Goal: Task Accomplishment & Management: Complete application form

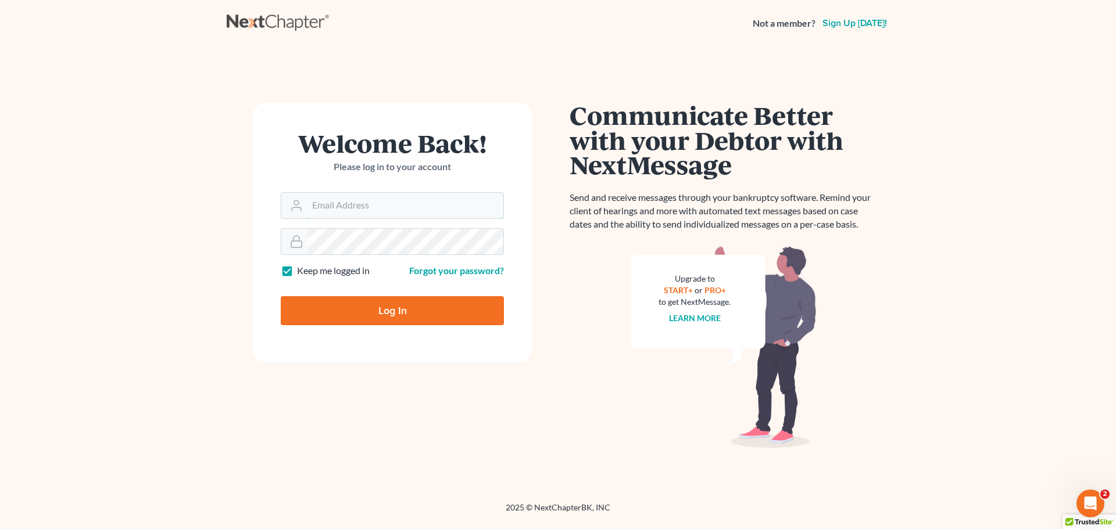
type input "[PERSON_NAME][EMAIL_ADDRESS][DOMAIN_NAME]"
click at [388, 316] on input "Log In" at bounding box center [392, 310] width 223 height 29
type input "Thinking..."
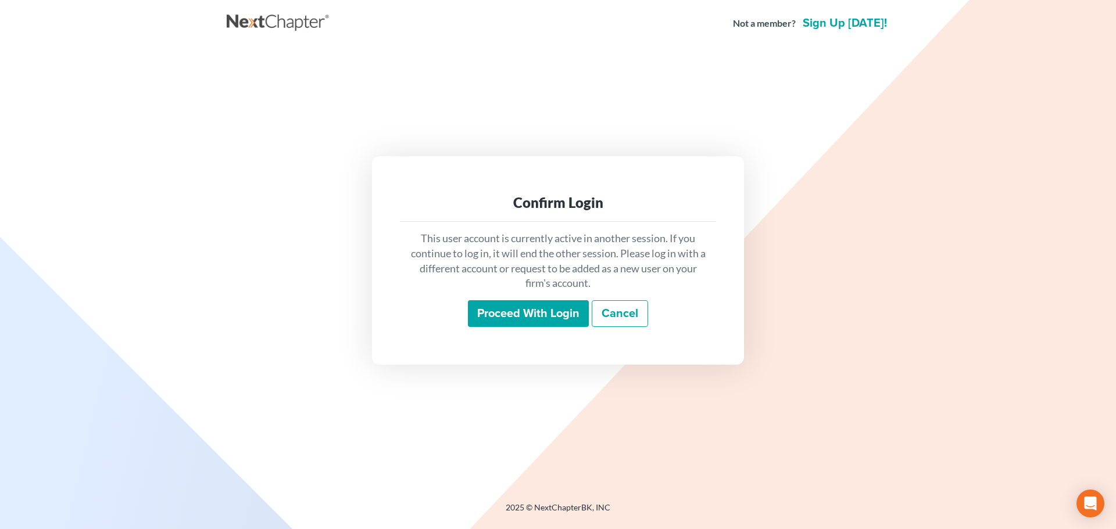
click at [511, 301] on input "Proceed with login" at bounding box center [528, 313] width 121 height 27
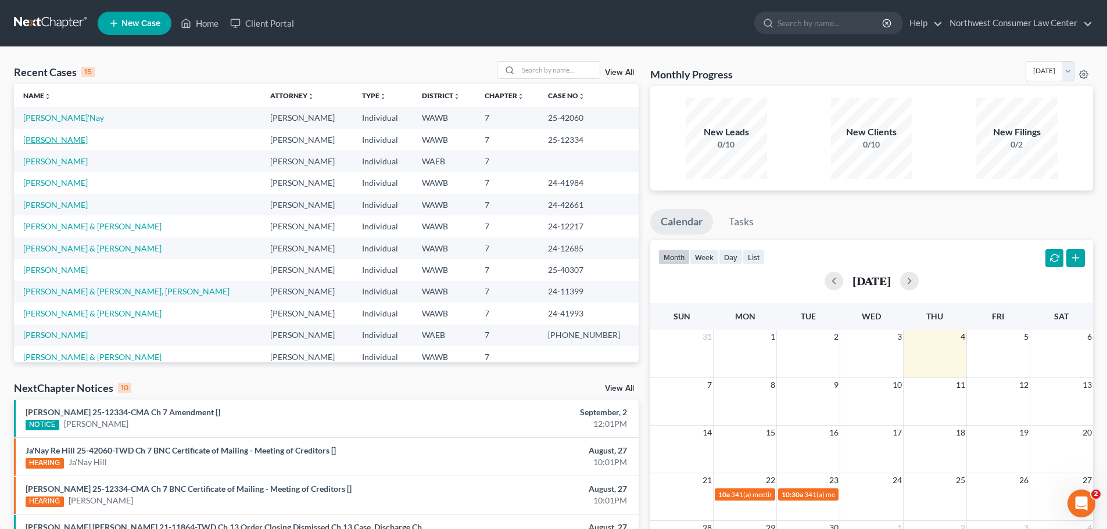
click at [64, 141] on link "[PERSON_NAME]" at bounding box center [55, 140] width 64 height 10
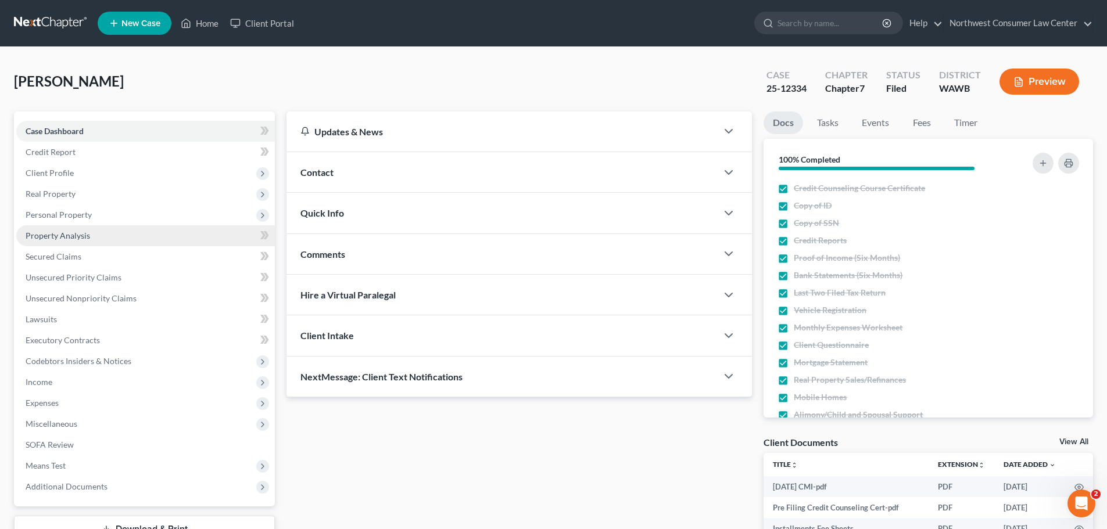
click at [119, 228] on link "Property Analysis" at bounding box center [145, 235] width 259 height 21
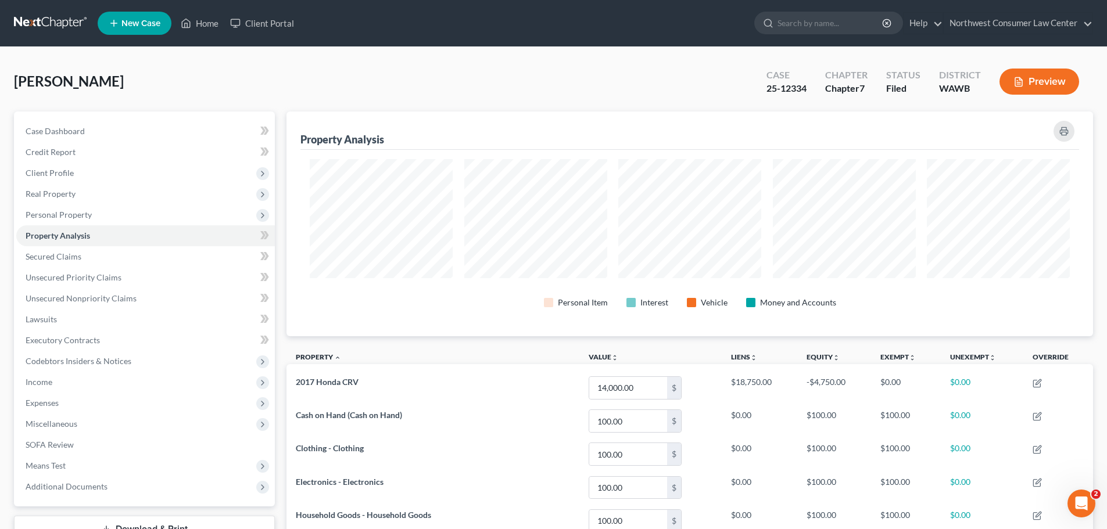
click at [48, 26] on link at bounding box center [51, 23] width 74 height 21
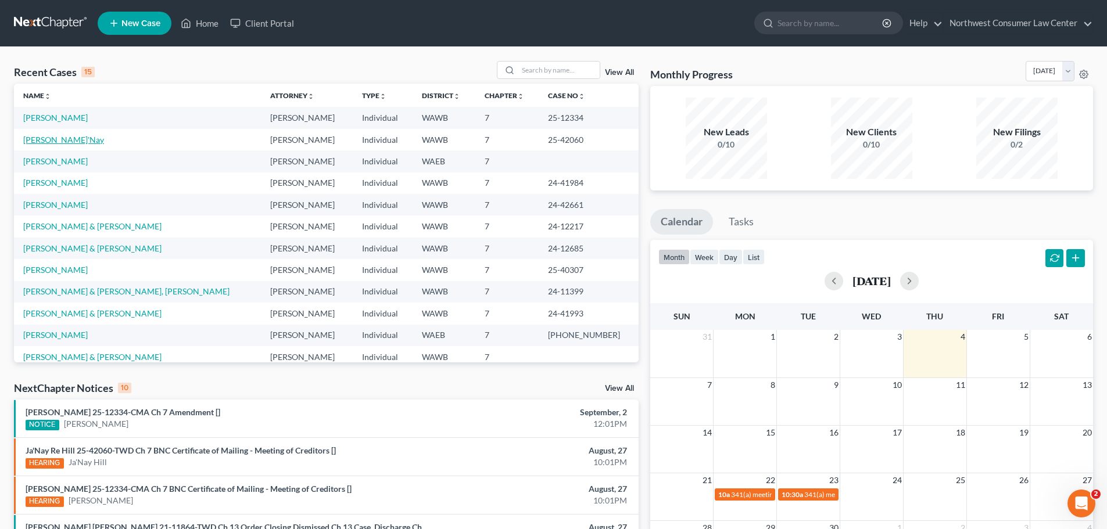
click at [45, 139] on link "[PERSON_NAME]'Nay" at bounding box center [63, 140] width 81 height 10
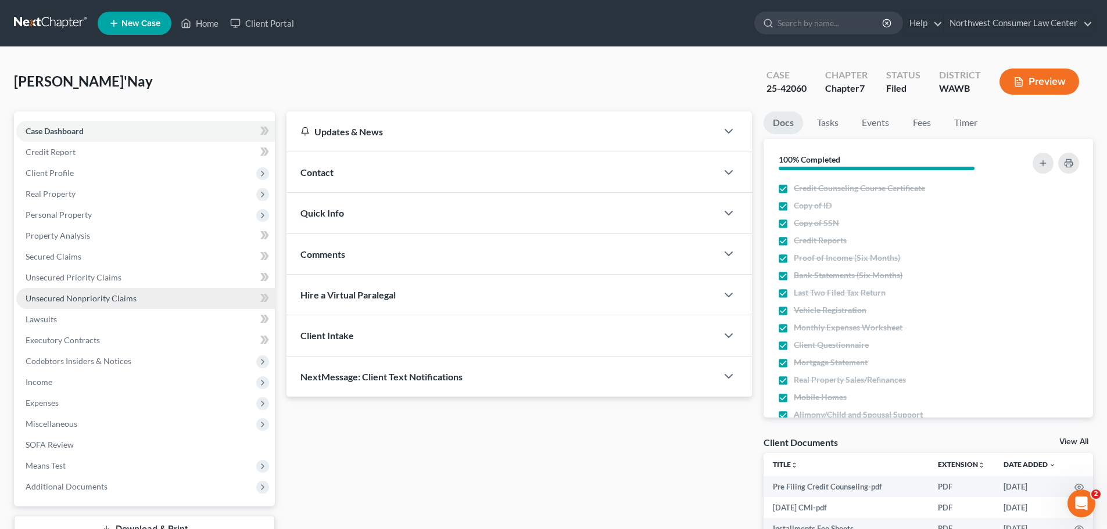
click at [141, 299] on link "Unsecured Nonpriority Claims" at bounding box center [145, 298] width 259 height 21
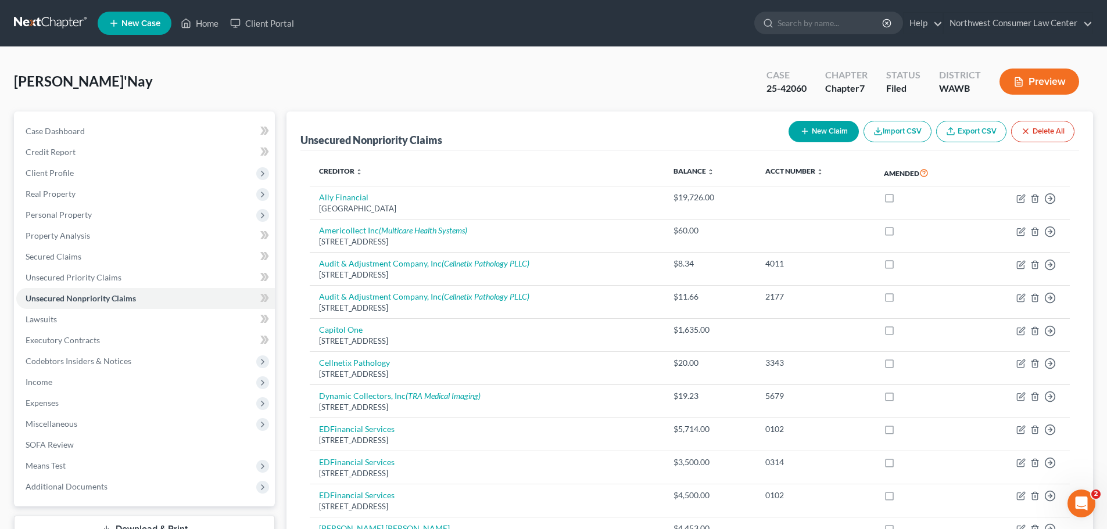
click at [809, 127] on button "New Claim" at bounding box center [823, 131] width 70 height 21
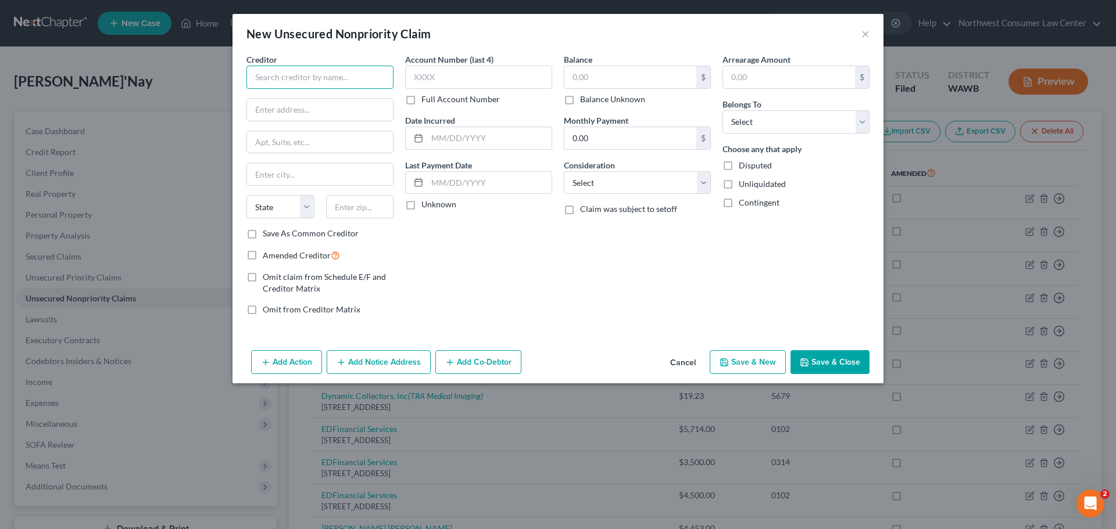
click at [297, 76] on input "text" at bounding box center [319, 77] width 147 height 23
click at [319, 78] on input "Team Health" at bounding box center [319, 77] width 147 height 23
type input "Northwest Emergency Physicians"
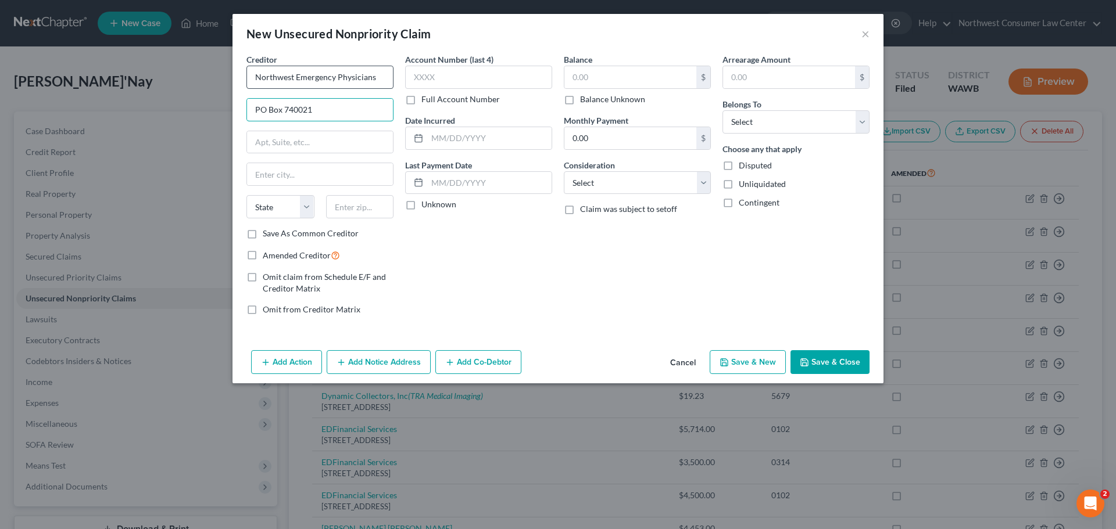
type input "PO Box 740021"
type input "Cincinnati"
select select "36"
type input "45274"
click at [462, 76] on input "text" at bounding box center [478, 77] width 147 height 23
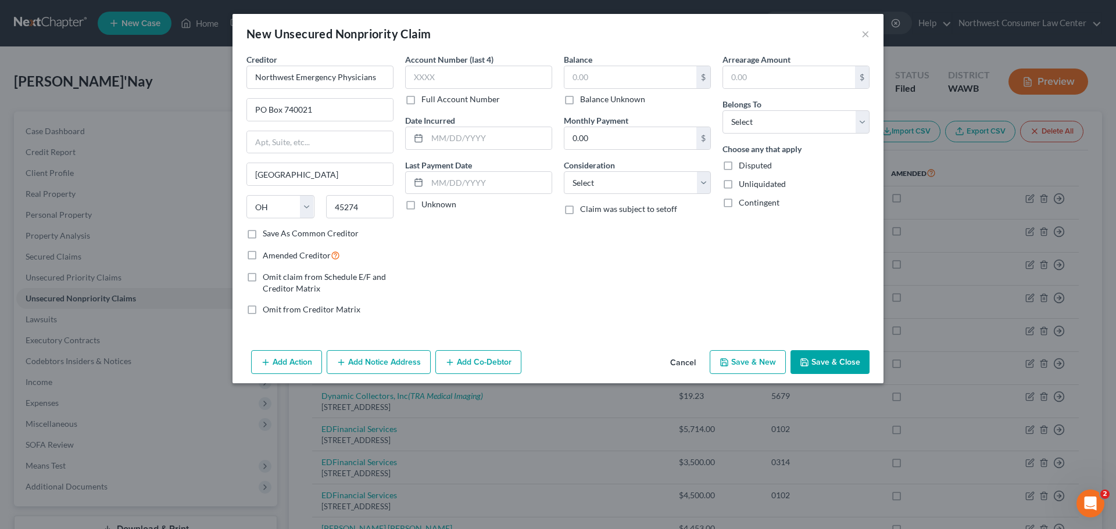
click at [443, 99] on label "Full Account Number" at bounding box center [460, 100] width 78 height 12
click at [433, 99] on input "Full Account Number" at bounding box center [430, 98] width 8 height 8
click at [451, 79] on input "text" at bounding box center [478, 77] width 147 height 23
paste input "M109124260"
type input "M109124260"
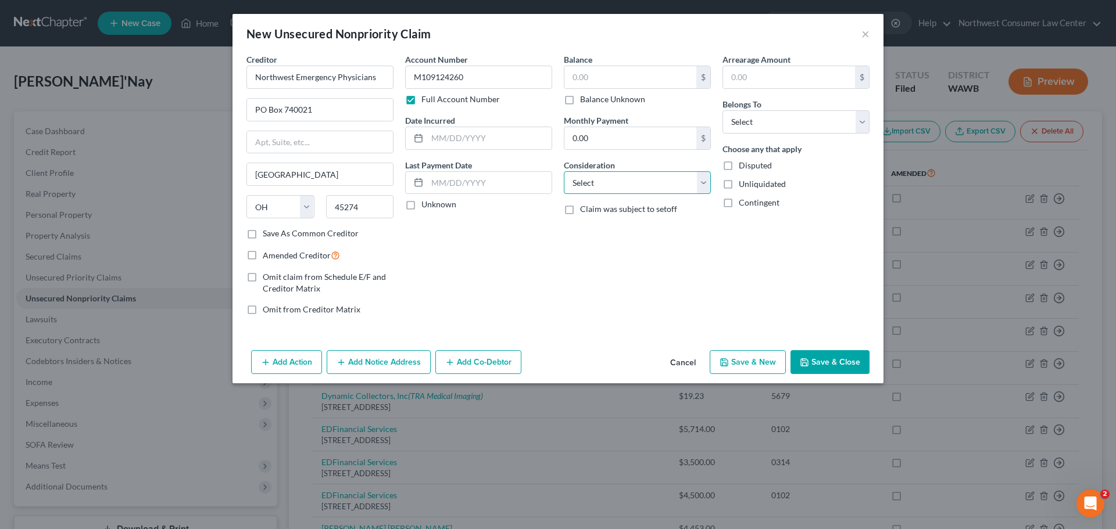
click at [612, 178] on select "Select Cable / Satellite Services Collection Agency Credit Card Debt Debt Couns…" at bounding box center [637, 182] width 147 height 23
select select "9"
click at [564, 171] on select "Select Cable / Satellite Services Collection Agency Credit Card Debt Debt Couns…" at bounding box center [637, 182] width 147 height 23
drag, startPoint x: 755, startPoint y: 119, endPoint x: 751, endPoint y: 128, distance: 10.4
click at [755, 119] on select "Select Debtor 1 Only Debtor 2 Only Debtor 1 And Debtor 2 Only At Least One Of T…" at bounding box center [795, 121] width 147 height 23
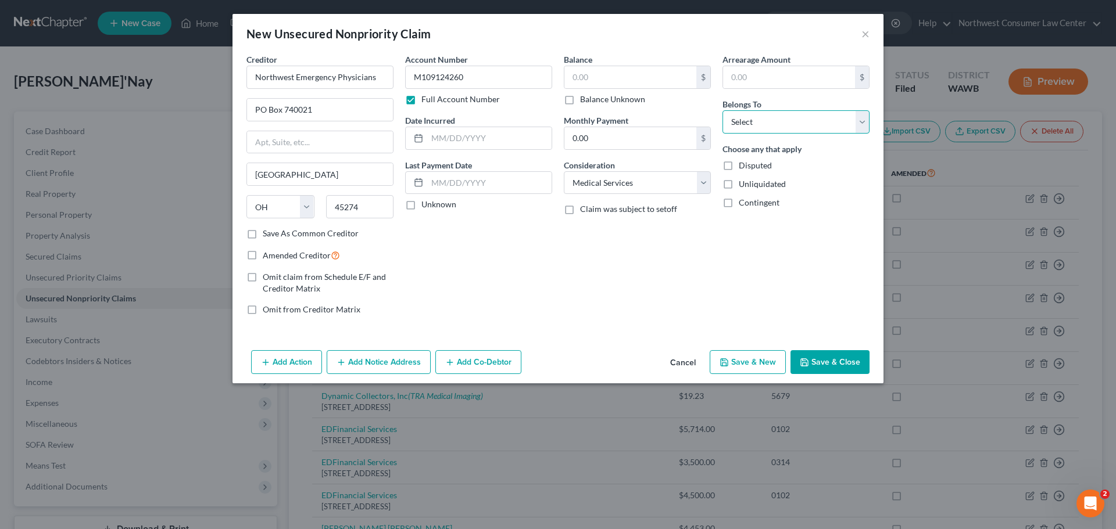
select select "0"
click at [722, 110] on select "Select Debtor 1 Only Debtor 2 Only Debtor 1 And Debtor 2 Only At Least One Of T…" at bounding box center [795, 121] width 147 height 23
click at [603, 81] on input "text" at bounding box center [630, 77] width 132 height 22
type input "47.48"
click at [759, 364] on button "Save & New" at bounding box center [747, 362] width 76 height 24
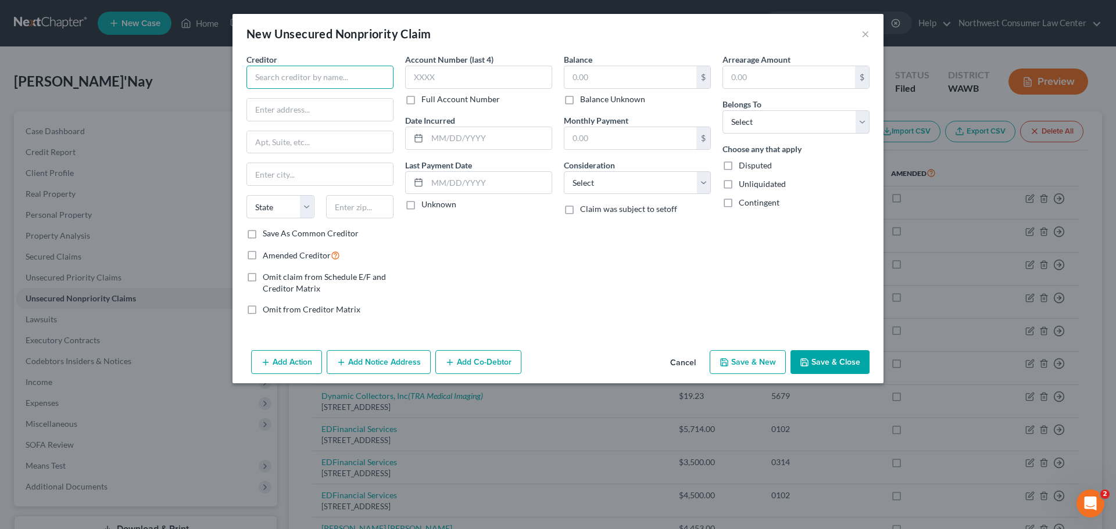
click at [291, 77] on input "text" at bounding box center [319, 77] width 147 height 23
type input "TRA Medical Imaging"
type input "2 Meridian Blvd"
click at [297, 143] on input "text" at bounding box center [320, 142] width 146 height 22
type input "3rd Fl"
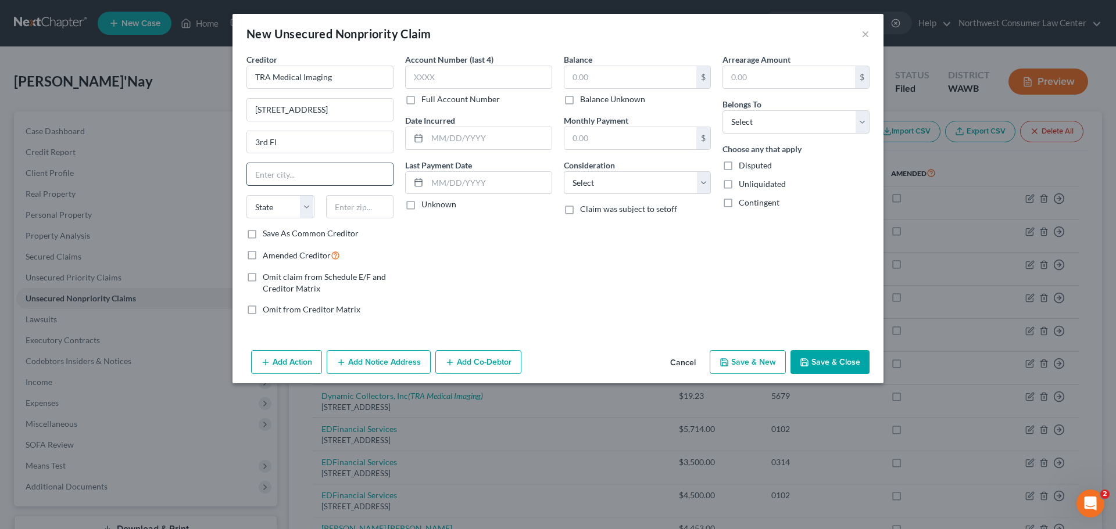
click at [310, 172] on input "text" at bounding box center [320, 174] width 146 height 22
type input "Wyomissing"
select select "39"
type input "19610"
click at [487, 69] on input "text" at bounding box center [478, 77] width 147 height 23
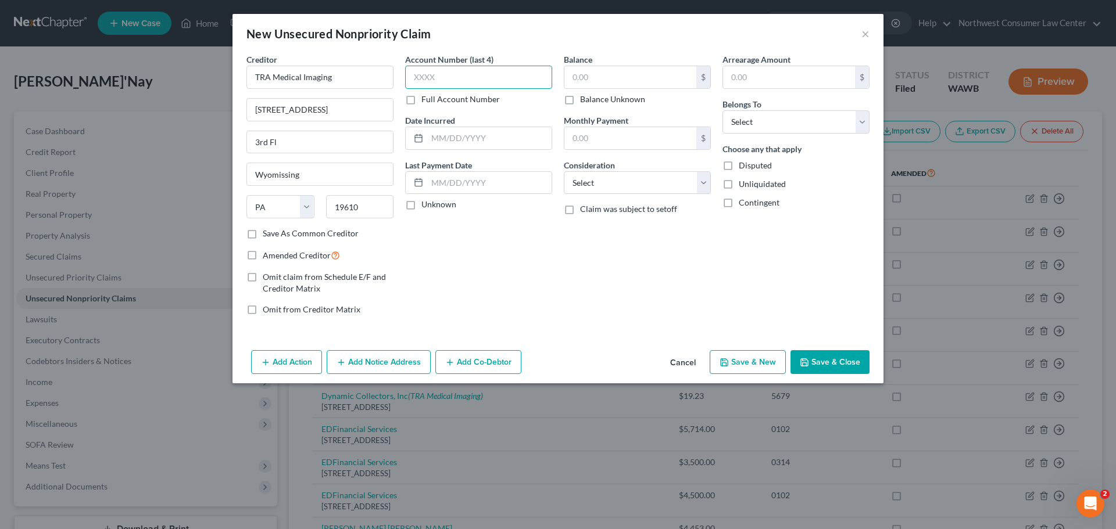
type input "Reading"
type input "9153"
click at [634, 74] on input "text" at bounding box center [630, 77] width 132 height 22
type input "39.24"
click at [647, 184] on select "Select Cable / Satellite Services Collection Agency Credit Card Debt Debt Couns…" at bounding box center [637, 182] width 147 height 23
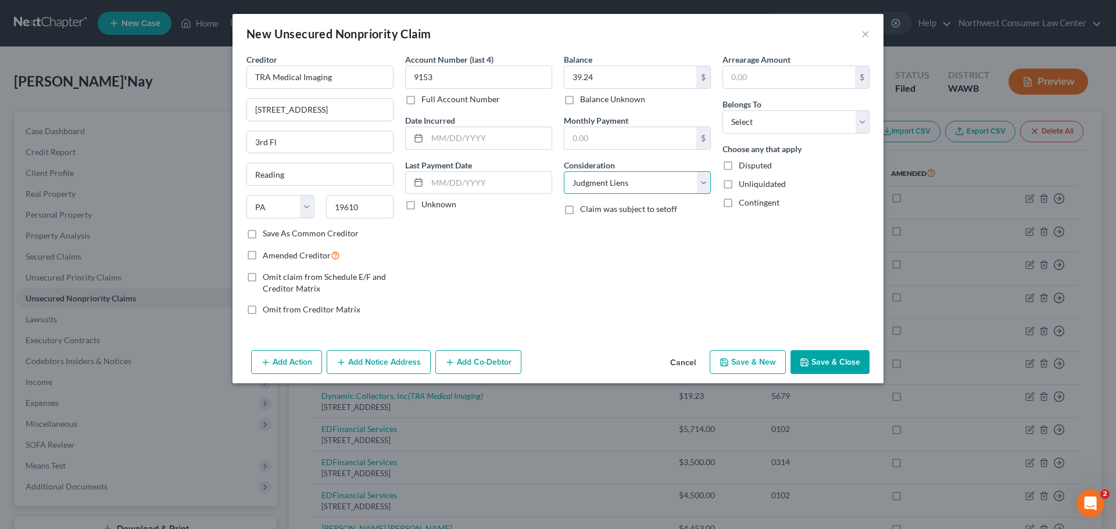
click at [564, 171] on select "Select Cable / Satellite Services Collection Agency Credit Card Debt Debt Couns…" at bounding box center [637, 182] width 147 height 23
drag, startPoint x: 621, startPoint y: 175, endPoint x: 620, endPoint y: 182, distance: 6.4
click at [621, 175] on select "Select Cable / Satellite Services Collection Agency Credit Card Debt Debt Couns…" at bounding box center [637, 182] width 147 height 23
select select "9"
click at [564, 171] on select "Select Cable / Satellite Services Collection Agency Credit Card Debt Debt Couns…" at bounding box center [637, 182] width 147 height 23
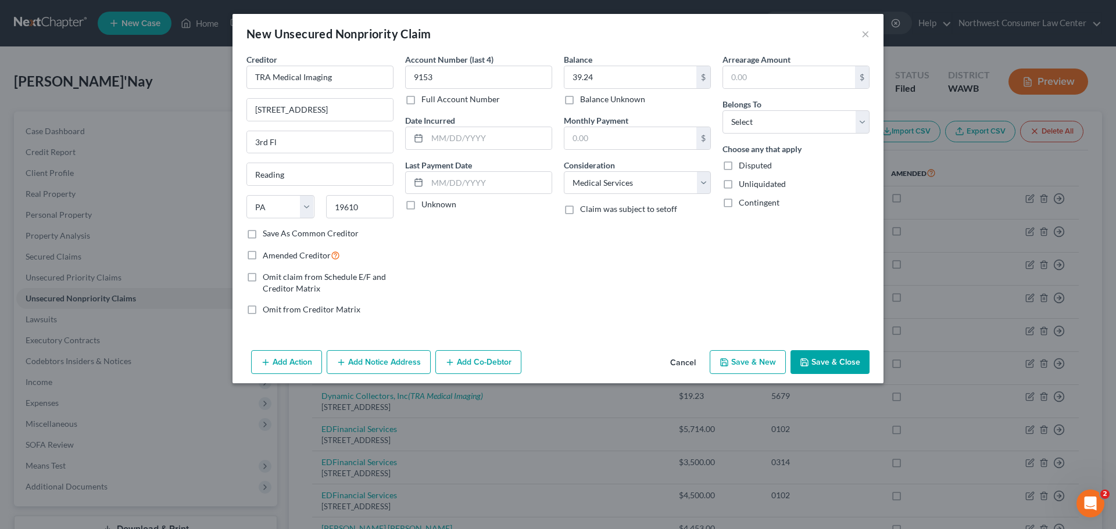
click at [837, 100] on div "Belongs To * Select Debtor 1 Only Debtor 2 Only Debtor 1 And Debtor 2 Only At L…" at bounding box center [795, 115] width 147 height 35
click at [828, 127] on select "Select Debtor 1 Only Debtor 2 Only Debtor 1 And Debtor 2 Only At Least One Of T…" at bounding box center [795, 121] width 147 height 23
select select "0"
click at [722, 110] on select "Select Debtor 1 Only Debtor 2 Only Debtor 1 And Debtor 2 Only At Least One Of T…" at bounding box center [795, 121] width 147 height 23
click at [775, 358] on button "Save & New" at bounding box center [747, 362] width 76 height 24
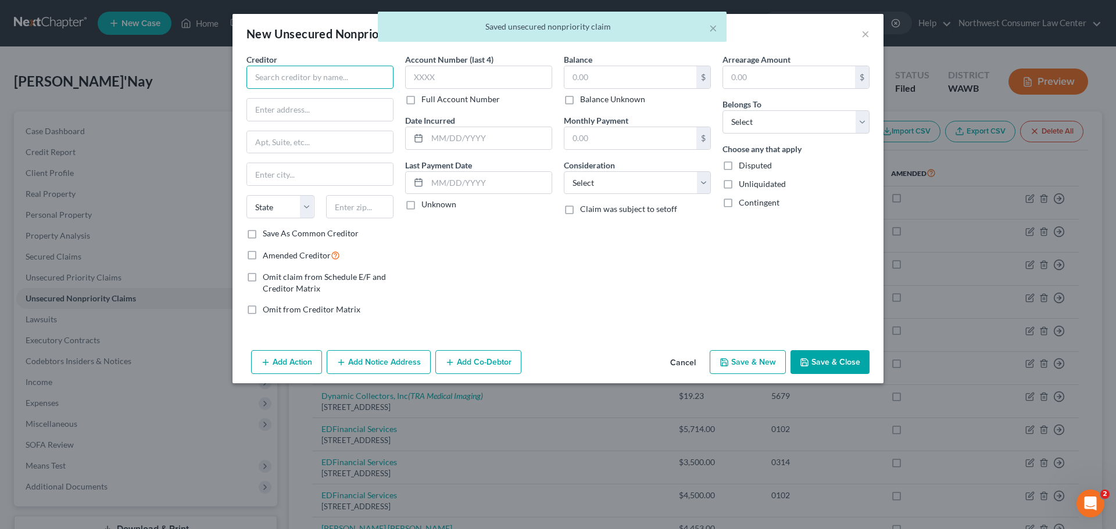
click at [286, 80] on input "text" at bounding box center [319, 77] width 147 height 23
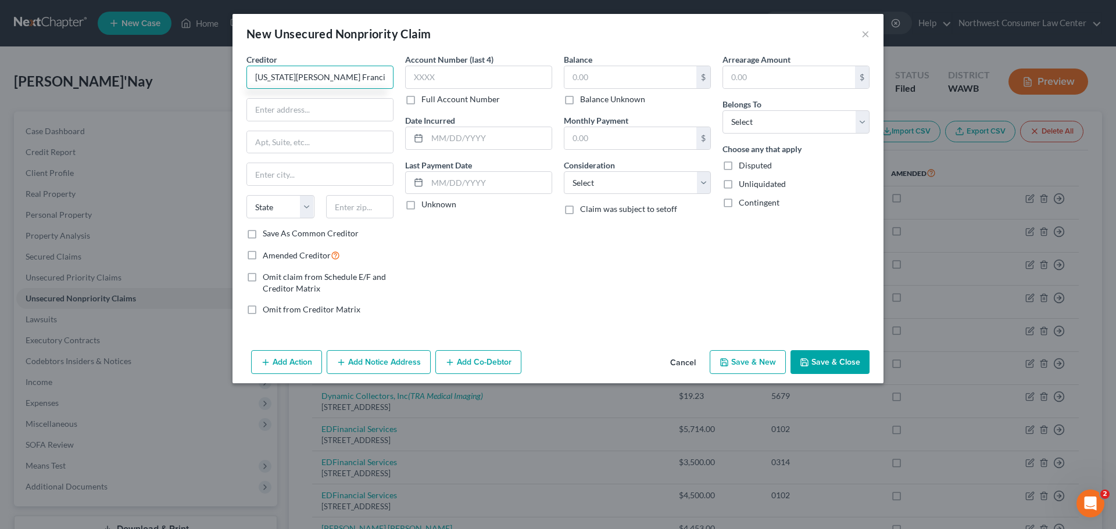
type input "Virginia Mason Franciscan Health"
type input "PO Box 1259"
type input "Dept #141529"
type input "Oaks"
select select "39"
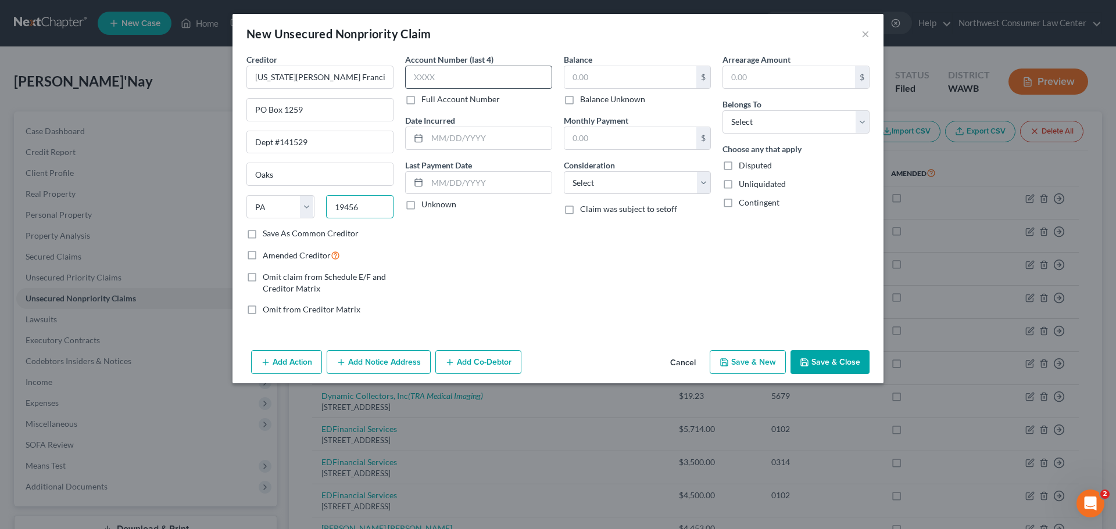
type input "19456"
click at [424, 85] on input "text" at bounding box center [478, 77] width 147 height 23
type input "6915"
click at [625, 71] on input "text" at bounding box center [630, 77] width 132 height 22
type input "990.37"
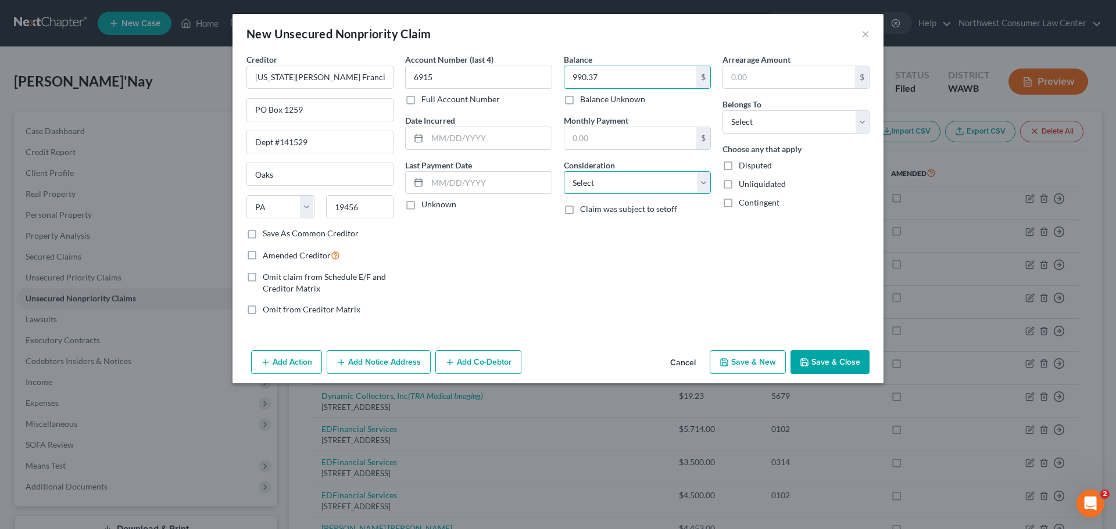
drag, startPoint x: 648, startPoint y: 184, endPoint x: 646, endPoint y: 189, distance: 6.0
click at [648, 184] on select "Select Cable / Satellite Services Collection Agency Credit Card Debt Debt Couns…" at bounding box center [637, 182] width 147 height 23
select select "9"
click at [564, 171] on select "Select Cable / Satellite Services Collection Agency Credit Card Debt Debt Couns…" at bounding box center [637, 182] width 147 height 23
click at [834, 128] on select "Select Debtor 1 Only Debtor 2 Only Debtor 1 And Debtor 2 Only At Least One Of T…" at bounding box center [795, 121] width 147 height 23
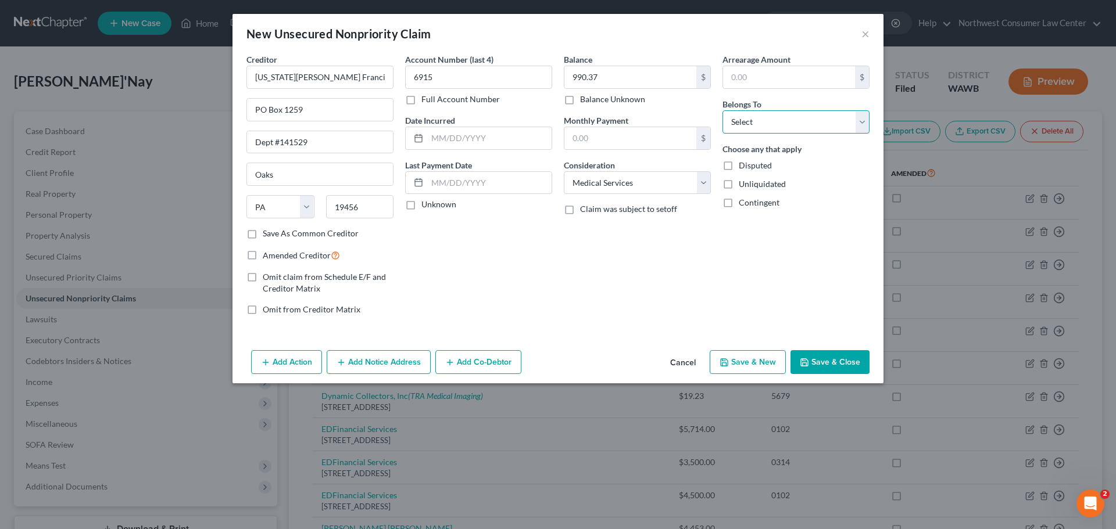
select select "0"
click at [722, 110] on select "Select Debtor 1 Only Debtor 2 Only Debtor 1 And Debtor 2 Only At Least One Of T…" at bounding box center [795, 121] width 147 height 23
click at [769, 363] on button "Save & New" at bounding box center [747, 362] width 76 height 24
type input "0.00"
click at [678, 360] on button "Cancel" at bounding box center [683, 363] width 44 height 23
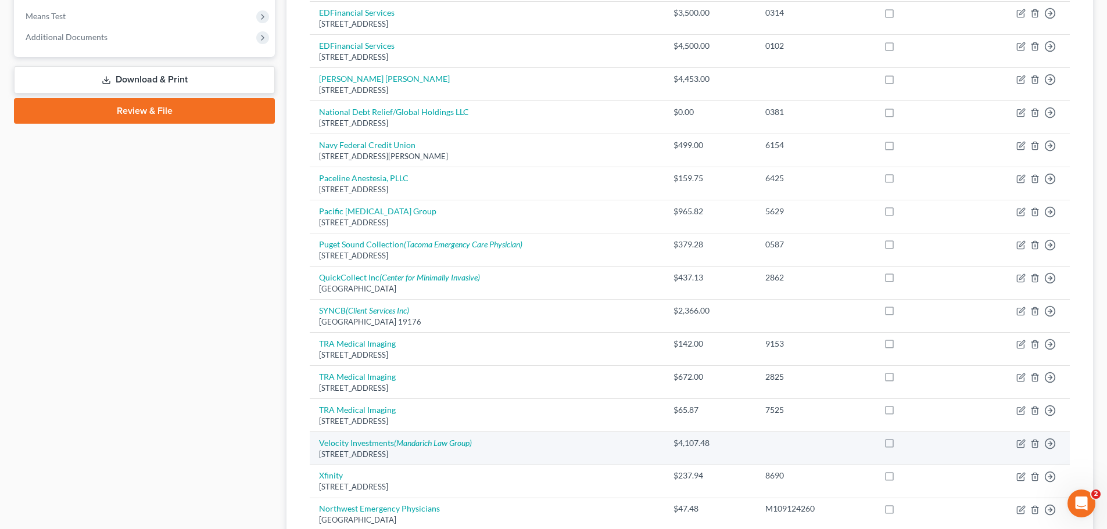
scroll to position [581, 0]
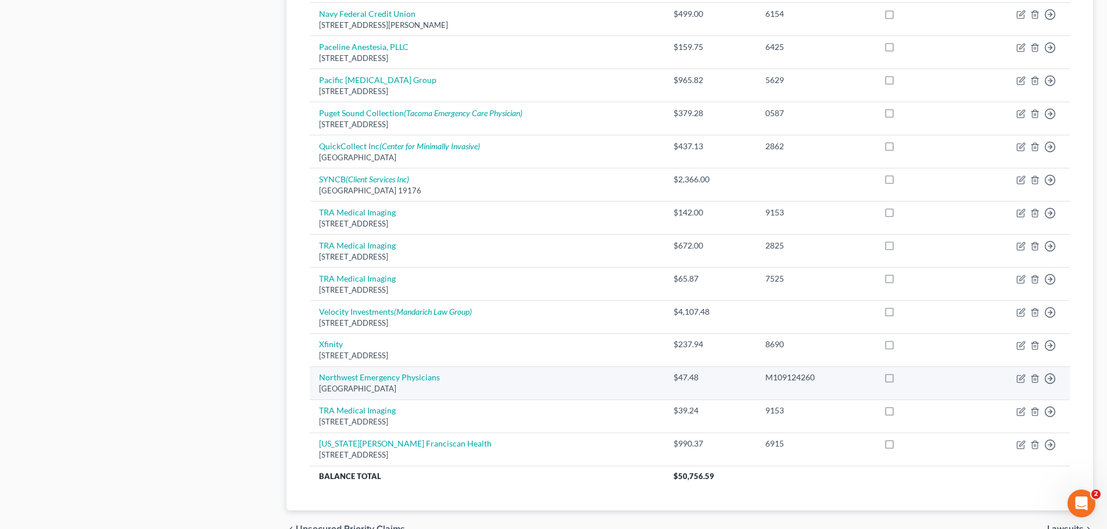
click at [900, 381] on label at bounding box center [900, 381] width 0 height 0
click at [905, 379] on input "checkbox" at bounding box center [909, 376] width 8 height 8
checkbox input "true"
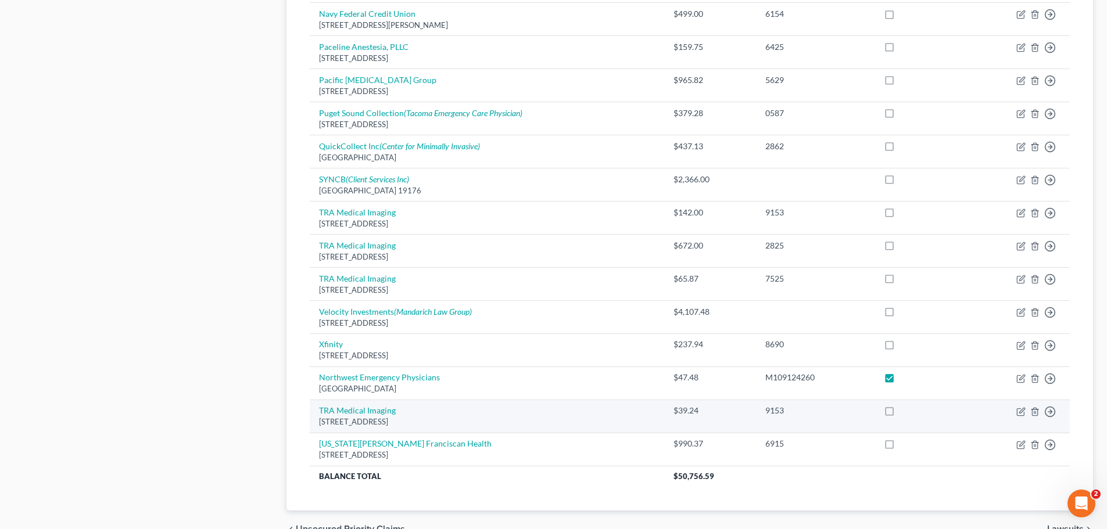
click at [900, 414] on label at bounding box center [900, 414] width 0 height 0
click at [905, 413] on input "checkbox" at bounding box center [909, 409] width 8 height 8
checkbox input "true"
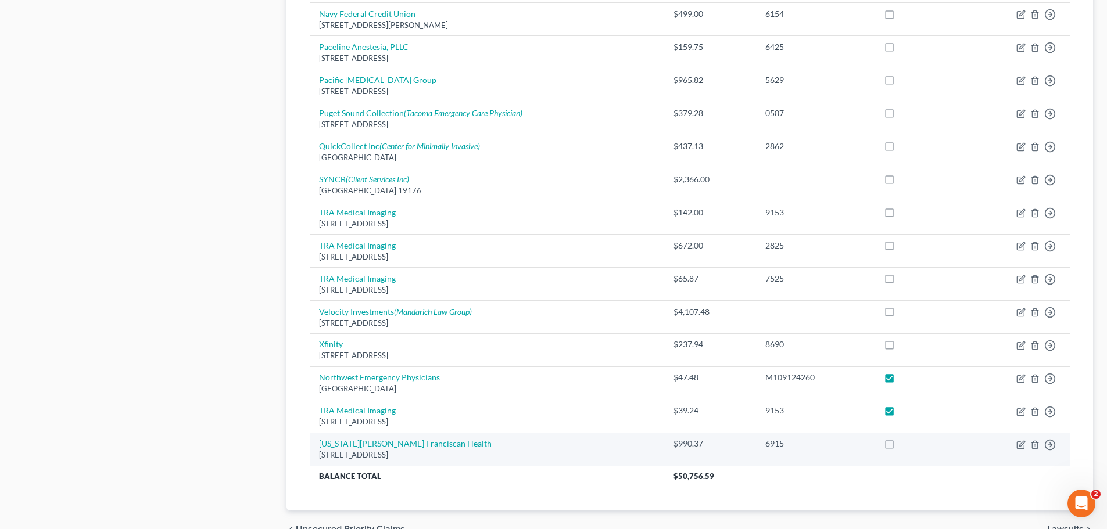
click at [900, 447] on label at bounding box center [900, 447] width 0 height 0
click at [905, 446] on input "checkbox" at bounding box center [909, 442] width 8 height 8
click at [900, 447] on label at bounding box center [900, 447] width 0 height 0
click at [905, 446] on input "checkbox" at bounding box center [909, 442] width 8 height 8
checkbox input "false"
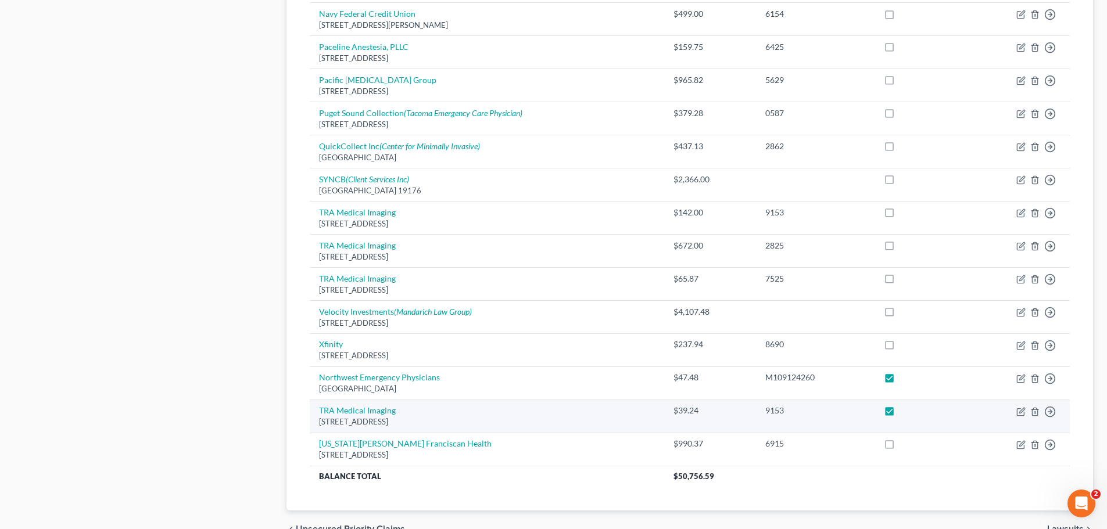
click at [900, 414] on label at bounding box center [900, 414] width 0 height 0
click at [905, 409] on input "checkbox" at bounding box center [909, 409] width 8 height 8
checkbox input "false"
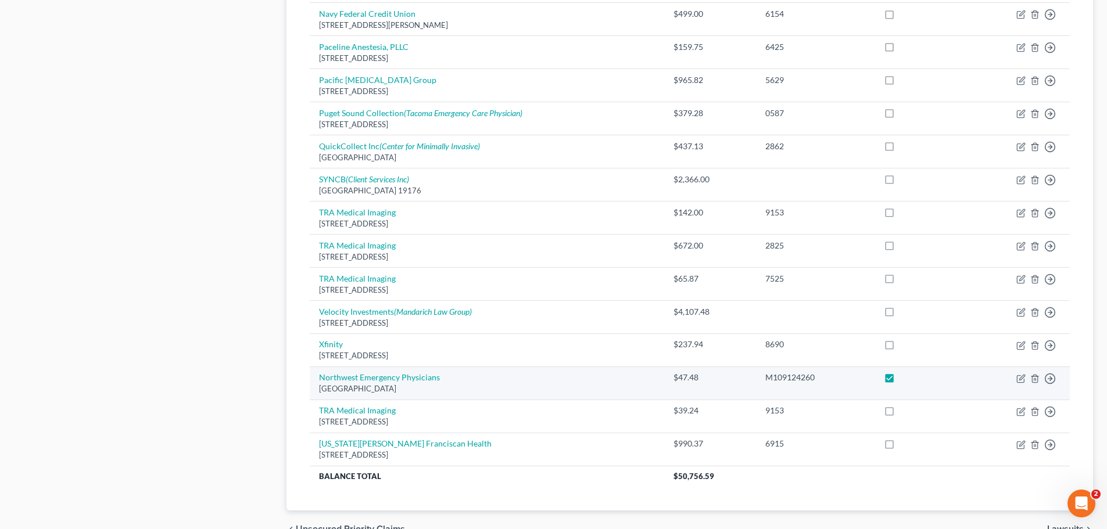
click at [900, 381] on label at bounding box center [900, 381] width 0 height 0
click at [905, 379] on input "checkbox" at bounding box center [909, 376] width 8 height 8
checkbox input "false"
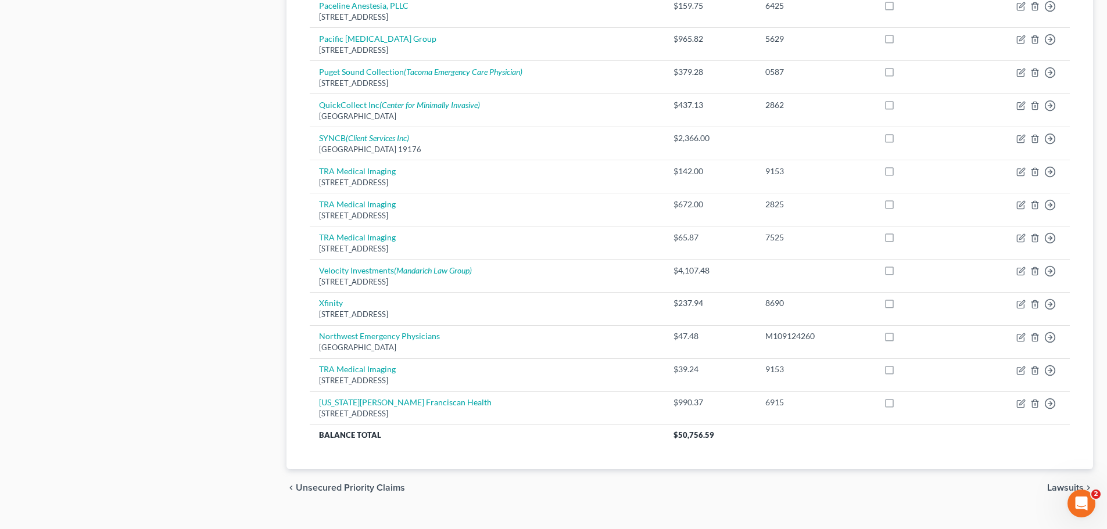
scroll to position [644, 0]
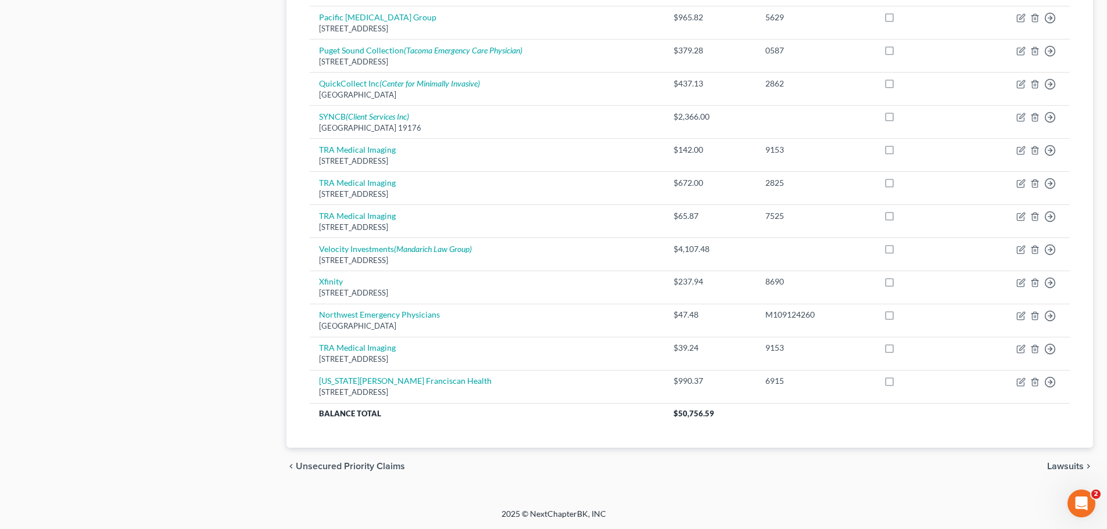
drag, startPoint x: 1063, startPoint y: 469, endPoint x: 1052, endPoint y: 469, distance: 10.5
click at [1063, 469] on span "Lawsuits" at bounding box center [1065, 466] width 37 height 9
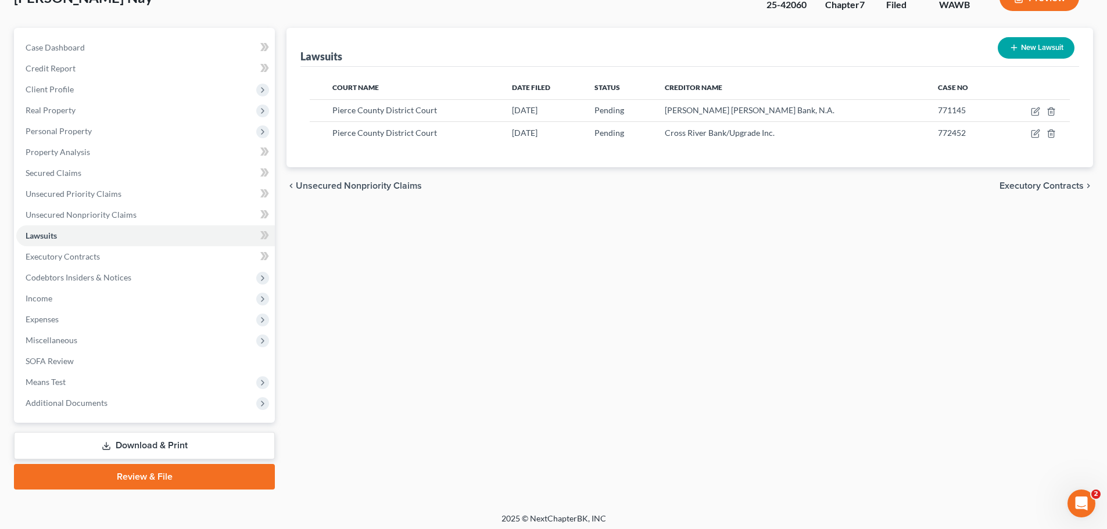
scroll to position [88, 0]
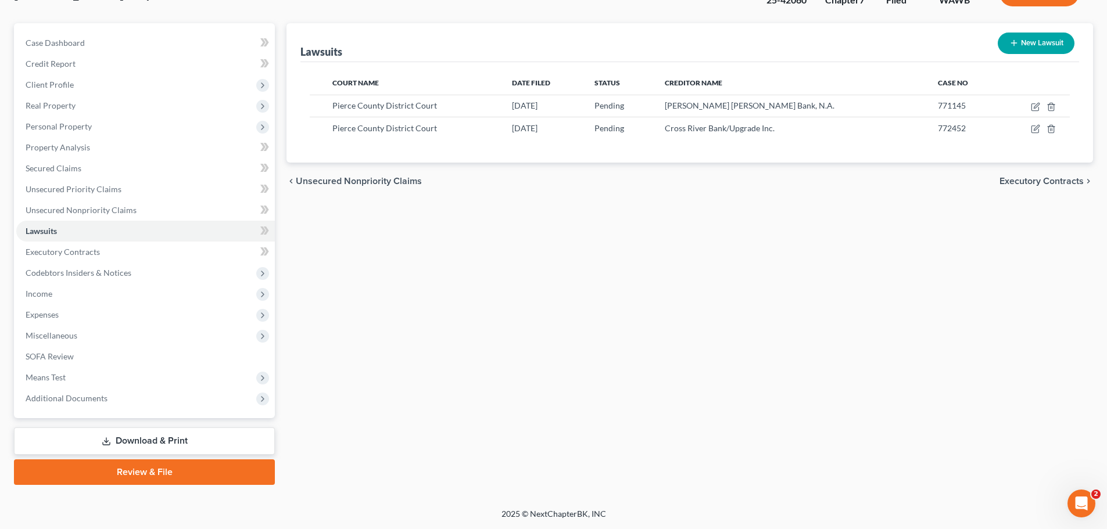
click at [102, 433] on link "Download & Print" at bounding box center [144, 441] width 261 height 27
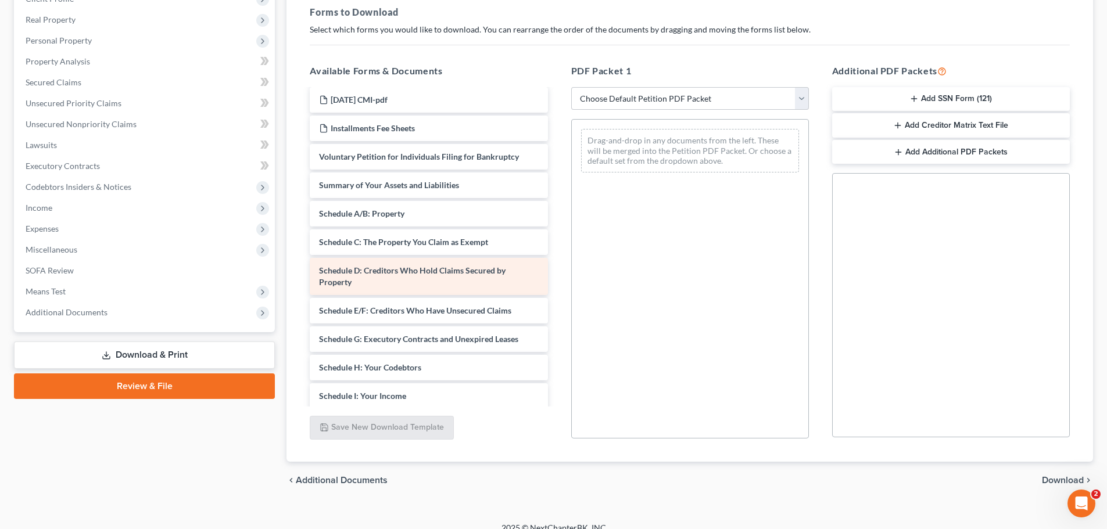
scroll to position [58, 0]
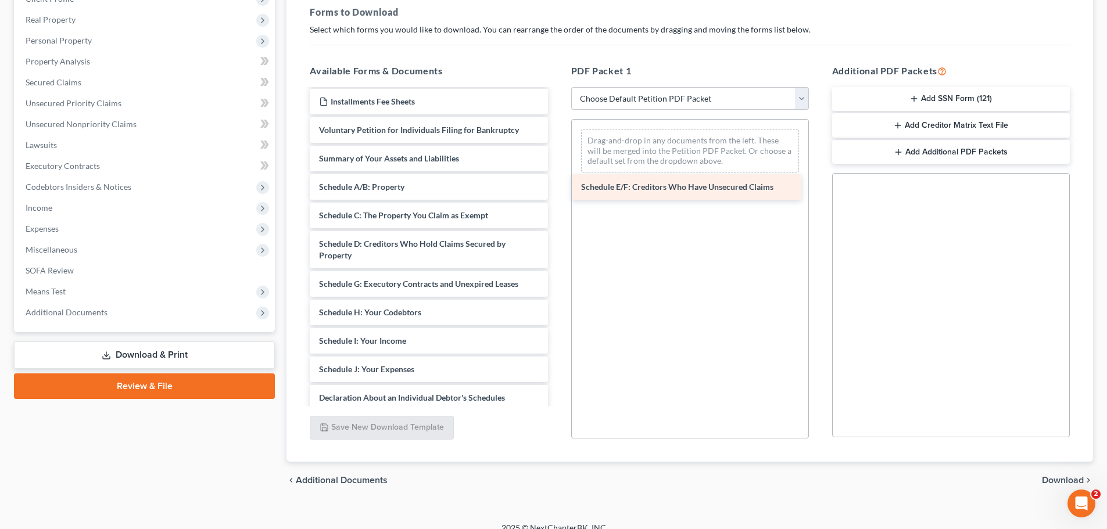
drag, startPoint x: 441, startPoint y: 288, endPoint x: 703, endPoint y: 191, distance: 279.4
click at [557, 191] on div "Schedule E/F: Creditors Who Have Unsecured Claims Pre Filing Credit Counseling-…" at bounding box center [428, 338] width 256 height 613
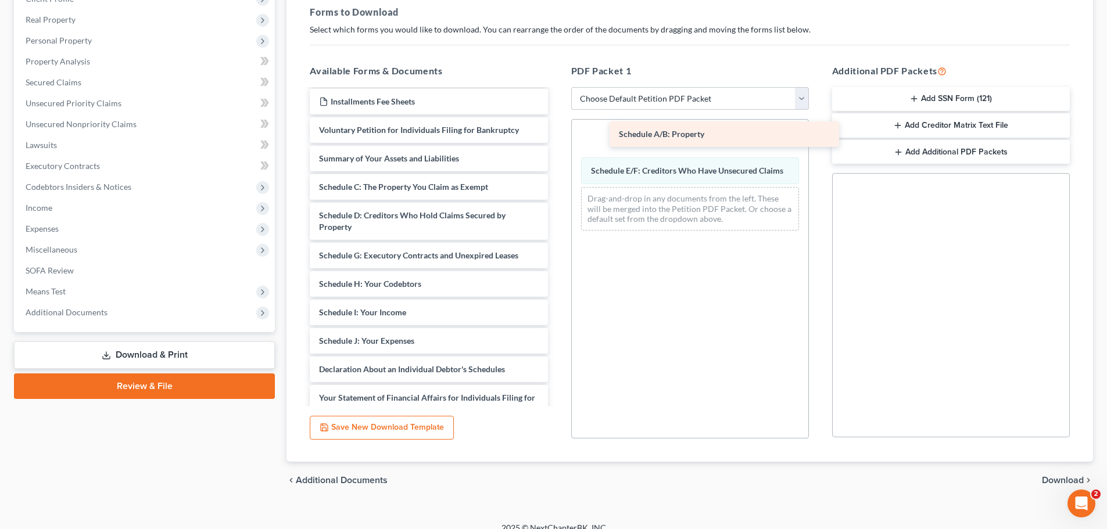
drag, startPoint x: 405, startPoint y: 193, endPoint x: 703, endPoint y: 141, distance: 302.6
click at [557, 141] on div "Schedule A/B: Property Pre Filing Credit Counseling-pdf 2025-08-22 CMI-pdf Inst…" at bounding box center [428, 324] width 256 height 585
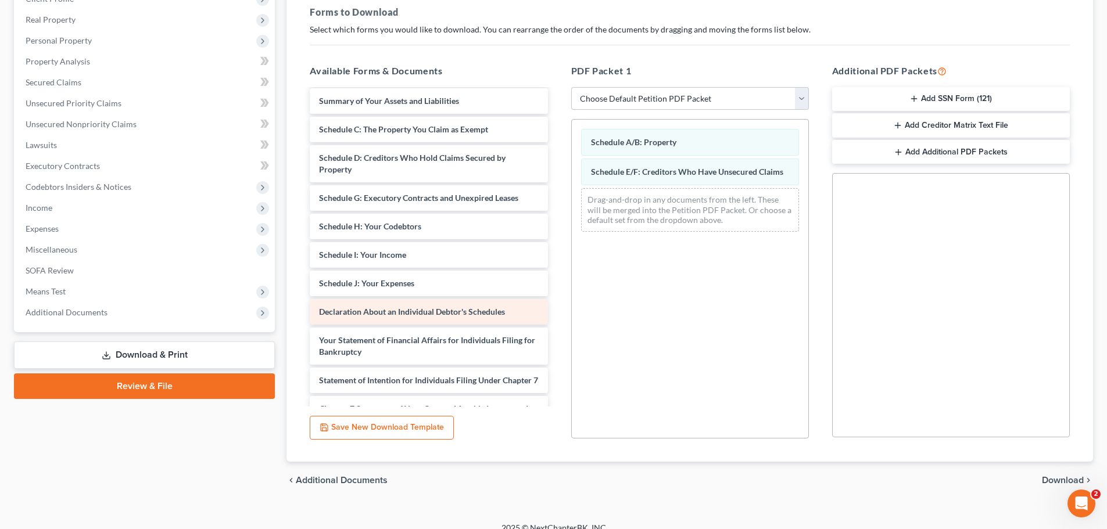
scroll to position [116, 0]
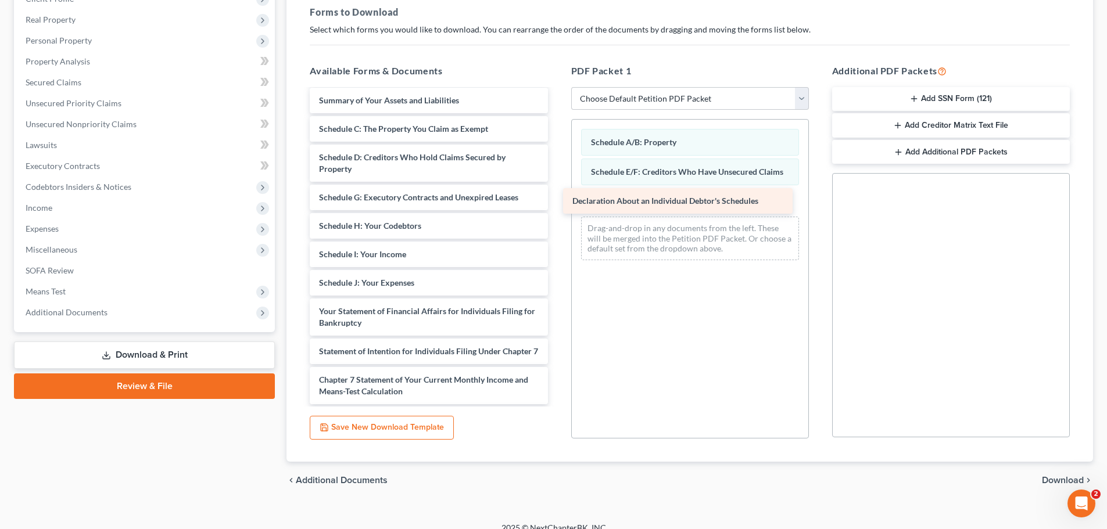
drag, startPoint x: 433, startPoint y: 307, endPoint x: 686, endPoint y: 196, distance: 276.0
click at [557, 196] on div "Declaration About an Individual Debtor's Schedules Pre Filing Credit Counseling…" at bounding box center [428, 252] width 256 height 556
click at [1073, 477] on span "Download" at bounding box center [1063, 480] width 42 height 9
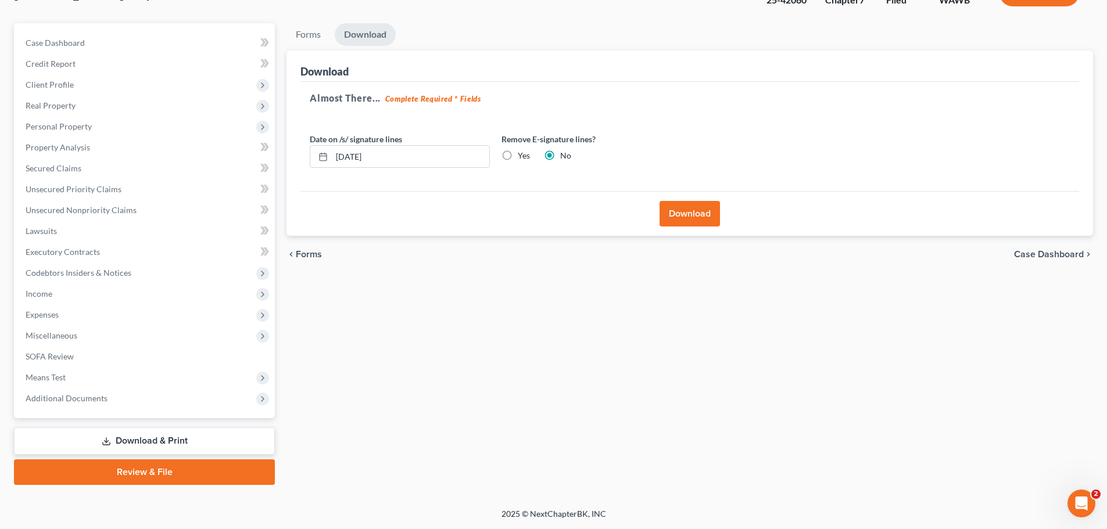
click at [518, 156] on label "Yes" at bounding box center [524, 156] width 12 height 12
click at [522, 156] on input "Yes" at bounding box center [526, 154] width 8 height 8
radio input "true"
radio input "false"
click at [686, 213] on button "Download" at bounding box center [689, 214] width 60 height 26
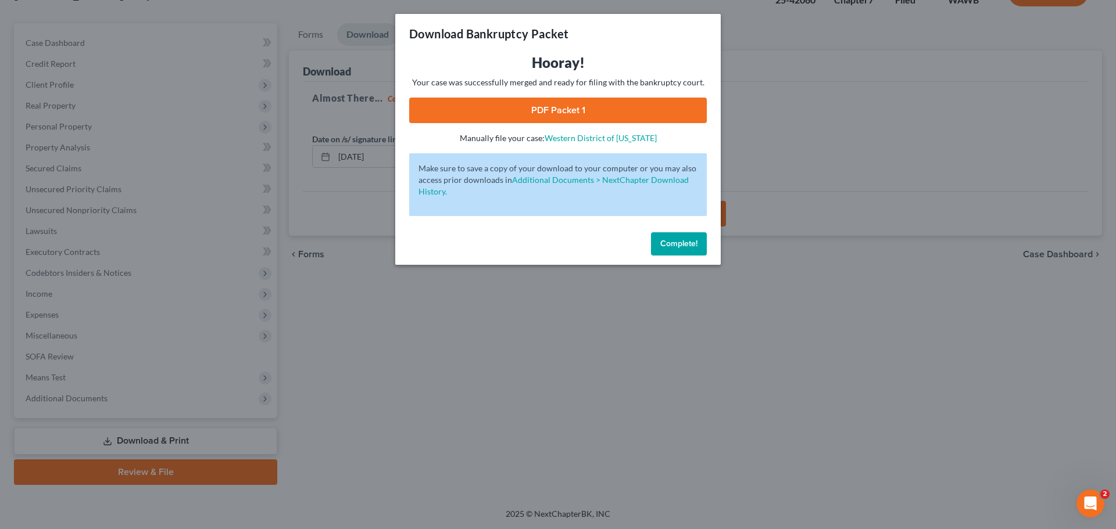
click at [609, 106] on link "PDF Packet 1" at bounding box center [557, 111] width 297 height 26
click at [659, 246] on button "Complete!" at bounding box center [679, 243] width 56 height 23
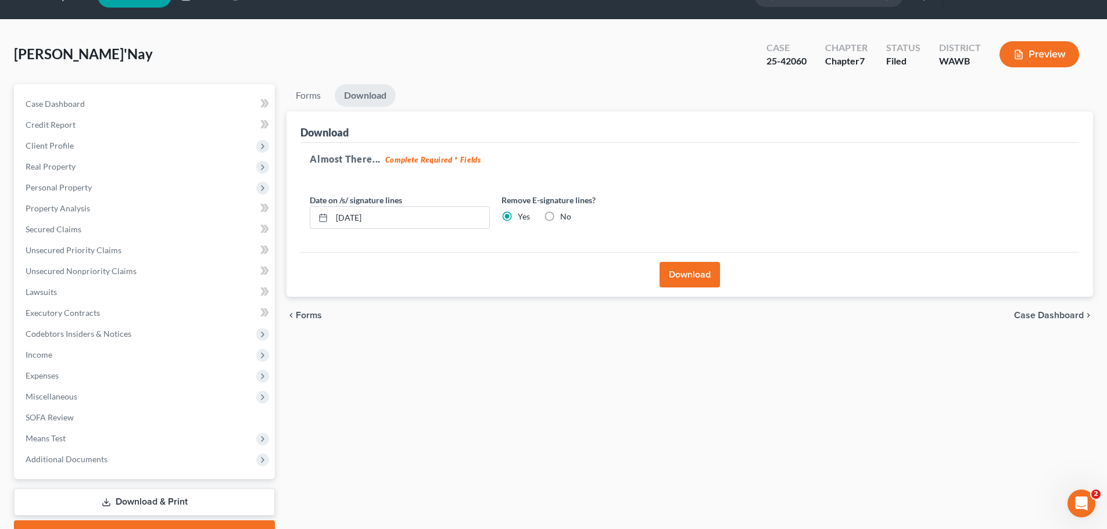
scroll to position [0, 0]
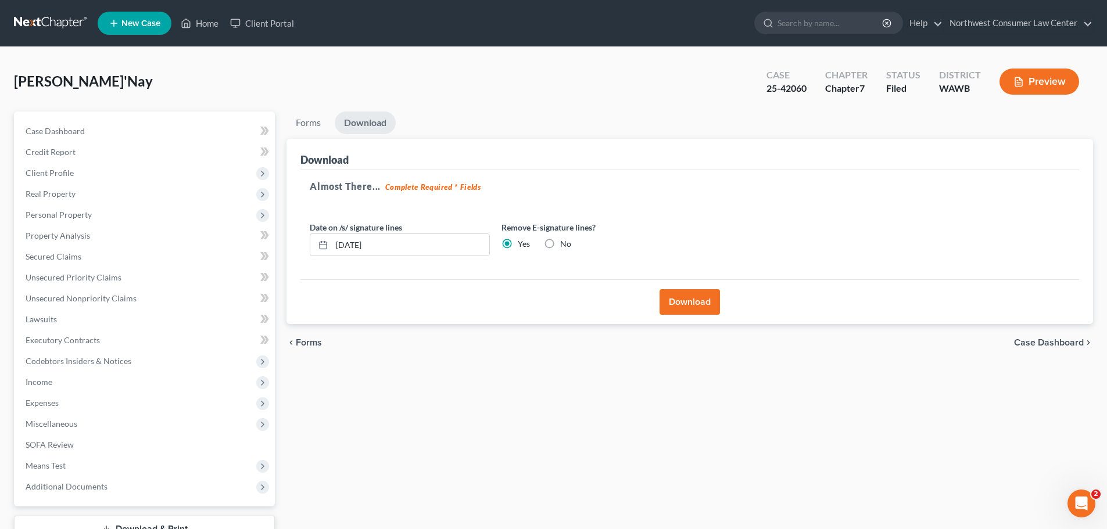
click at [48, 19] on link at bounding box center [51, 23] width 74 height 21
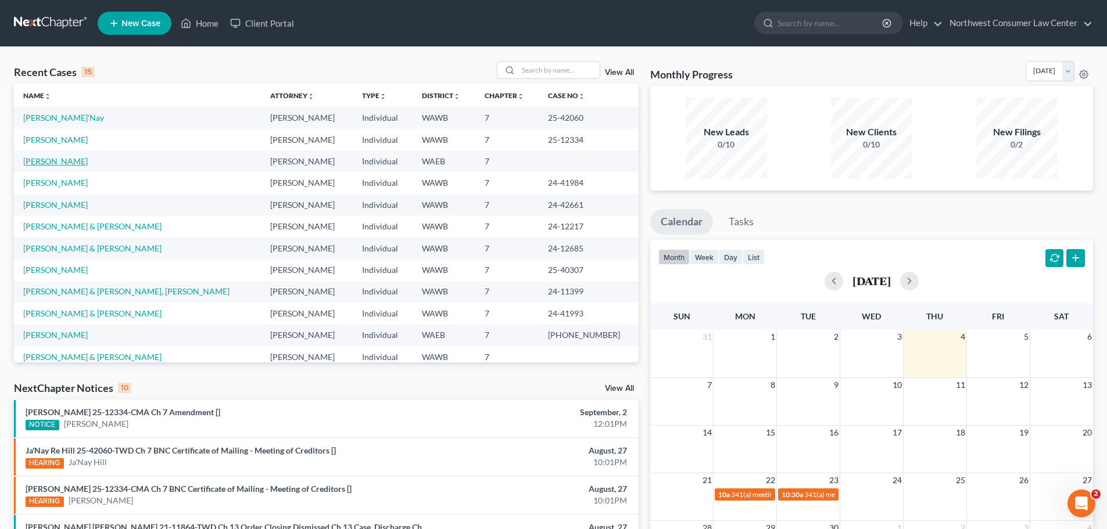
drag, startPoint x: 53, startPoint y: 161, endPoint x: 60, endPoint y: 166, distance: 8.9
click at [53, 161] on link "[PERSON_NAME]" at bounding box center [55, 161] width 64 height 10
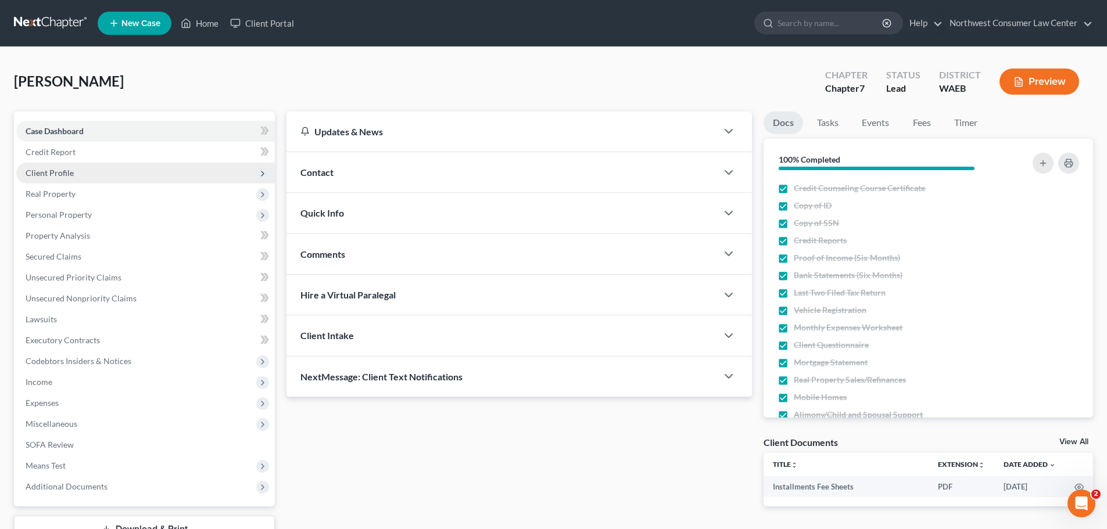
click at [143, 170] on span "Client Profile" at bounding box center [145, 173] width 259 height 21
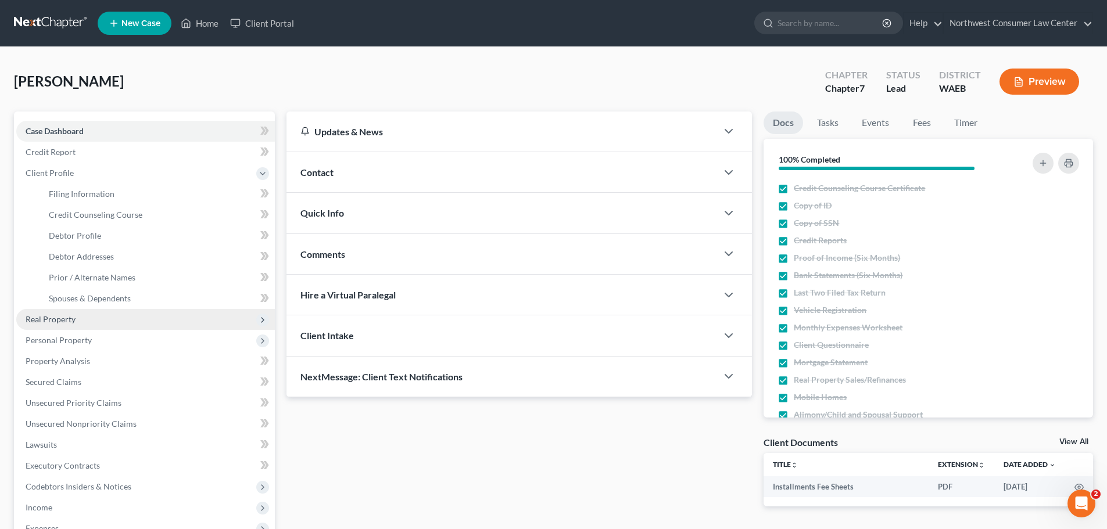
click at [141, 318] on span "Real Property" at bounding box center [145, 319] width 259 height 21
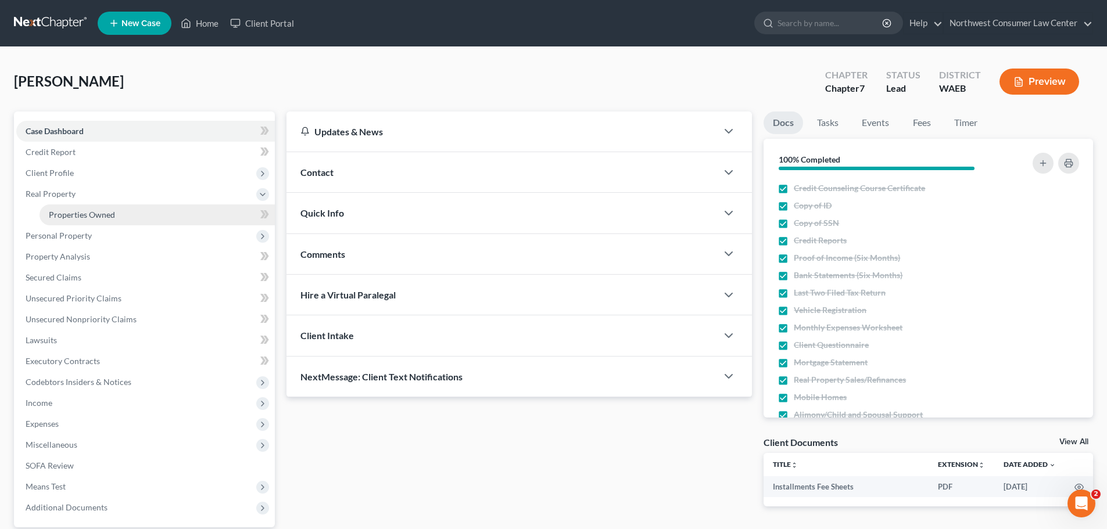
click at [181, 223] on link "Properties Owned" at bounding box center [157, 215] width 235 height 21
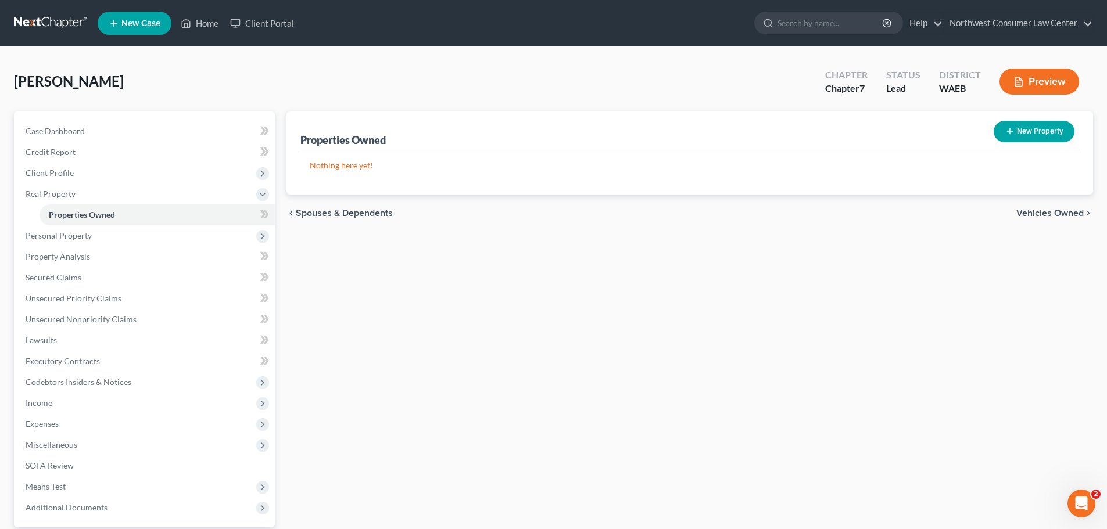
click at [1042, 212] on span "Vehicles Owned" at bounding box center [1049, 213] width 67 height 9
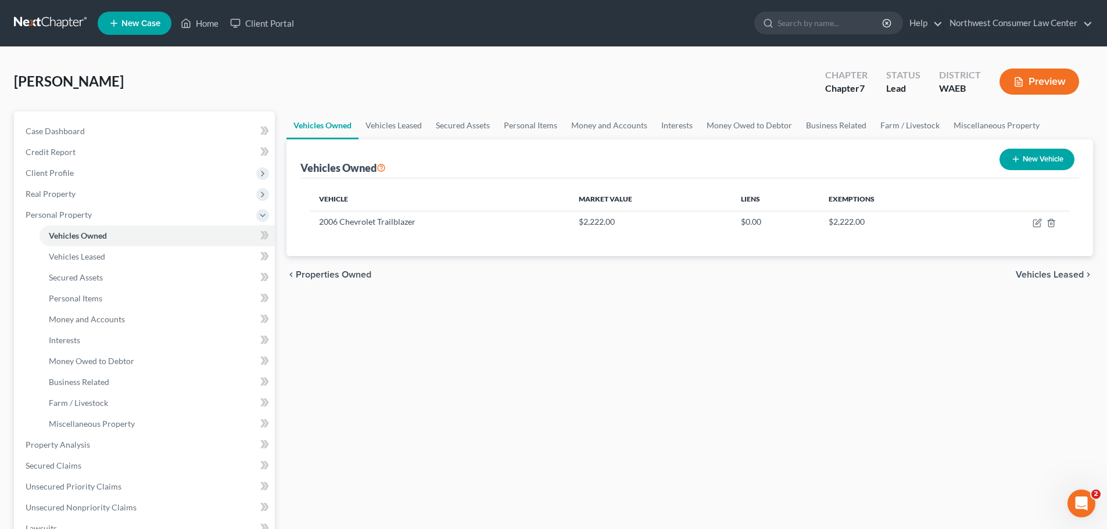
click at [1032, 278] on span "Vehicles Leased" at bounding box center [1050, 274] width 68 height 9
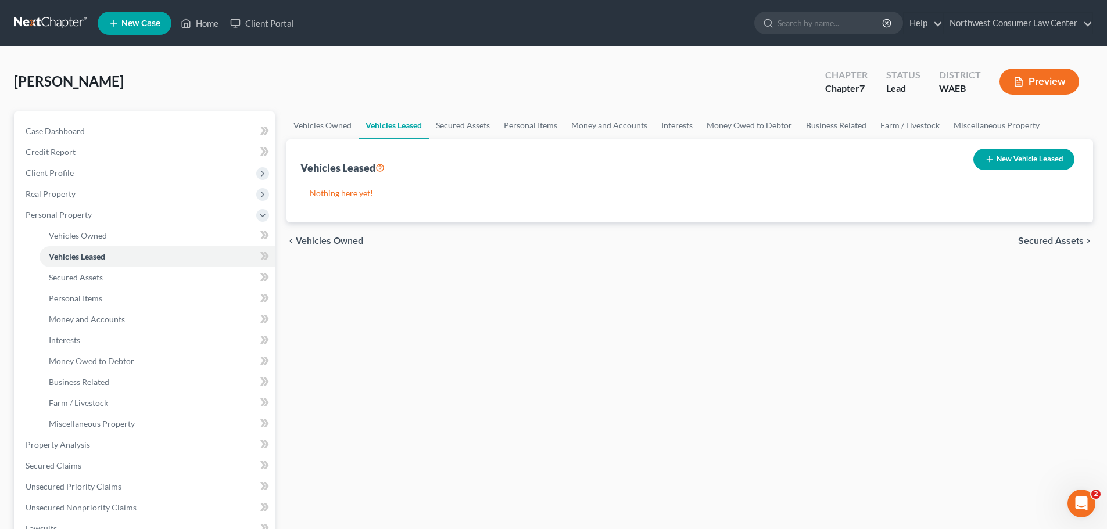
click at [1044, 240] on span "Secured Assets" at bounding box center [1051, 240] width 66 height 9
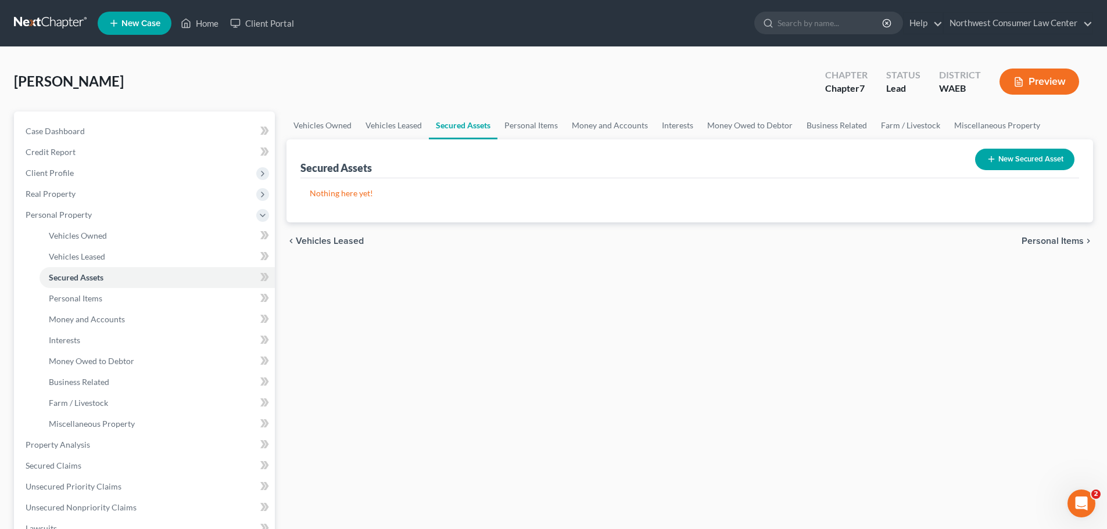
click at [1035, 241] on span "Personal Items" at bounding box center [1052, 240] width 62 height 9
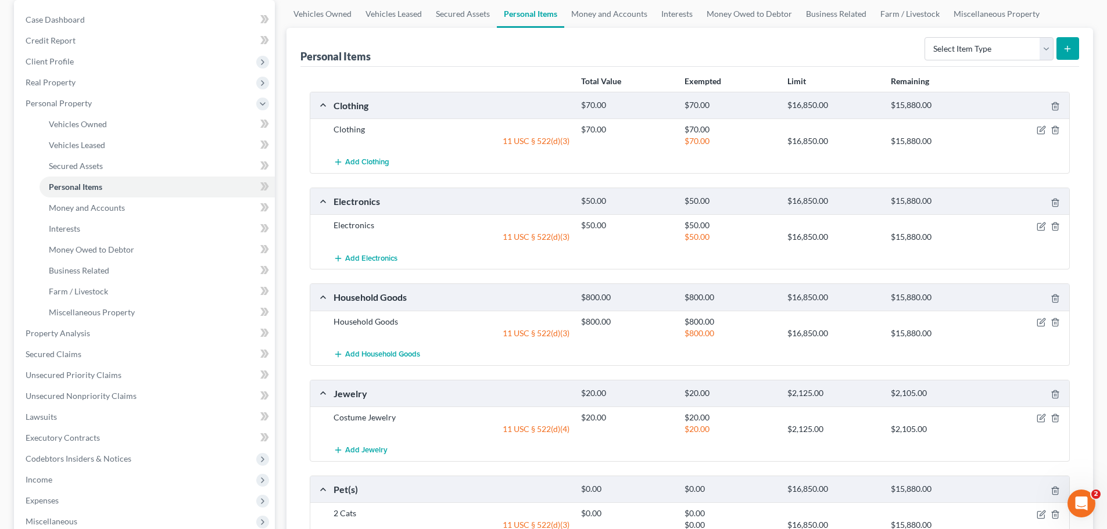
scroll to position [116, 0]
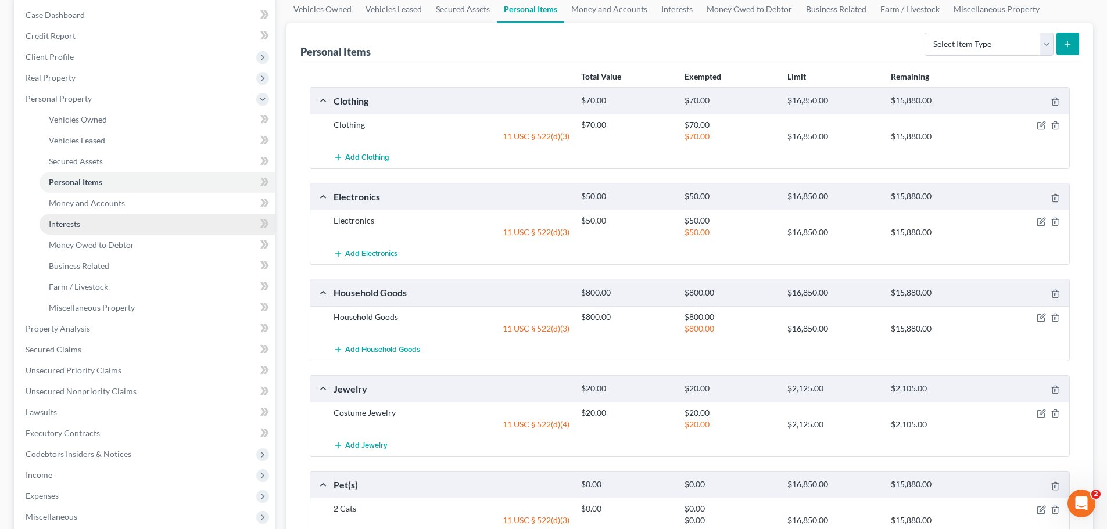
click at [160, 214] on link "Interests" at bounding box center [157, 224] width 235 height 21
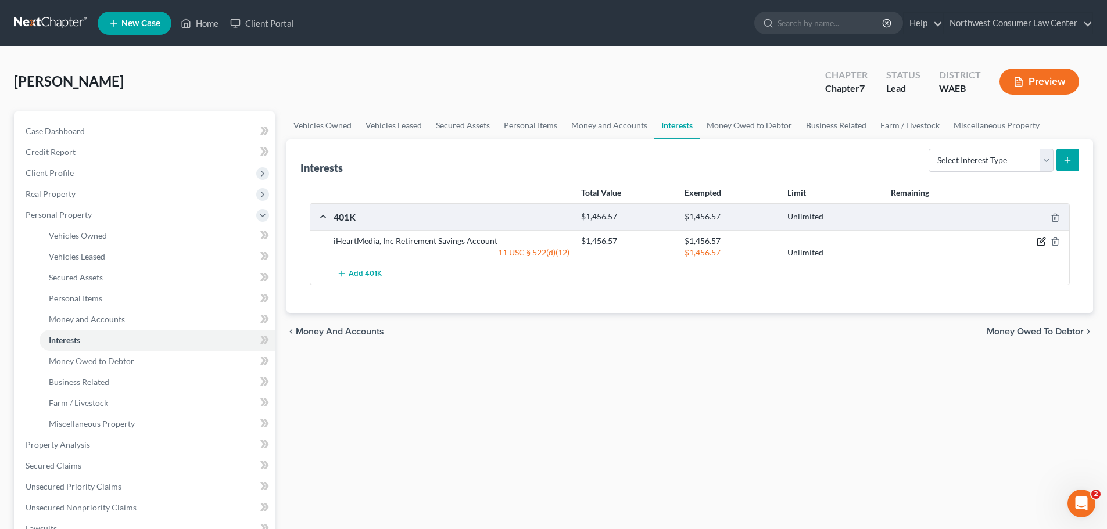
click at [1038, 244] on icon "button" at bounding box center [1041, 241] width 9 height 9
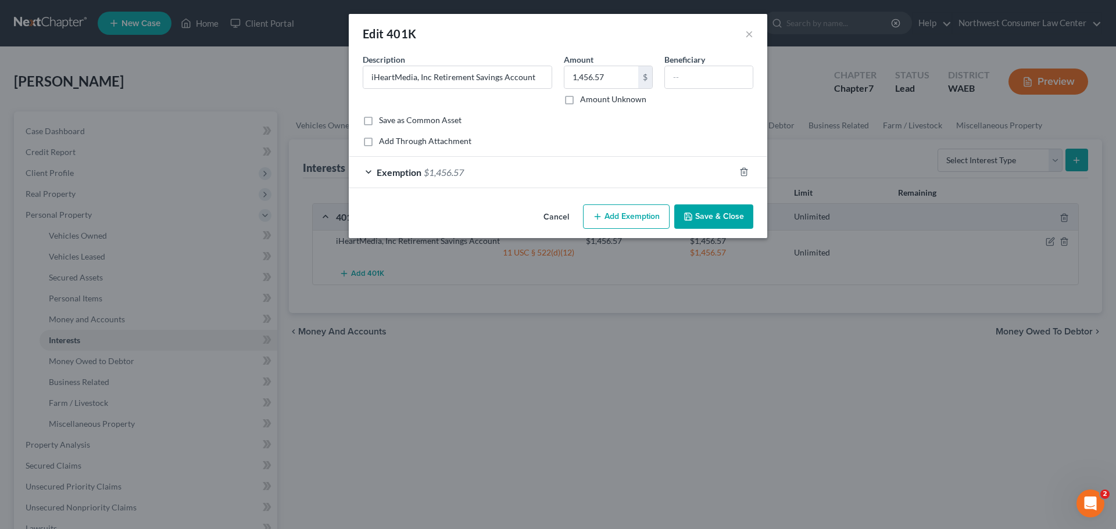
click at [502, 170] on div "Exemption $1,456.57" at bounding box center [542, 172] width 386 height 31
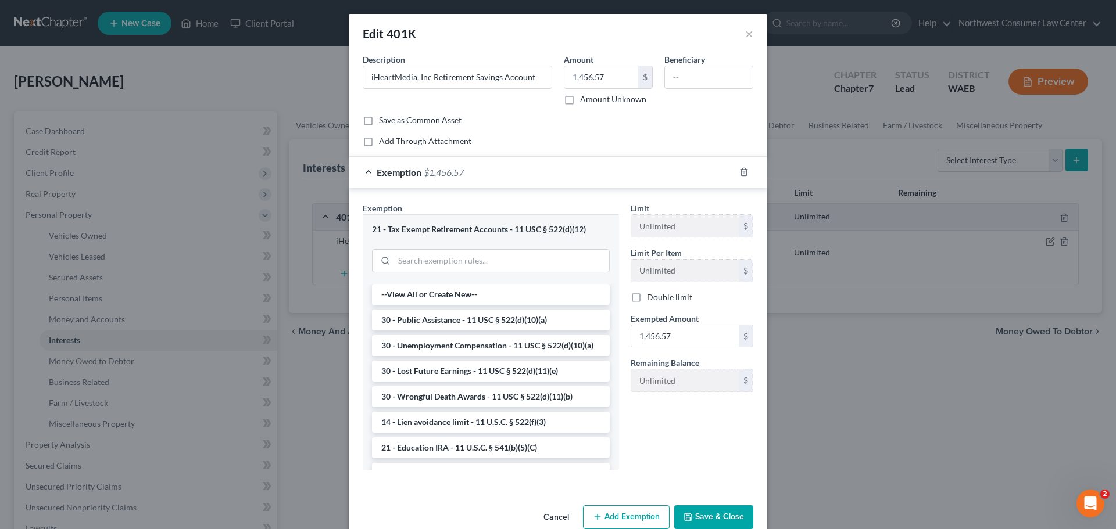
click at [502, 170] on div "Exemption $1,456.57" at bounding box center [542, 172] width 386 height 31
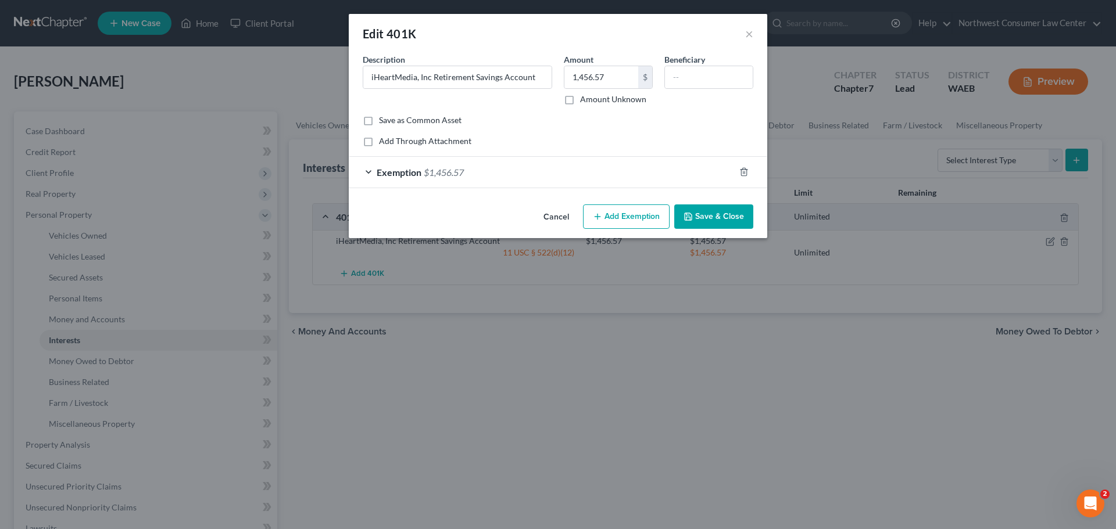
click at [561, 226] on button "Cancel" at bounding box center [556, 217] width 44 height 23
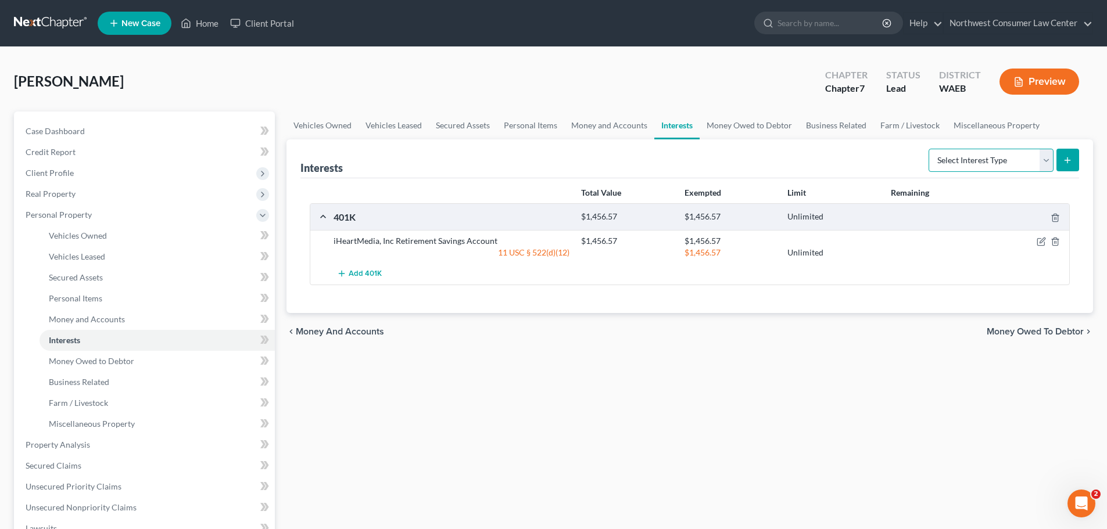
click at [1014, 166] on select "Select Interest Type 401K Annuity Bond Education IRA Government Bond Government…" at bounding box center [990, 160] width 125 height 23
click at [640, 408] on div "Vehicles Owned Vehicles Leased Secured Assets Personal Items Money and Accounts…" at bounding box center [690, 447] width 818 height 671
click at [619, 117] on link "Money and Accounts" at bounding box center [609, 126] width 90 height 28
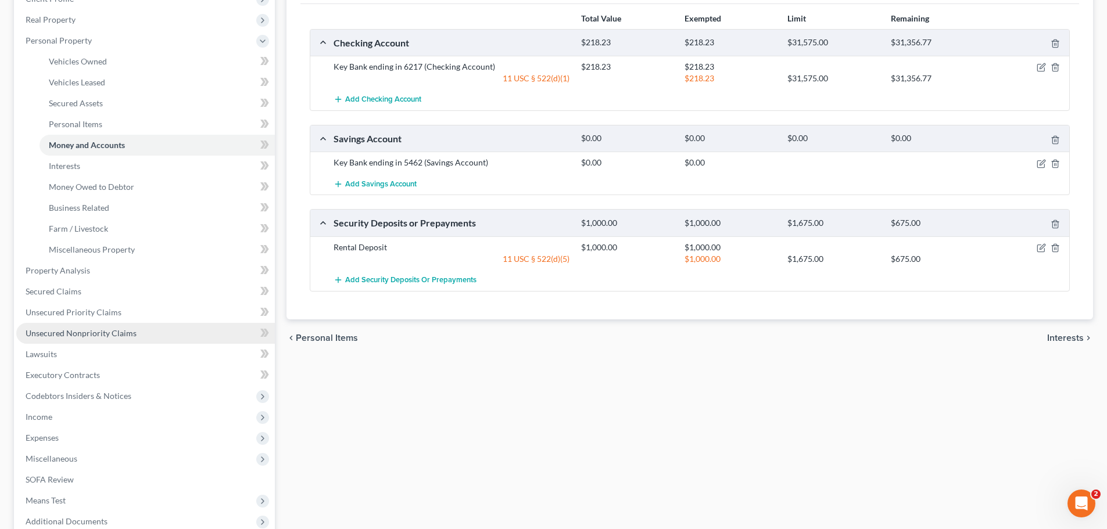
click at [124, 335] on span "Unsecured Nonpriority Claims" at bounding box center [81, 333] width 111 height 10
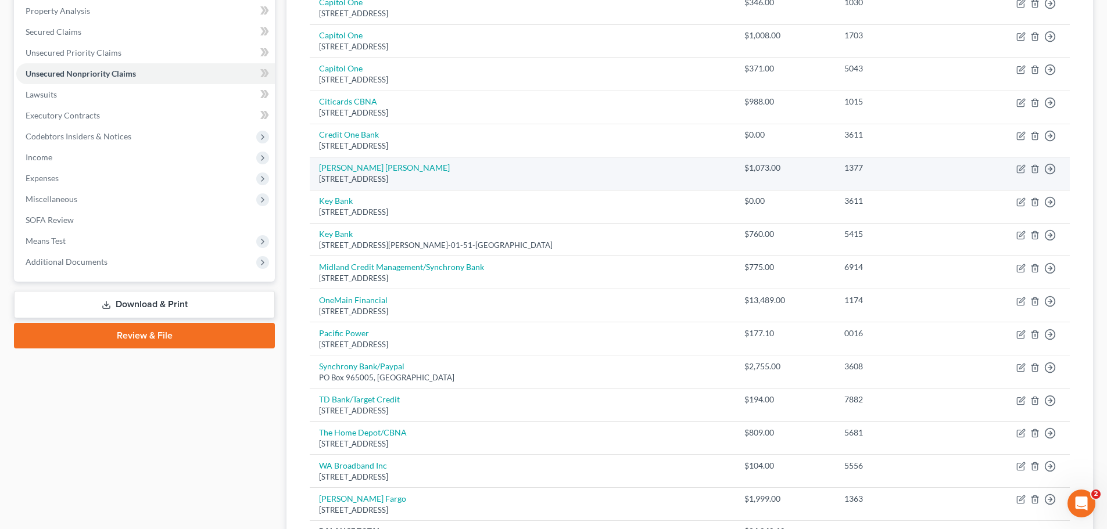
scroll to position [232, 0]
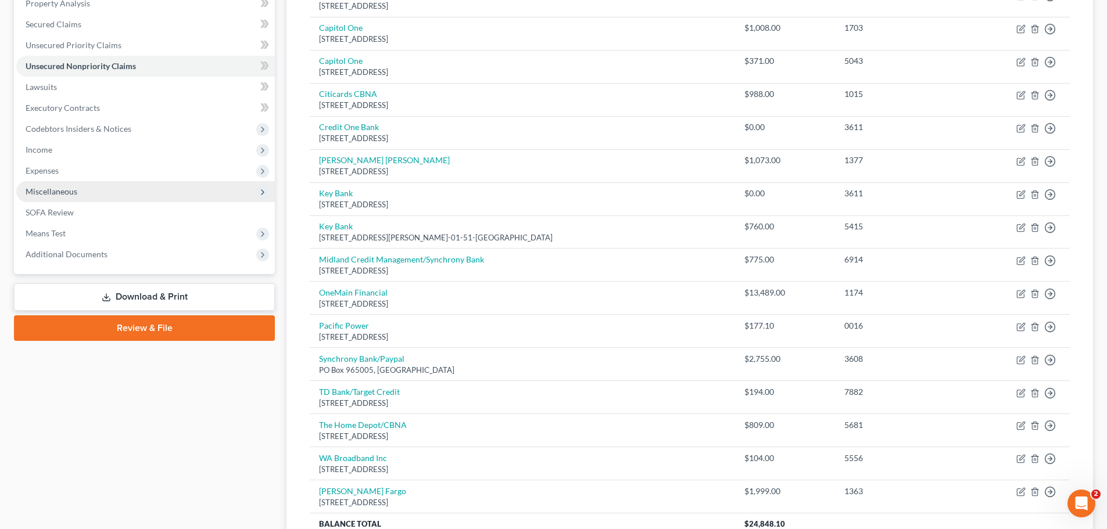
click at [109, 197] on span "Miscellaneous" at bounding box center [145, 191] width 259 height 21
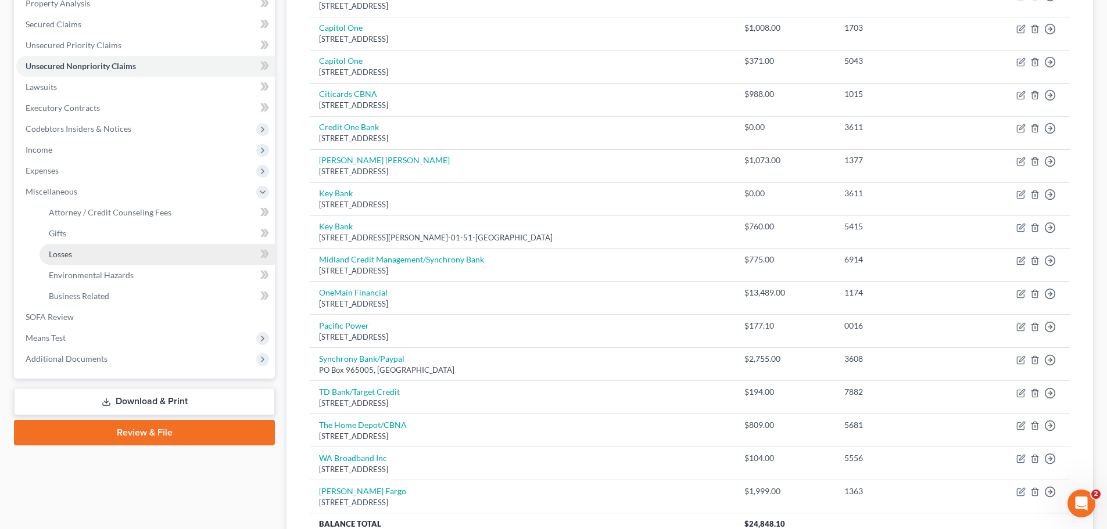
click at [120, 261] on link "Losses" at bounding box center [157, 254] width 235 height 21
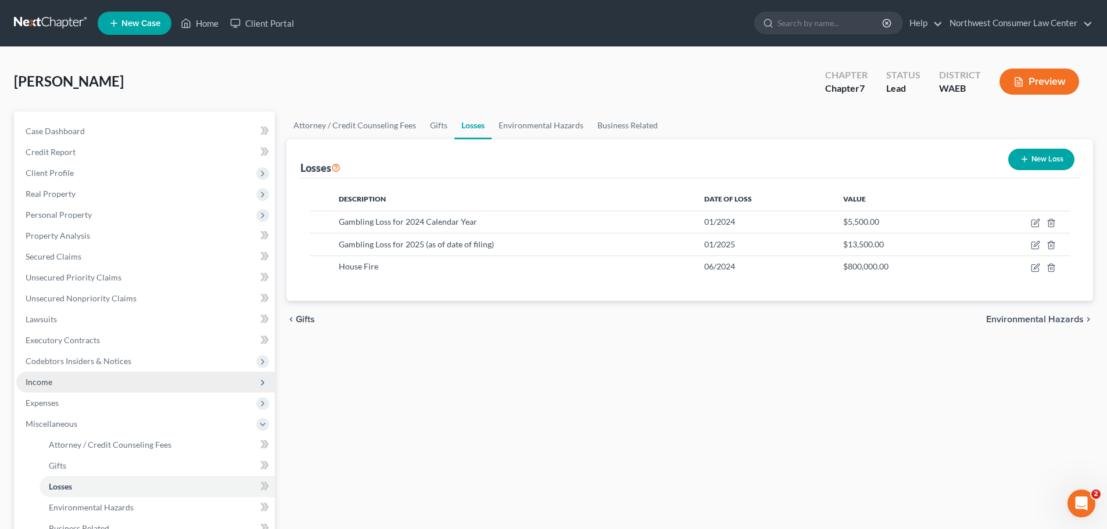
click at [209, 385] on span "Income" at bounding box center [145, 382] width 259 height 21
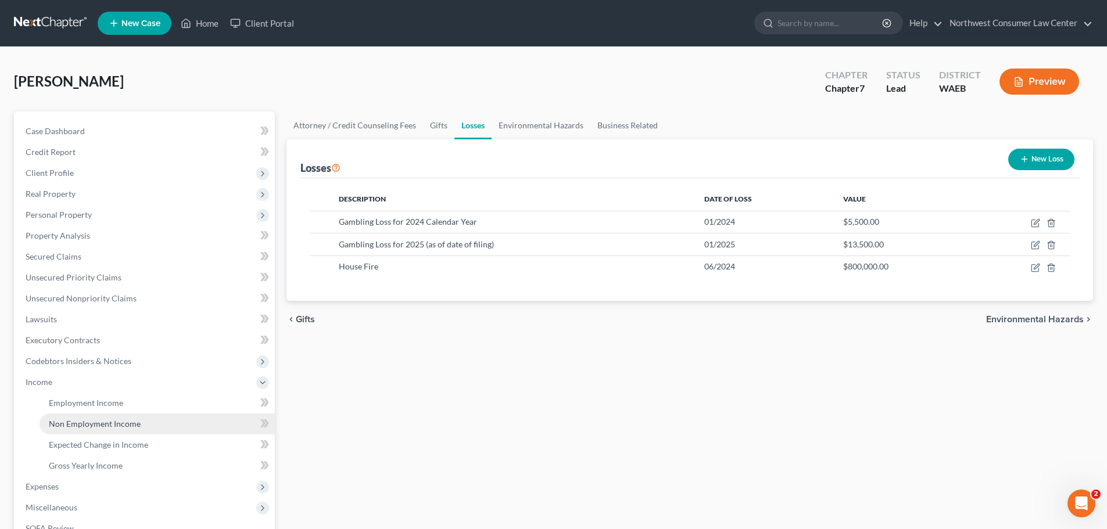
click at [180, 425] on link "Non Employment Income" at bounding box center [157, 424] width 235 height 21
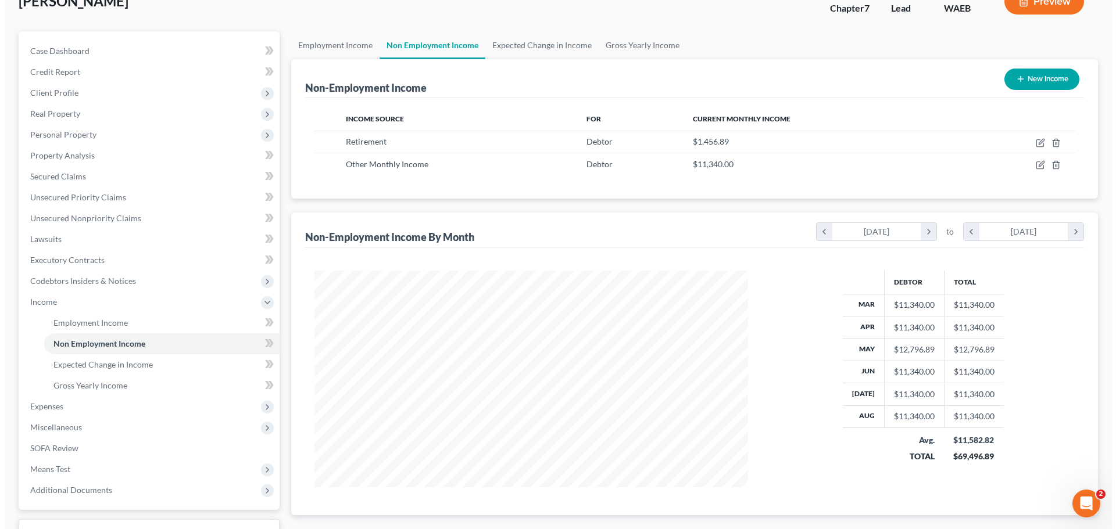
scroll to position [116, 0]
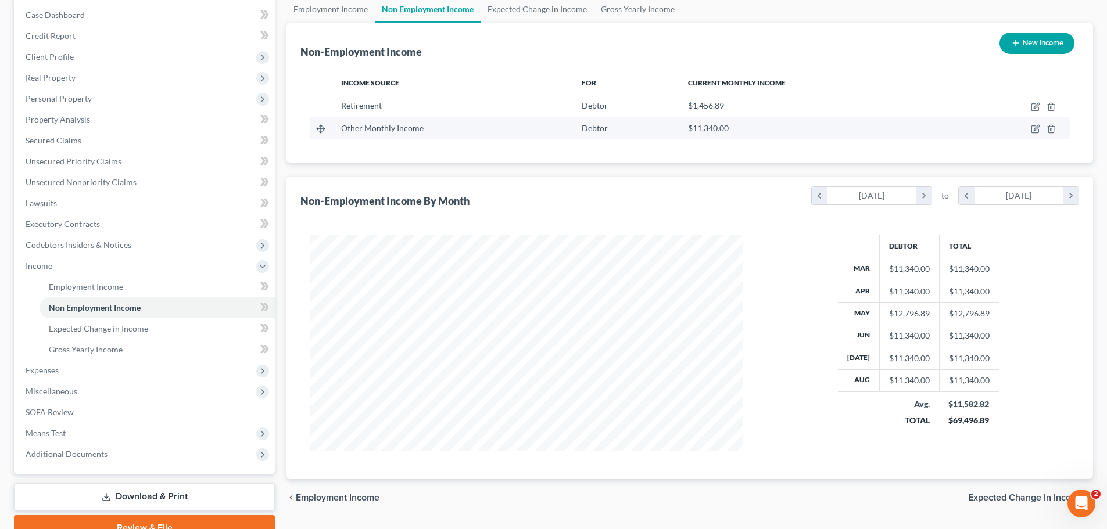
click at [1034, 135] on td at bounding box center [1012, 128] width 114 height 22
click at [1038, 126] on icon "button" at bounding box center [1036, 128] width 5 height 5
select select "13"
select select "0"
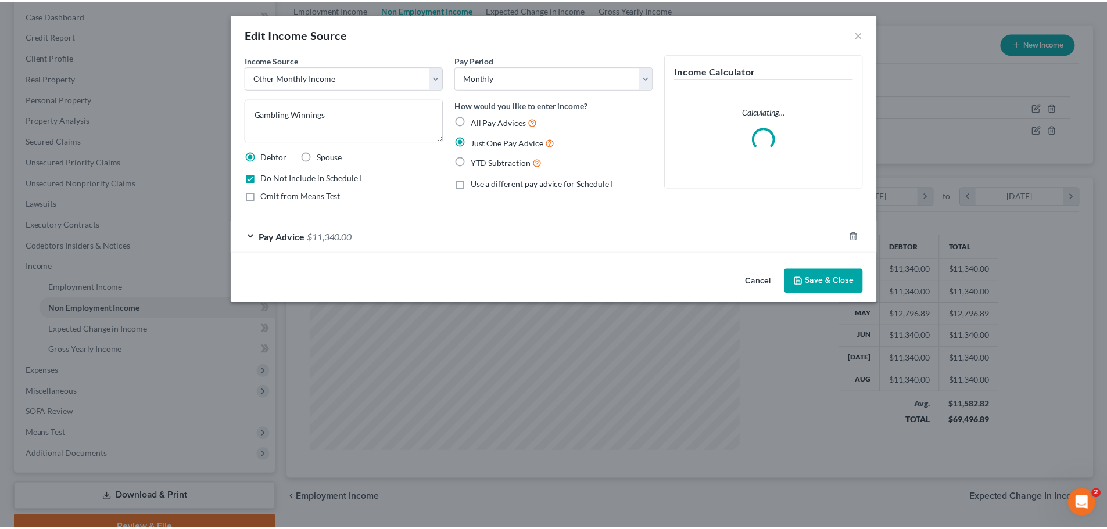
scroll to position [218, 461]
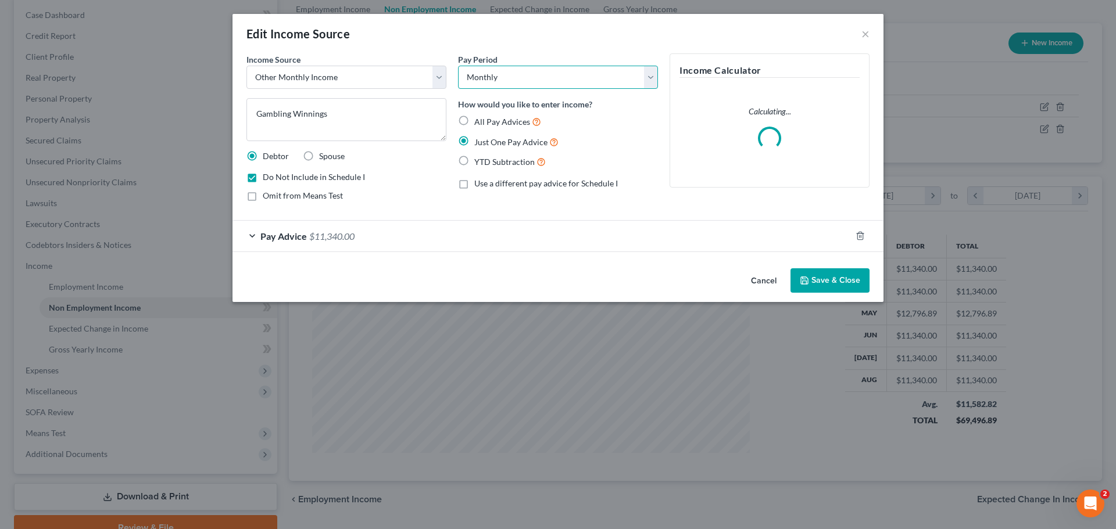
click at [533, 84] on select "Select Monthly Twice Monthly Every Other Week Weekly" at bounding box center [558, 77] width 200 height 23
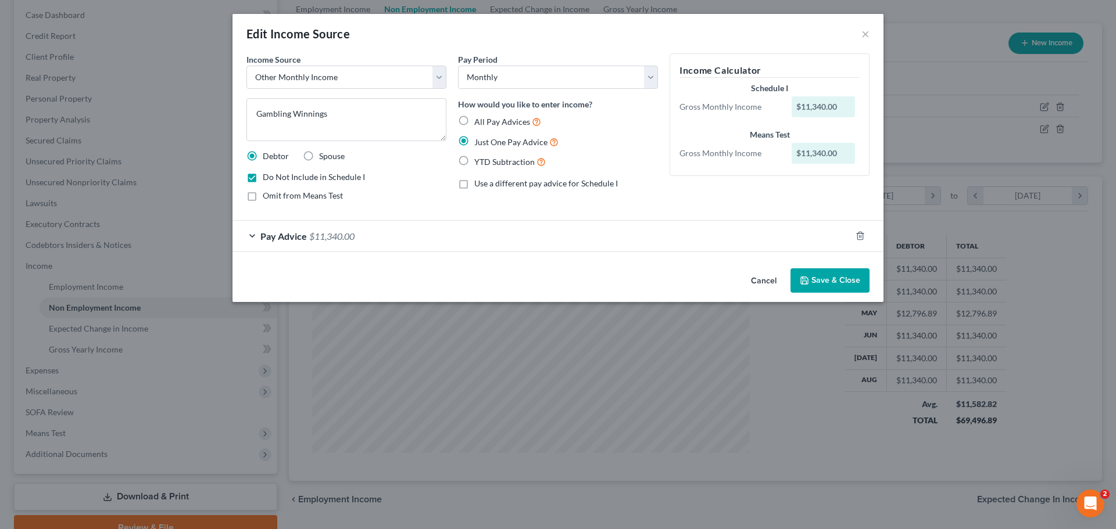
click at [776, 277] on button "Cancel" at bounding box center [763, 281] width 44 height 23
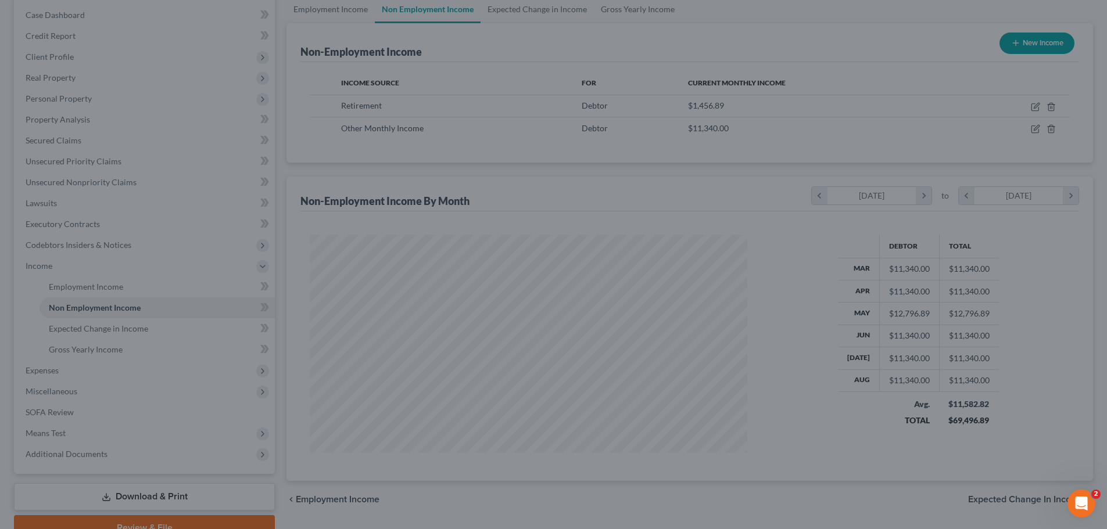
scroll to position [580802, 580562]
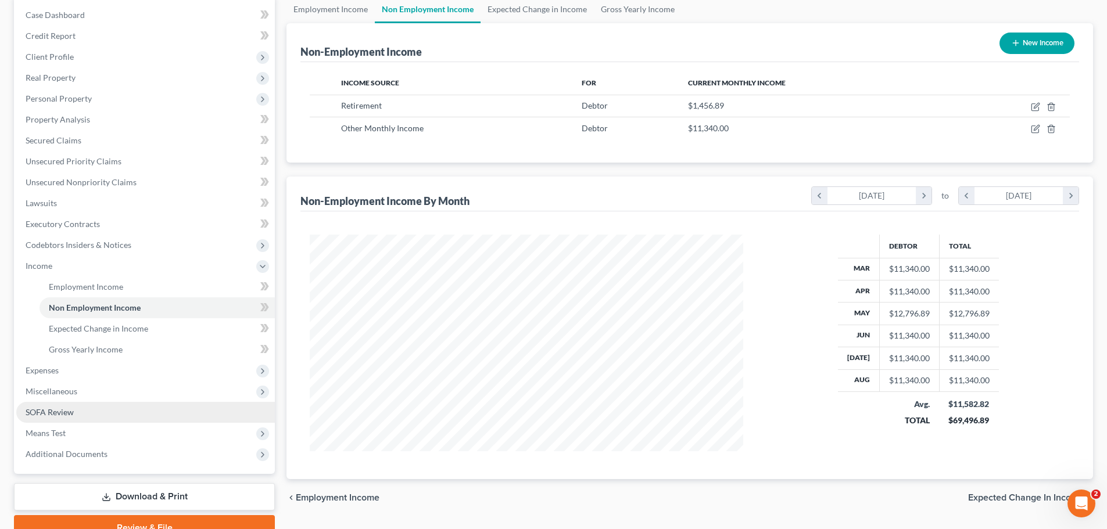
click at [100, 419] on link "SOFA Review" at bounding box center [145, 412] width 259 height 21
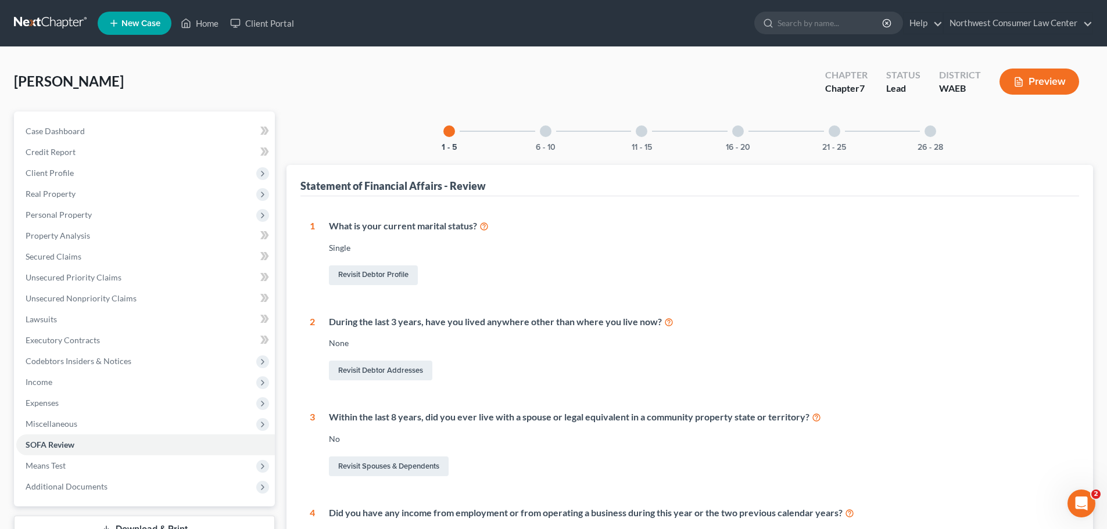
click at [46, 27] on link at bounding box center [51, 23] width 74 height 21
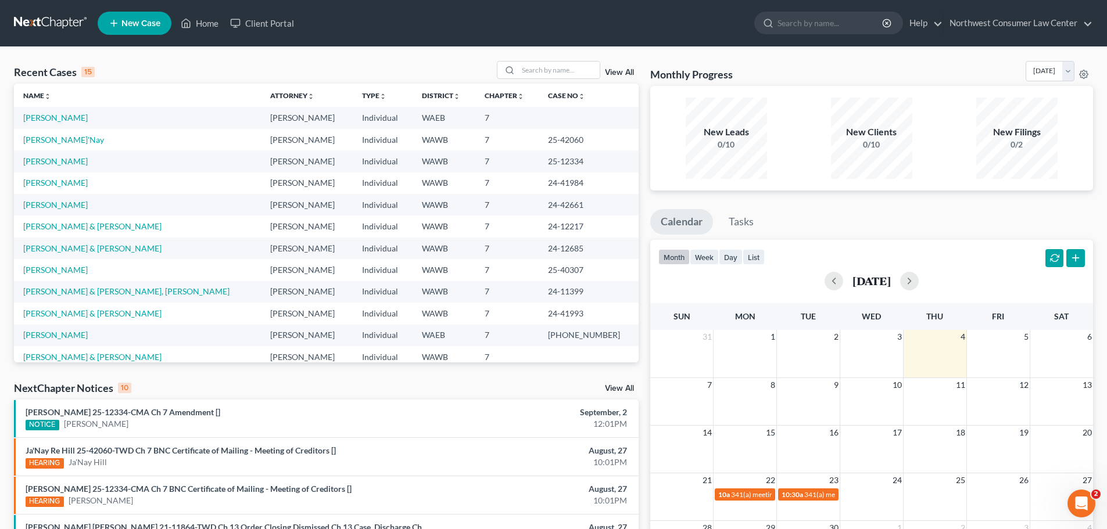
click at [44, 147] on td "[PERSON_NAME]'Nay" at bounding box center [137, 139] width 247 height 21
click at [45, 145] on td "[PERSON_NAME]'Nay" at bounding box center [137, 139] width 247 height 21
click at [48, 143] on link "[PERSON_NAME]'Nay" at bounding box center [63, 140] width 81 height 10
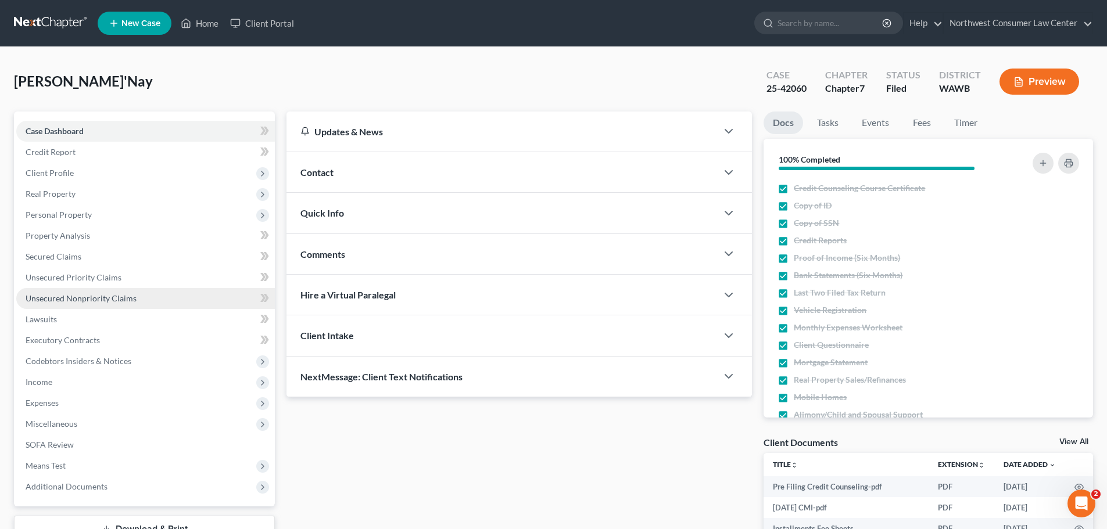
click at [168, 299] on link "Unsecured Nonpriority Claims" at bounding box center [145, 298] width 259 height 21
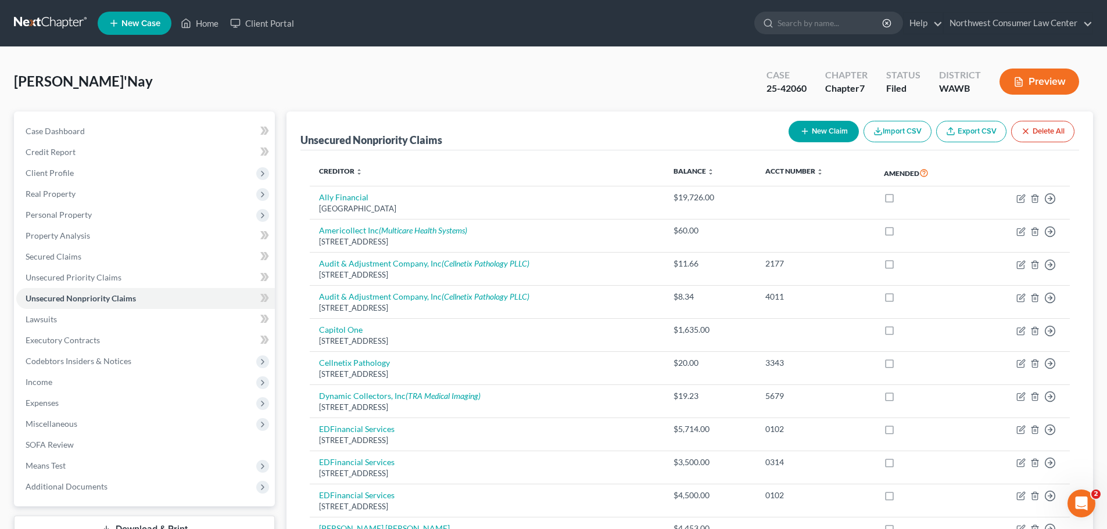
click at [48, 20] on link at bounding box center [51, 23] width 74 height 21
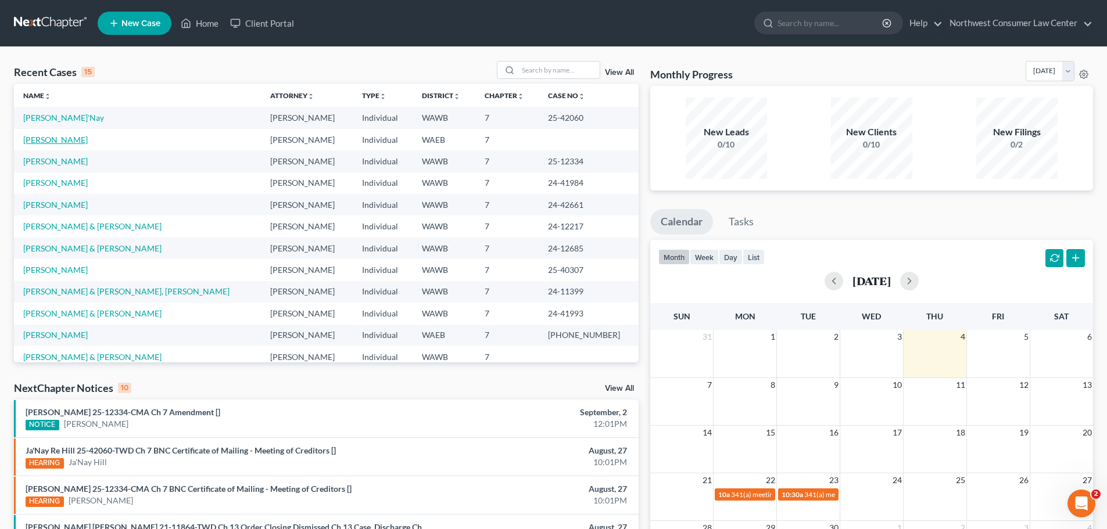
click at [42, 140] on link "[PERSON_NAME]" at bounding box center [55, 140] width 64 height 10
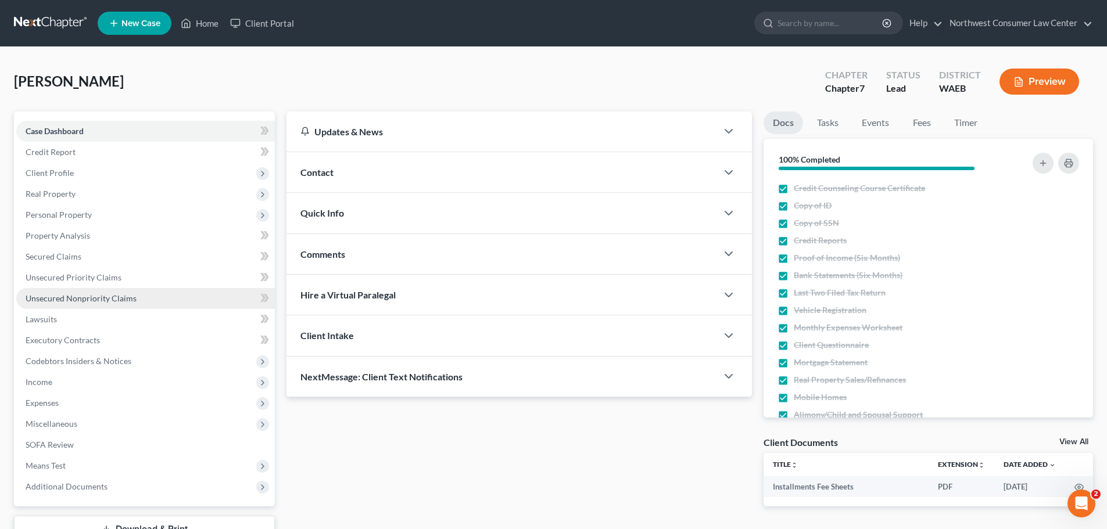
click at [134, 302] on link "Unsecured Nonpriority Claims" at bounding box center [145, 298] width 259 height 21
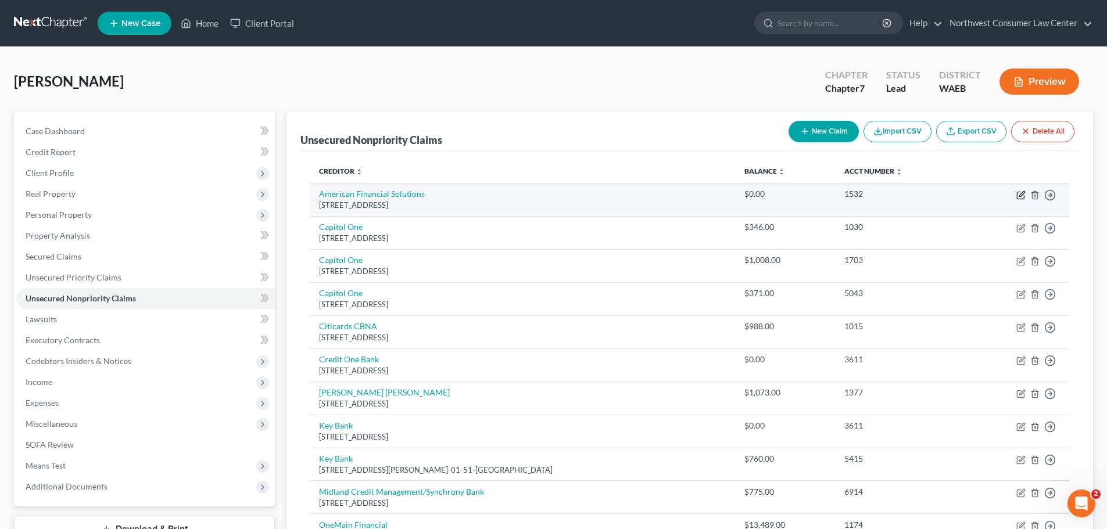
click at [1019, 195] on icon "button" at bounding box center [1020, 195] width 9 height 9
select select "50"
select select "3"
select select "0"
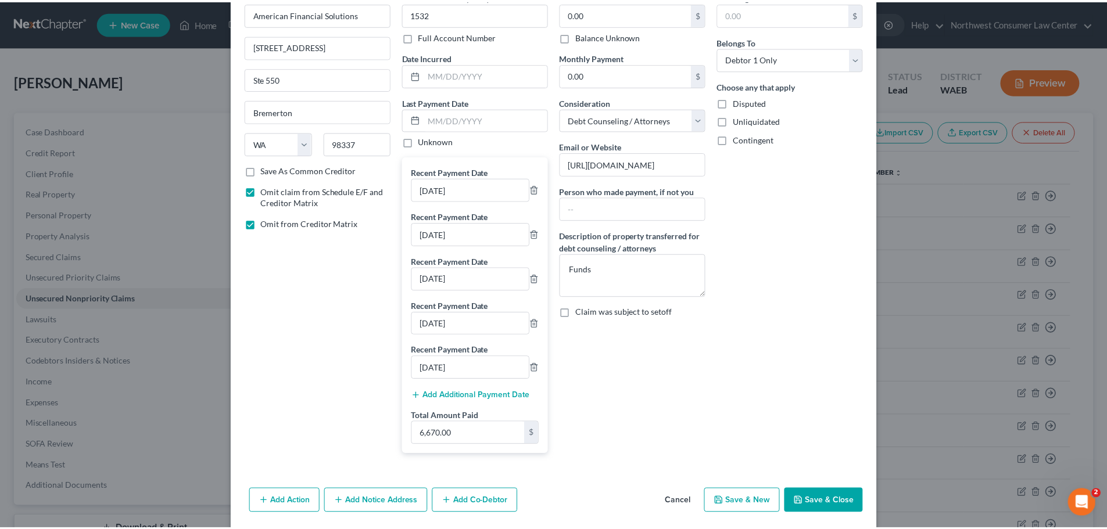
scroll to position [104, 0]
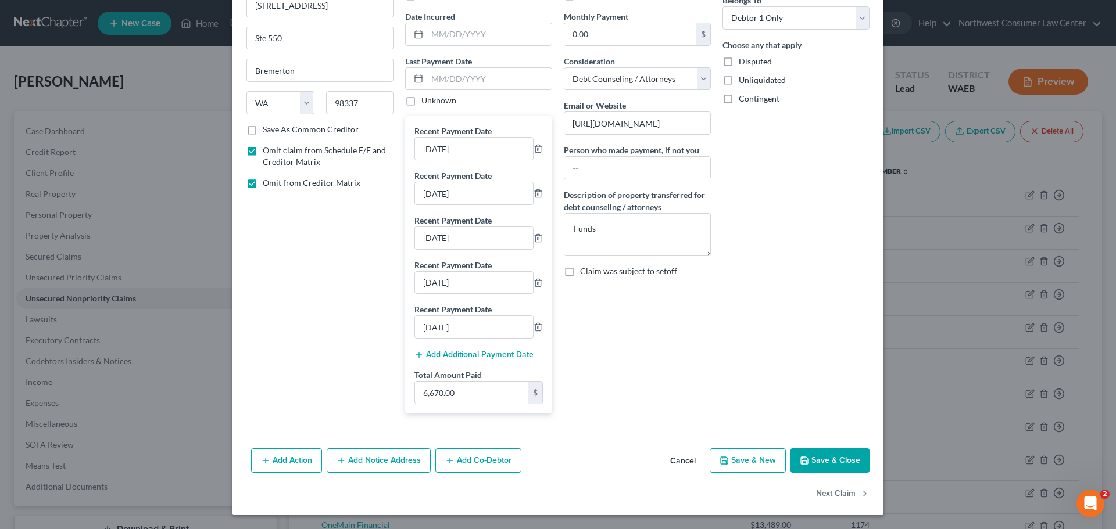
click at [826, 461] on button "Save & Close" at bounding box center [829, 461] width 79 height 24
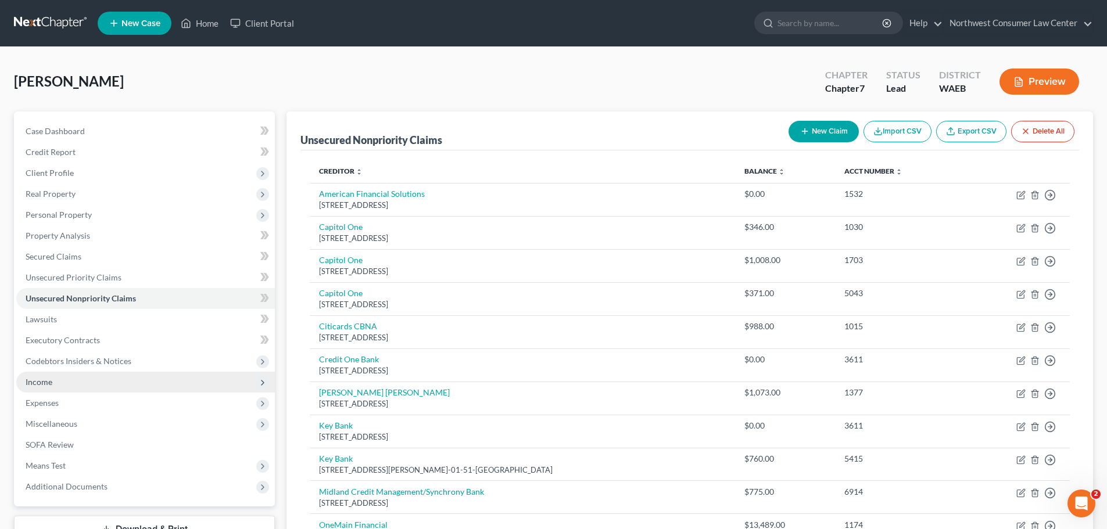
click at [192, 383] on span "Income" at bounding box center [145, 382] width 259 height 21
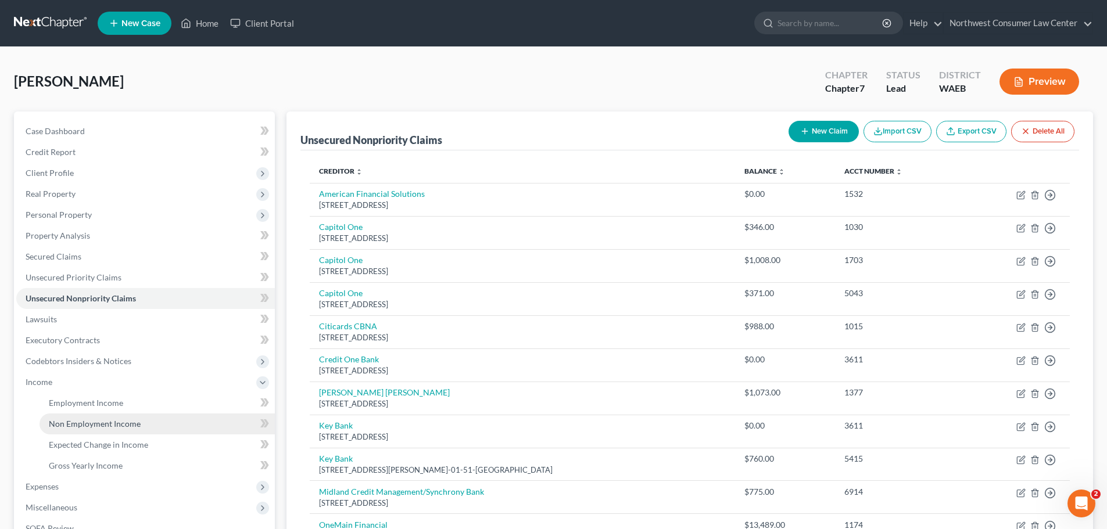
click at [157, 432] on link "Non Employment Income" at bounding box center [157, 424] width 235 height 21
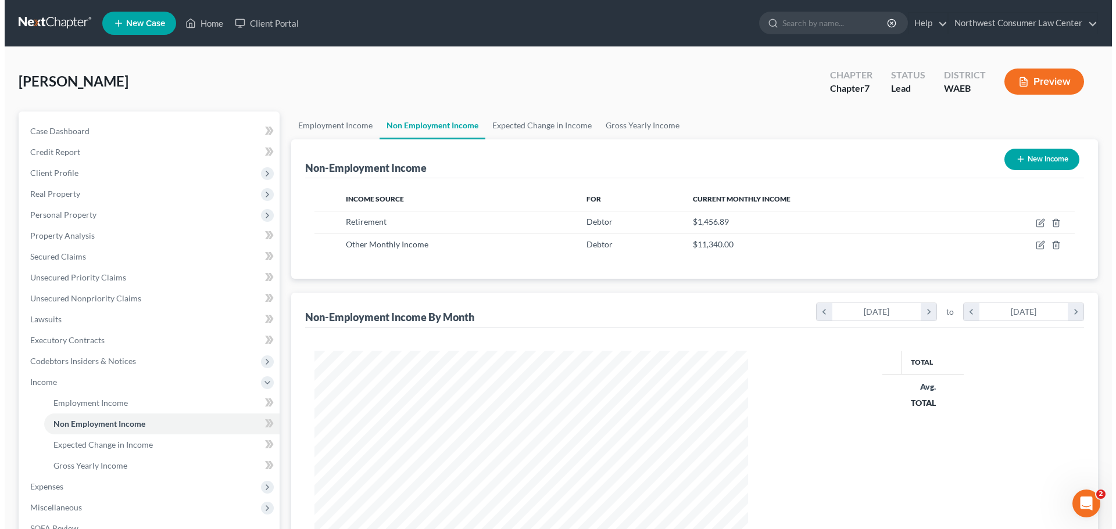
scroll to position [217, 457]
click at [1054, 155] on button "New Income" at bounding box center [1036, 159] width 75 height 21
select select "0"
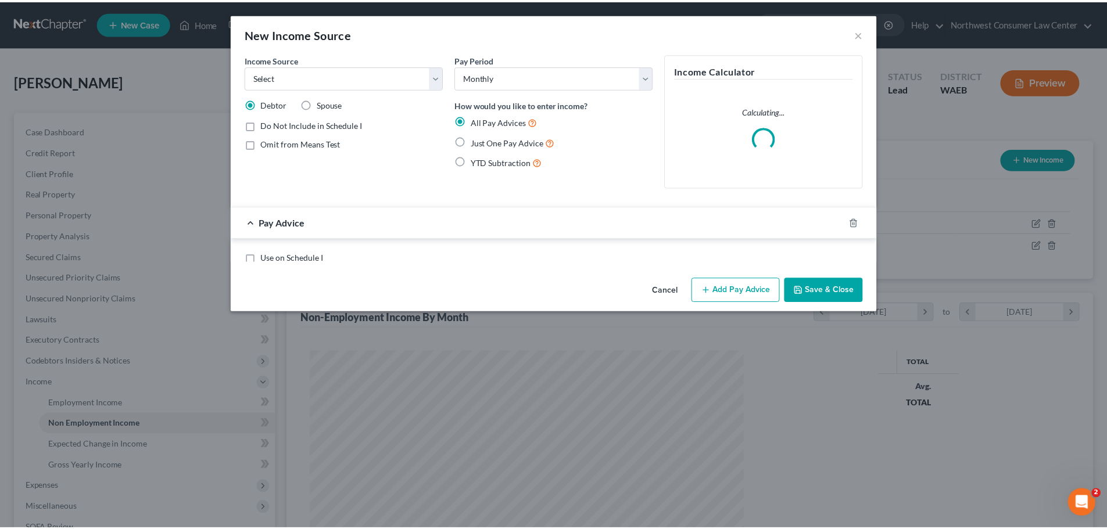
scroll to position [218, 461]
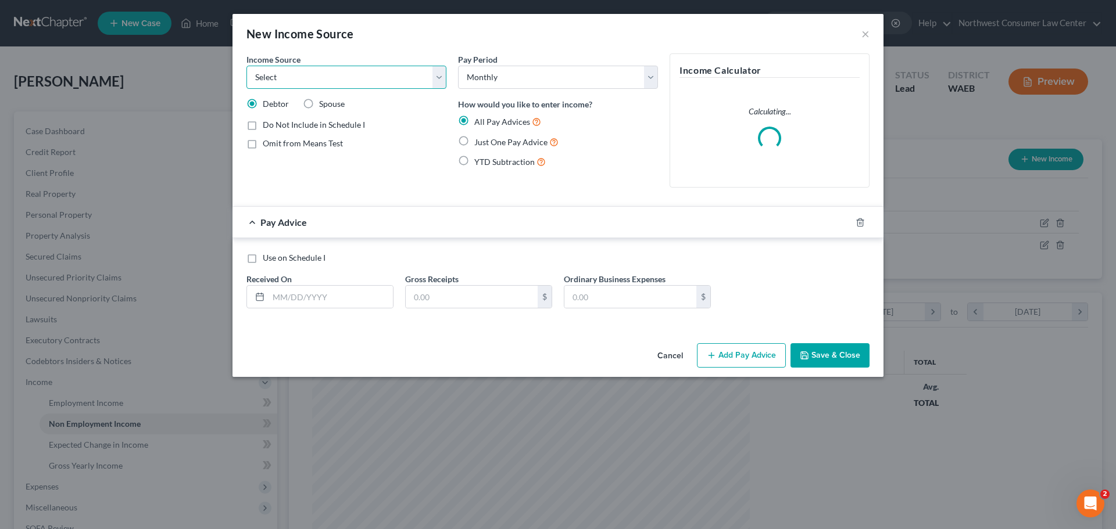
click at [339, 76] on select "Select Unemployment Disability (from employer) Pension Retirement Social Securi…" at bounding box center [346, 77] width 200 height 23
select select "0"
click at [246, 66] on select "Select Unemployment Disability (from employer) Pension Retirement Social Securi…" at bounding box center [346, 77] width 200 height 23
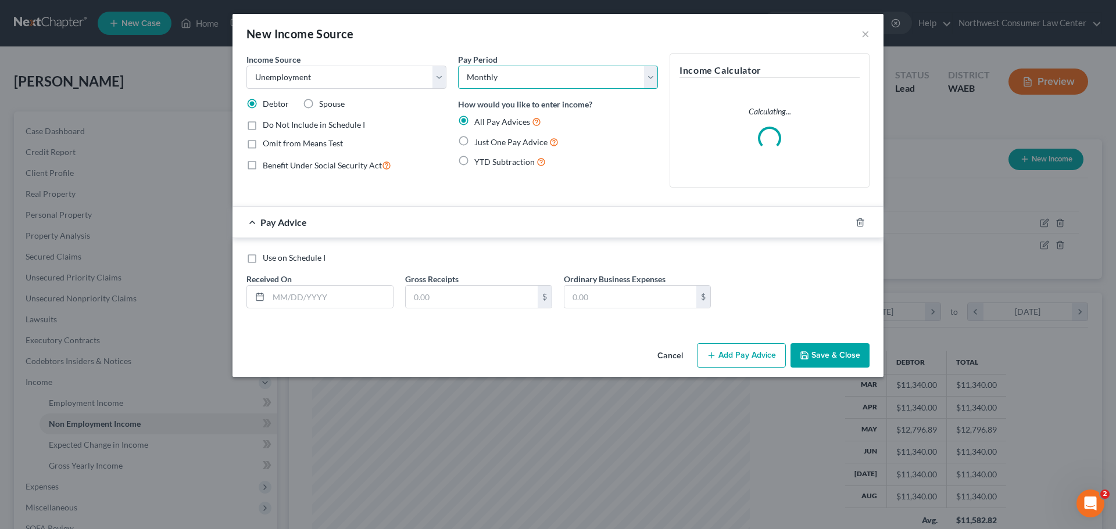
click at [546, 73] on select "Select Monthly Twice Monthly Every Other Week Weekly" at bounding box center [558, 77] width 200 height 23
select select "3"
click at [458, 66] on select "Select Monthly Twice Monthly Every Other Week Weekly" at bounding box center [558, 77] width 200 height 23
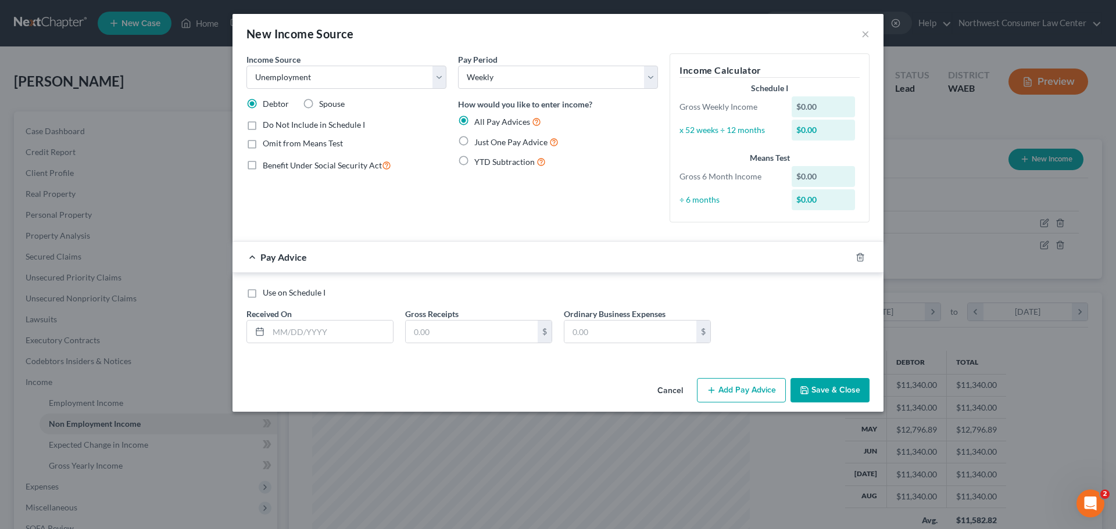
click at [669, 397] on button "Cancel" at bounding box center [670, 390] width 44 height 23
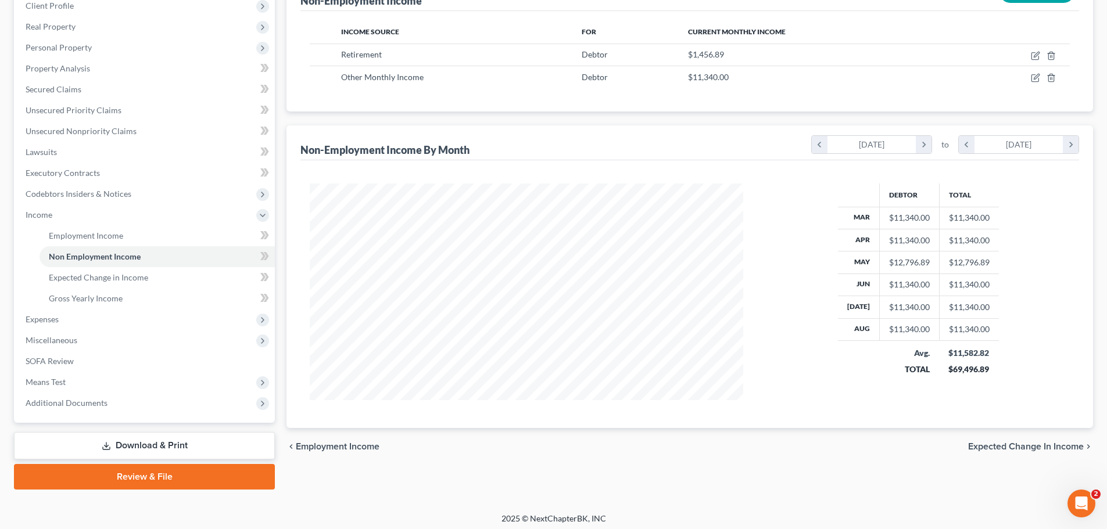
scroll to position [172, 0]
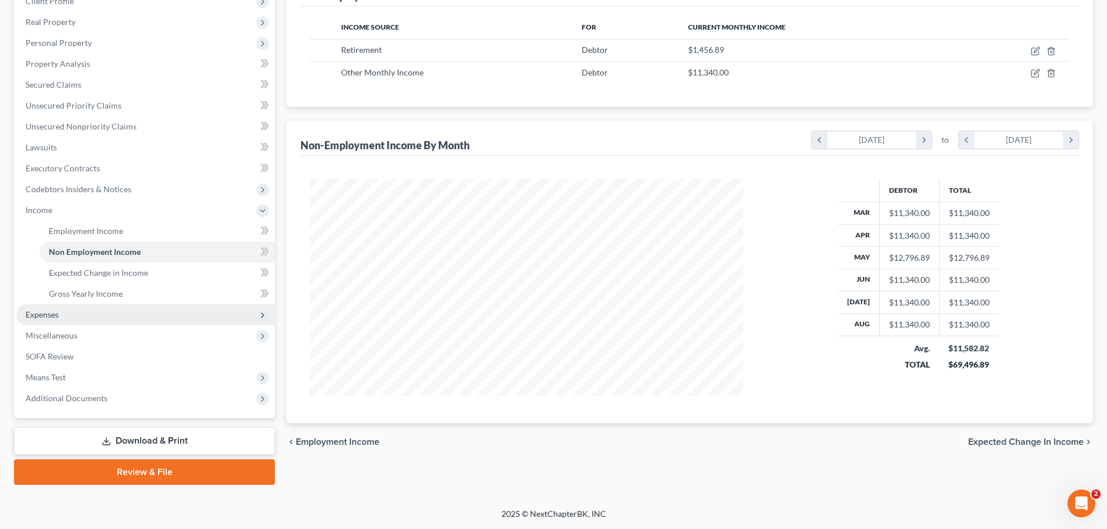
click at [224, 311] on span "Expenses" at bounding box center [145, 314] width 259 height 21
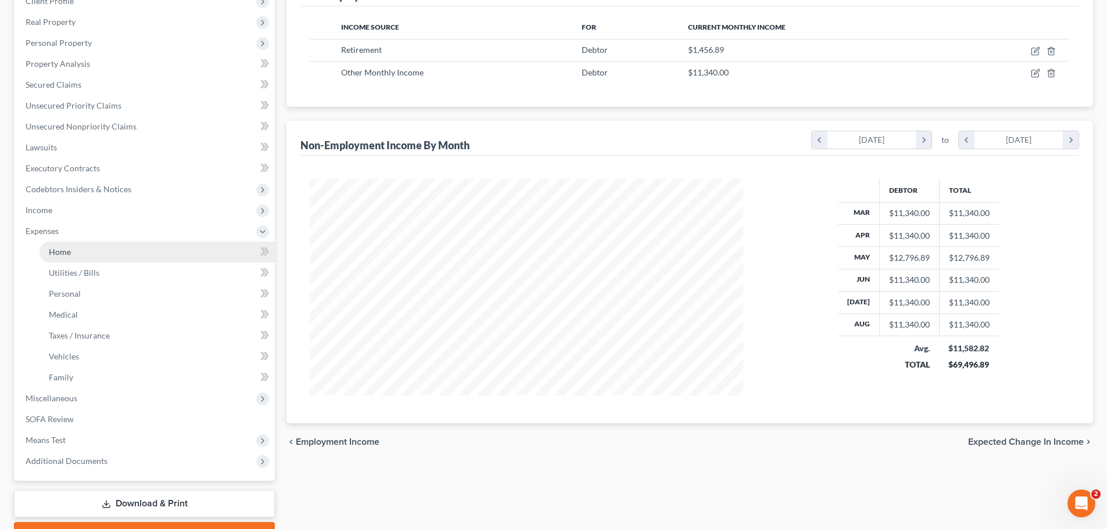
click at [174, 253] on link "Home" at bounding box center [157, 252] width 235 height 21
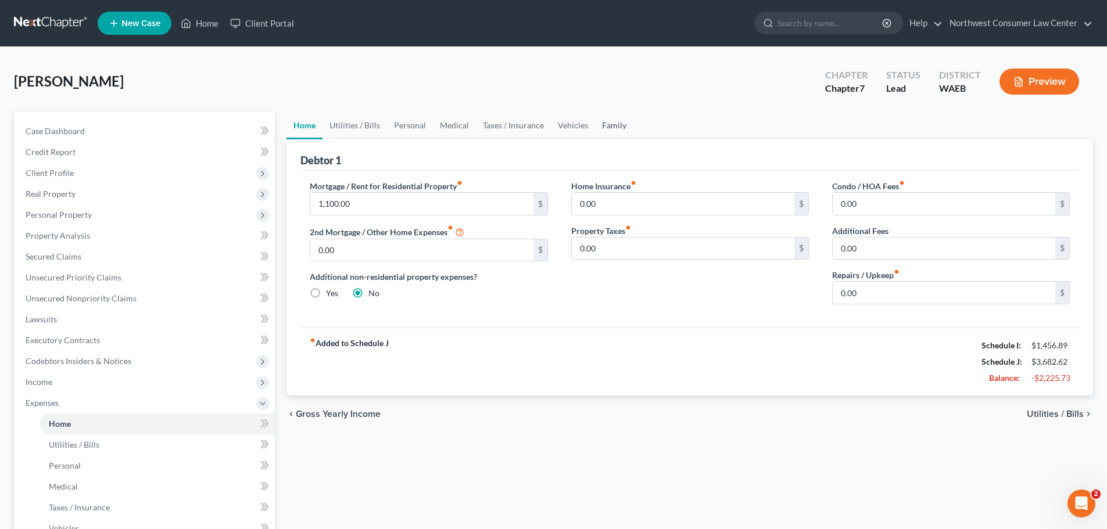
click at [598, 121] on link "Family" at bounding box center [614, 126] width 38 height 28
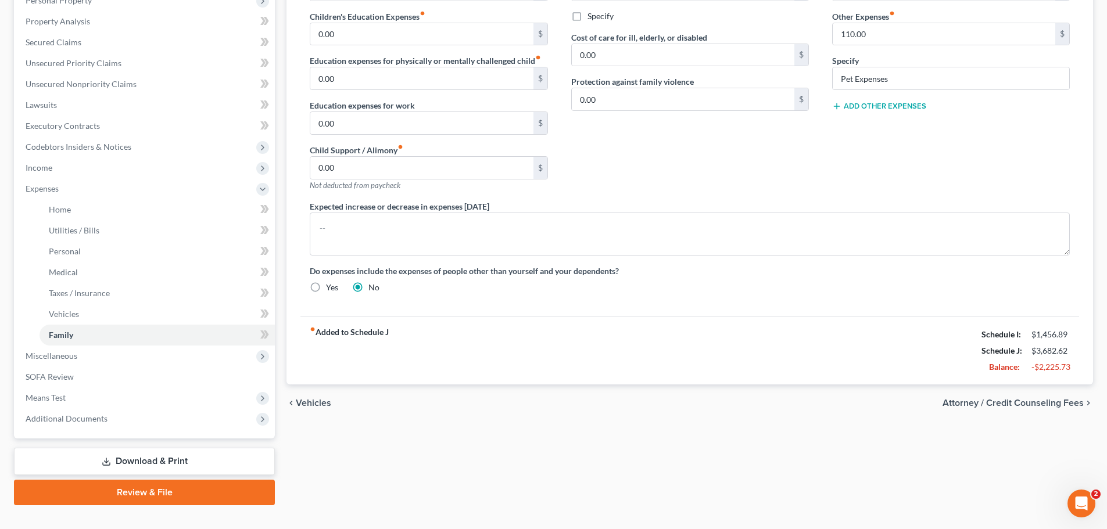
scroll to position [232, 0]
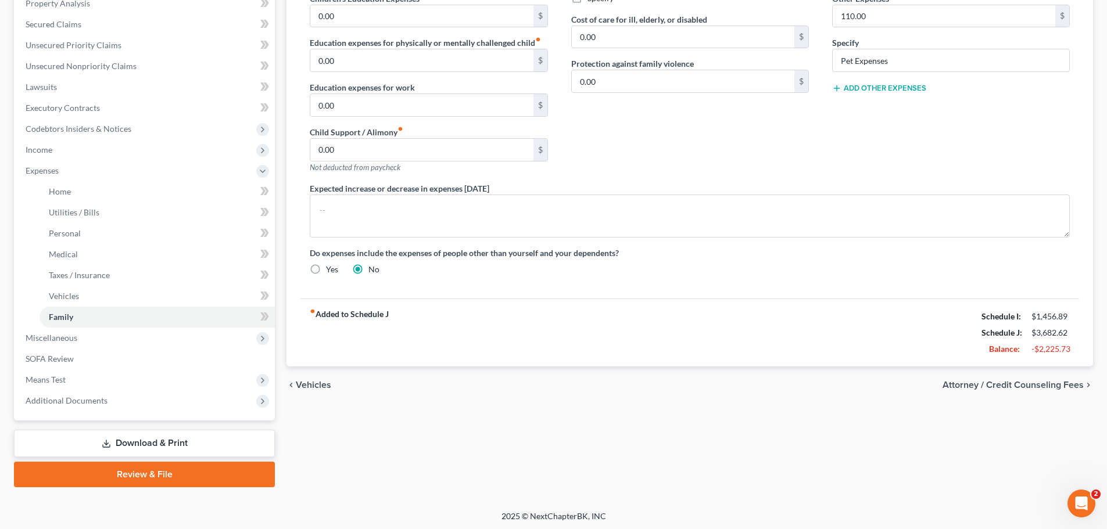
click at [1021, 385] on span "Attorney / Credit Counseling Fees" at bounding box center [1012, 385] width 141 height 9
select select "0"
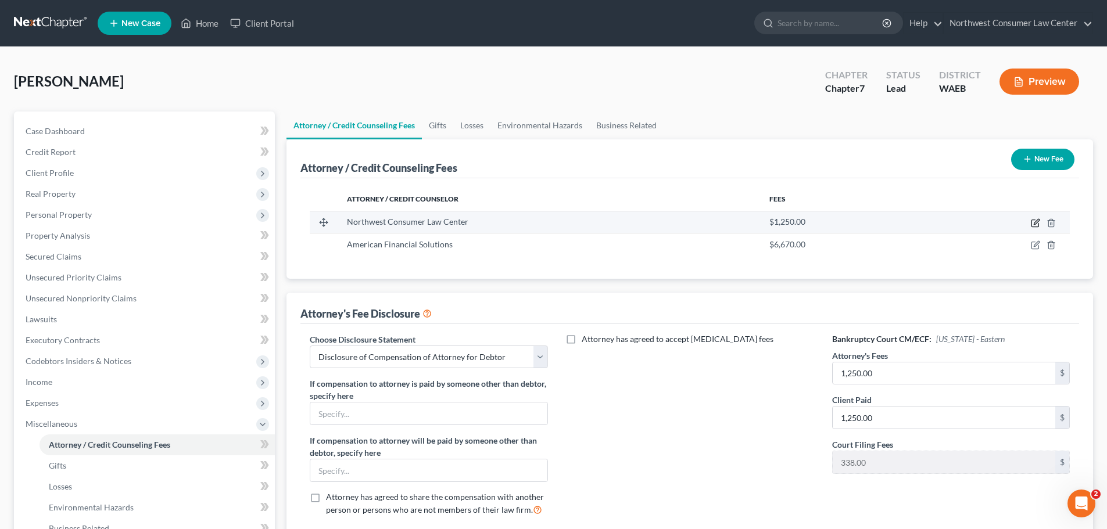
click at [1033, 223] on icon "button" at bounding box center [1035, 222] width 9 height 9
select select "50"
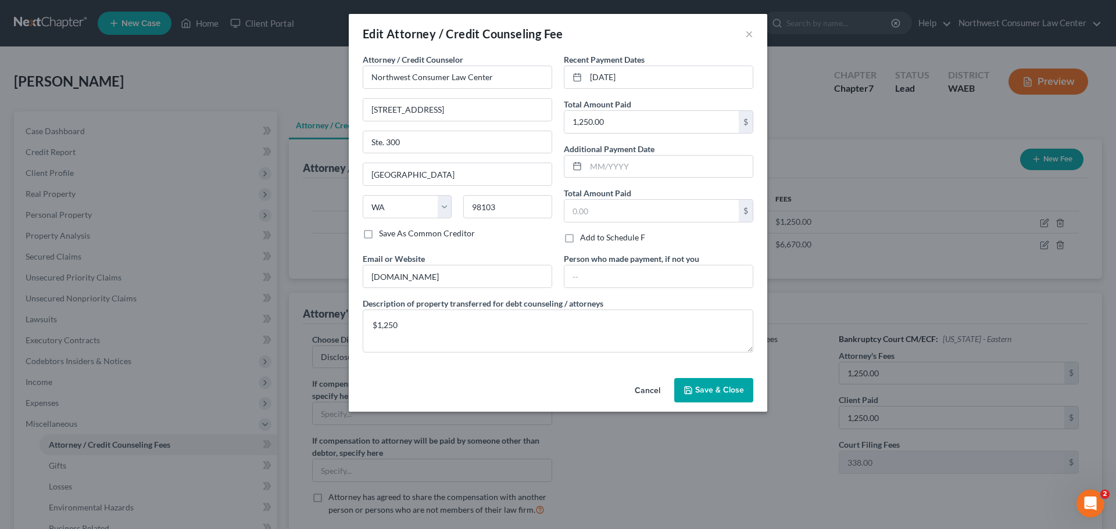
click at [645, 395] on button "Cancel" at bounding box center [647, 390] width 44 height 23
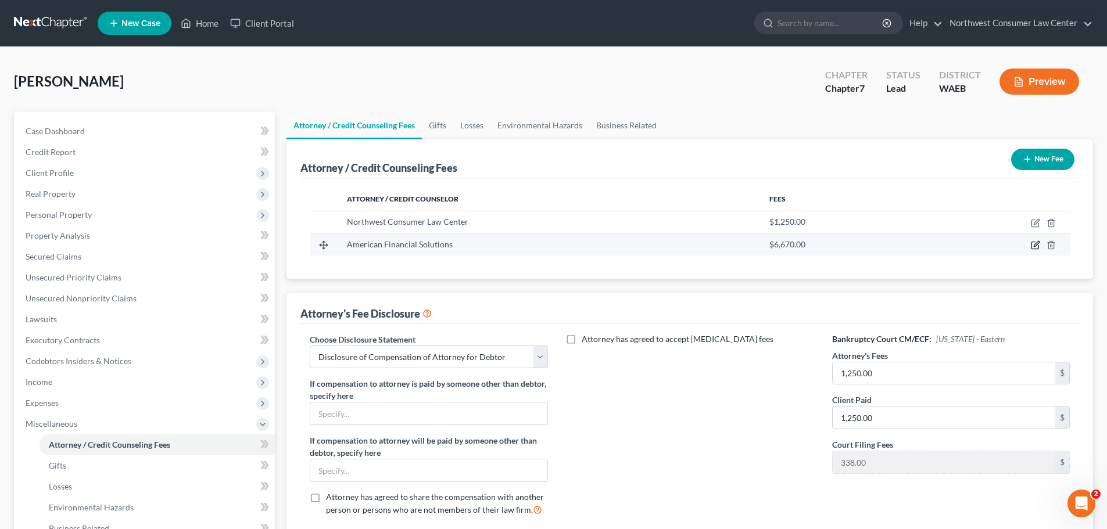
click at [1037, 249] on icon "button" at bounding box center [1034, 245] width 7 height 7
select select "50"
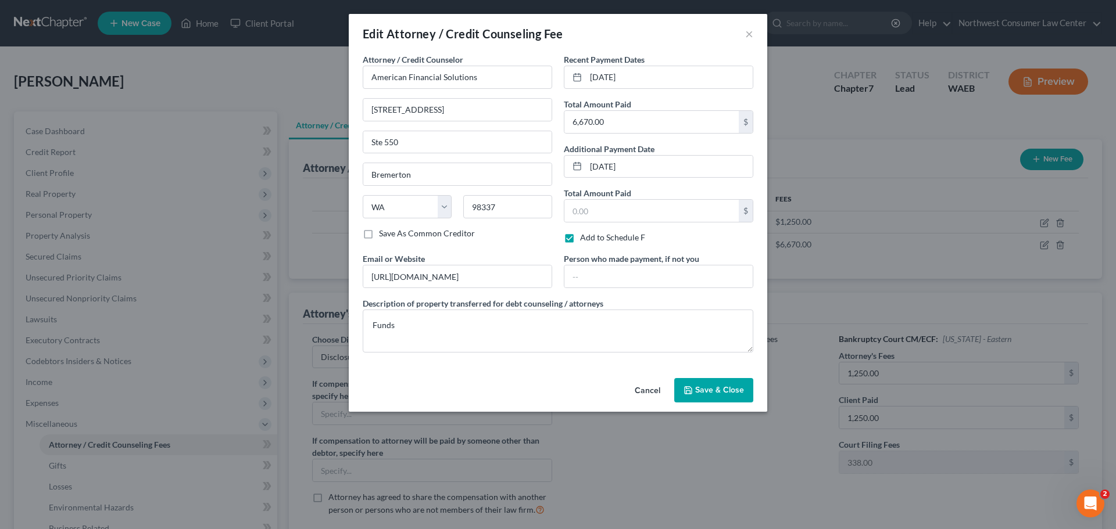
click at [659, 392] on button "Cancel" at bounding box center [647, 390] width 44 height 23
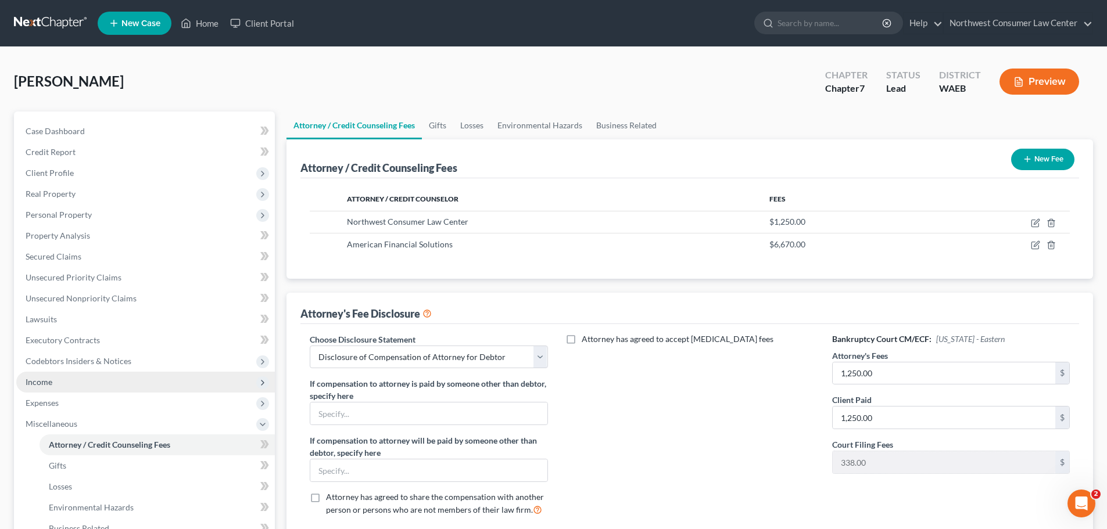
click at [68, 388] on span "Income" at bounding box center [145, 382] width 259 height 21
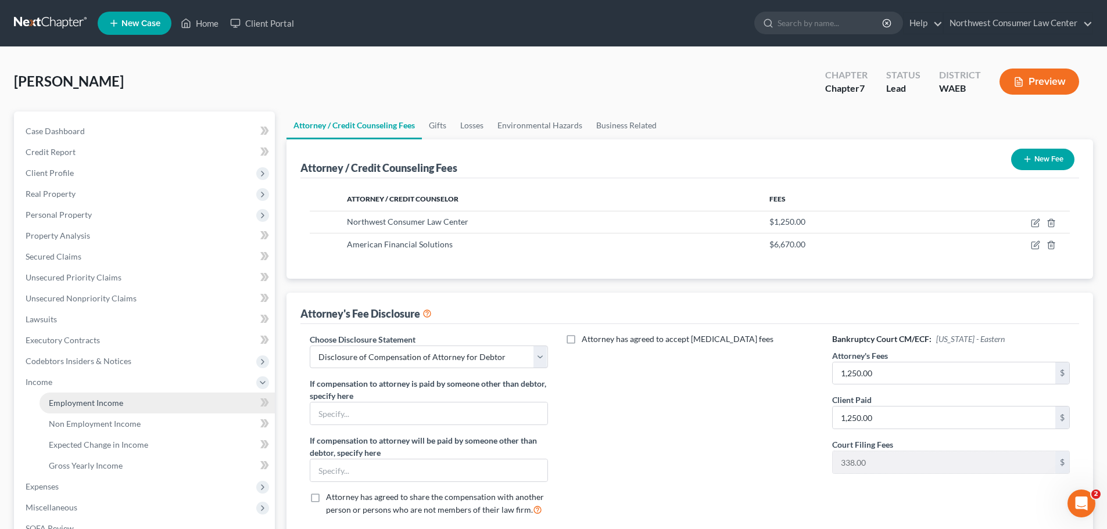
click at [116, 408] on link "Employment Income" at bounding box center [157, 403] width 235 height 21
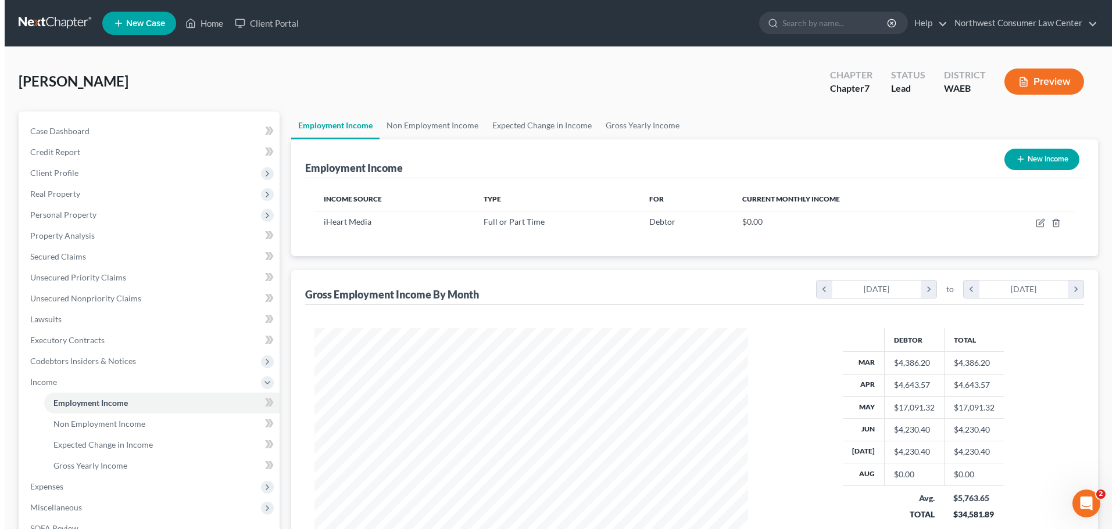
scroll to position [217, 457]
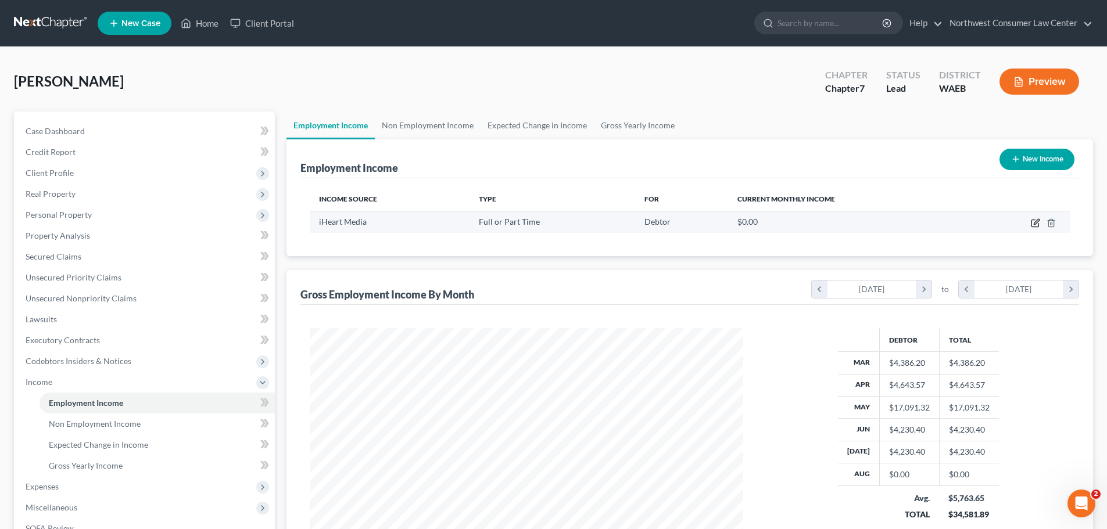
click at [1031, 225] on icon "button" at bounding box center [1035, 222] width 9 height 9
select select "0"
select select "45"
select select "0"
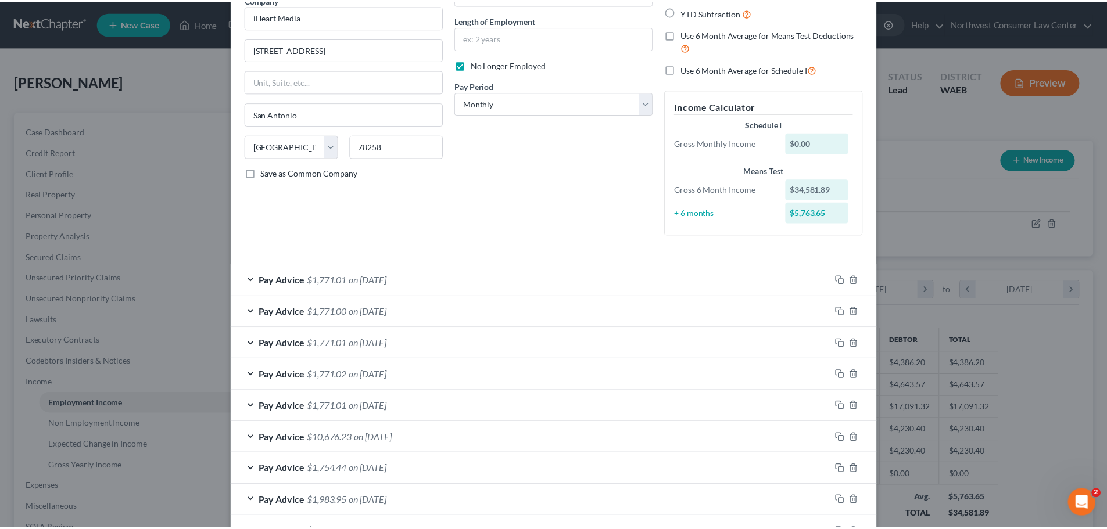
scroll to position [0, 0]
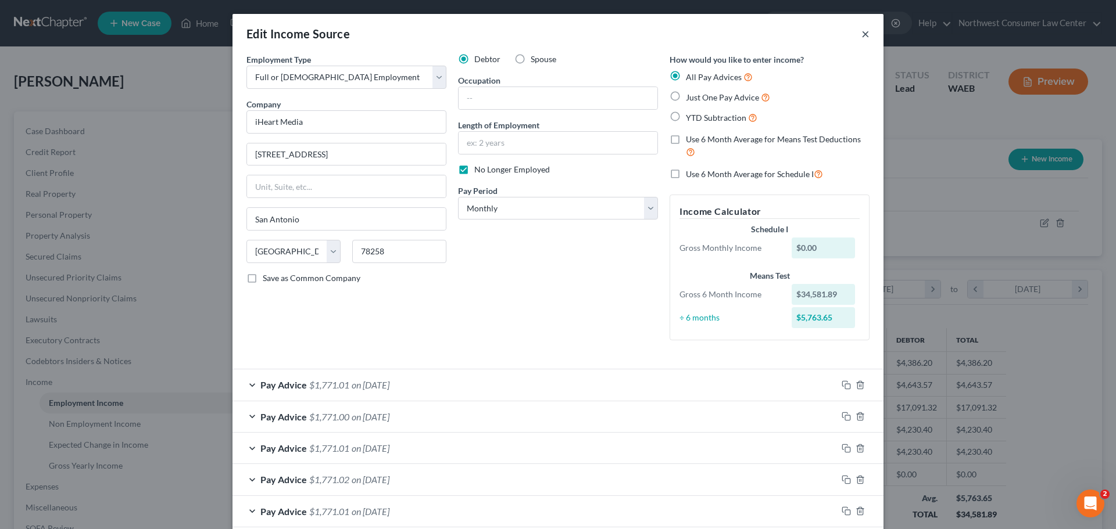
click at [861, 33] on button "×" at bounding box center [865, 34] width 8 height 14
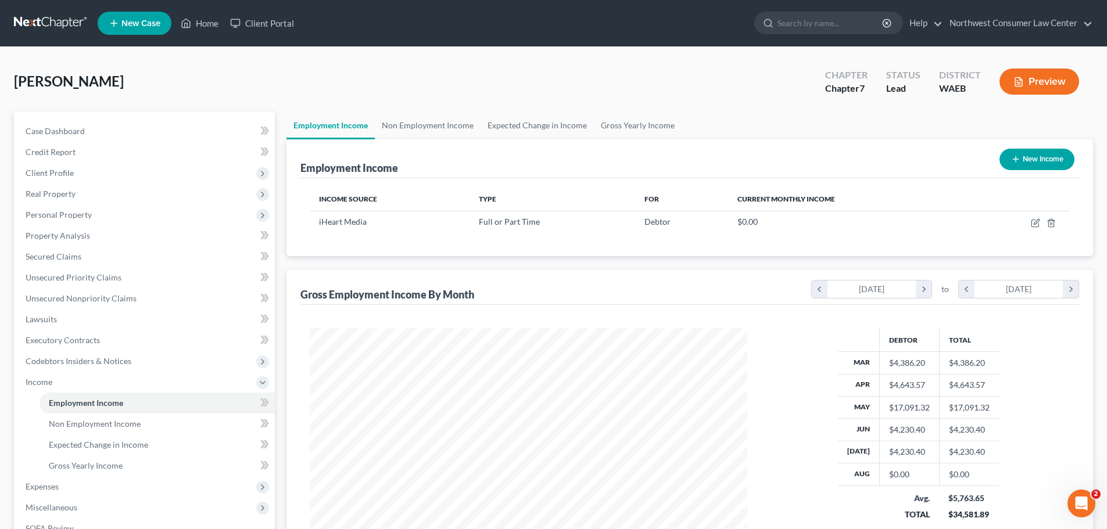
scroll to position [580802, 580562]
drag, startPoint x: 120, startPoint y: 306, endPoint x: 133, endPoint y: 310, distance: 13.6
click at [120, 306] on link "Unsecured Nonpriority Claims" at bounding box center [145, 298] width 259 height 21
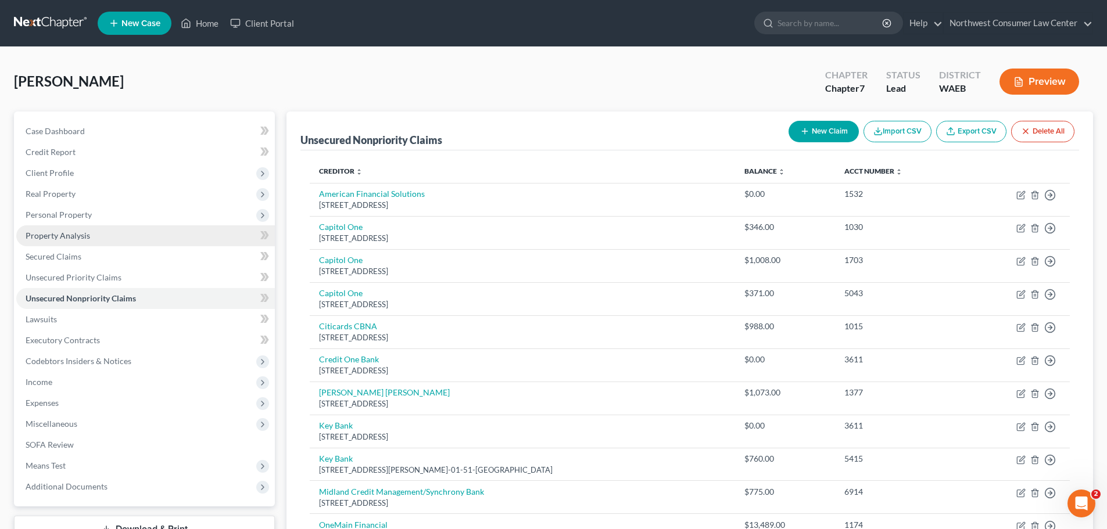
click at [130, 233] on link "Property Analysis" at bounding box center [145, 235] width 259 height 21
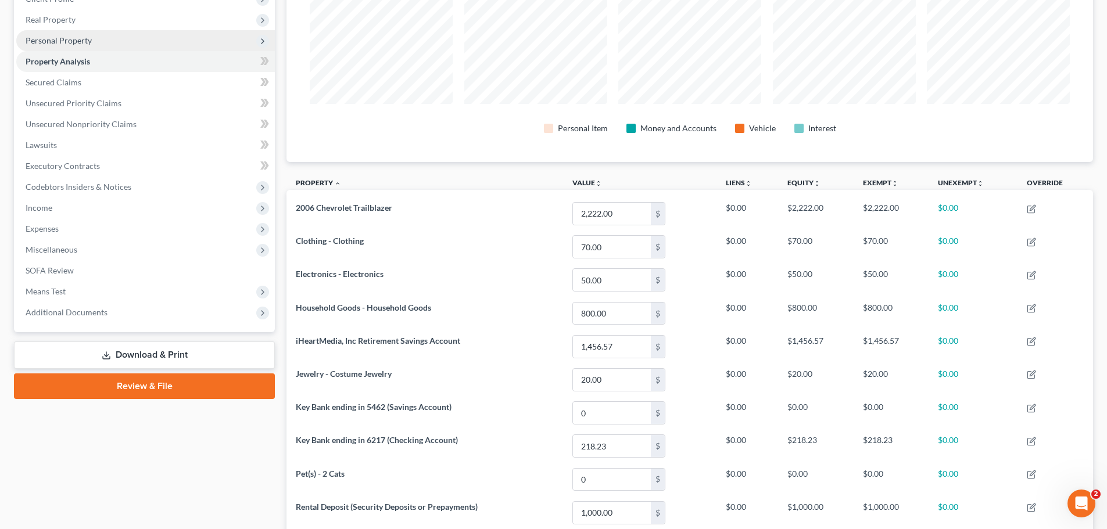
click at [79, 45] on span "Personal Property" at bounding box center [145, 40] width 259 height 21
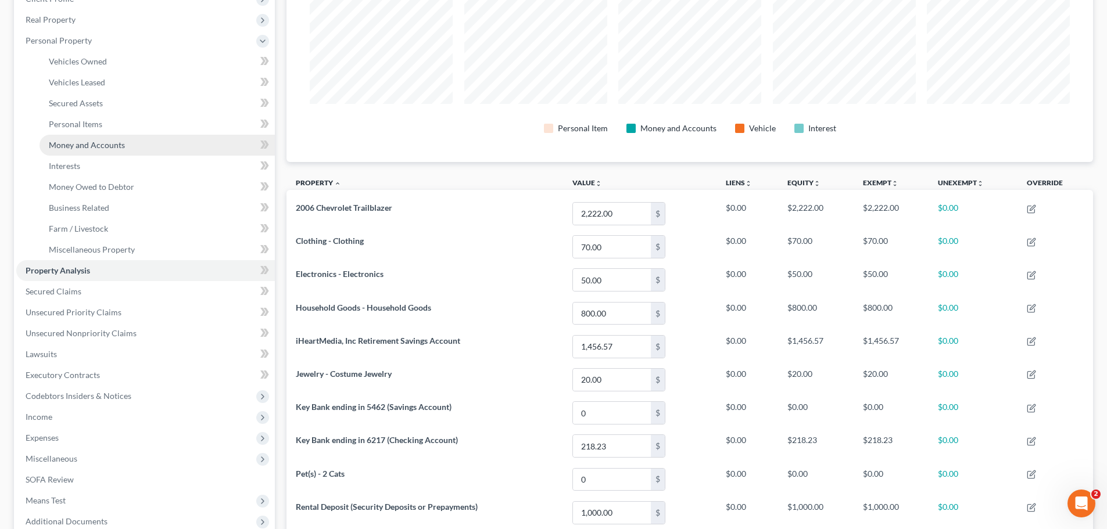
click at [108, 153] on link "Money and Accounts" at bounding box center [157, 145] width 235 height 21
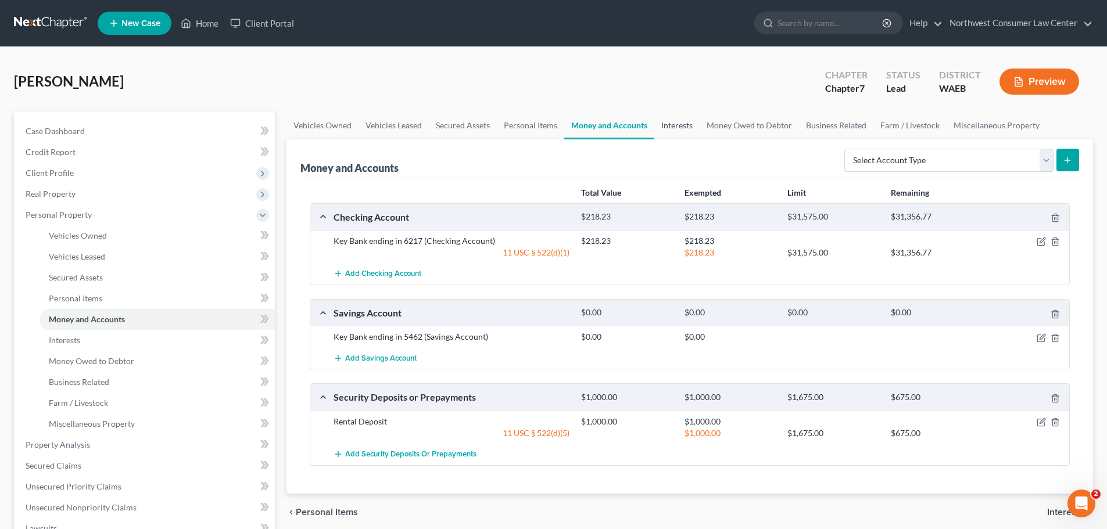
click at [665, 131] on link "Interests" at bounding box center [676, 126] width 45 height 28
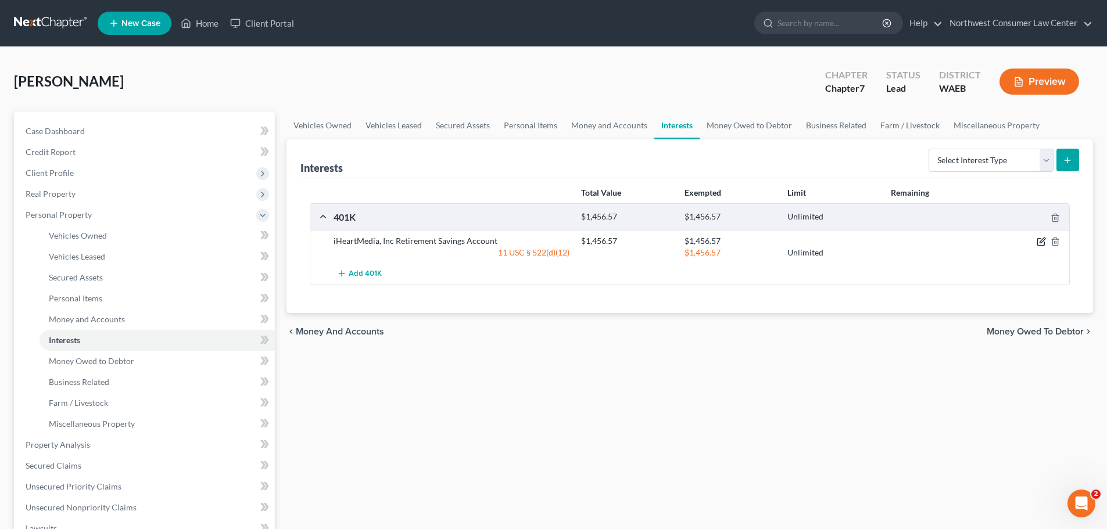
click at [1042, 243] on icon "button" at bounding box center [1041, 241] width 9 height 9
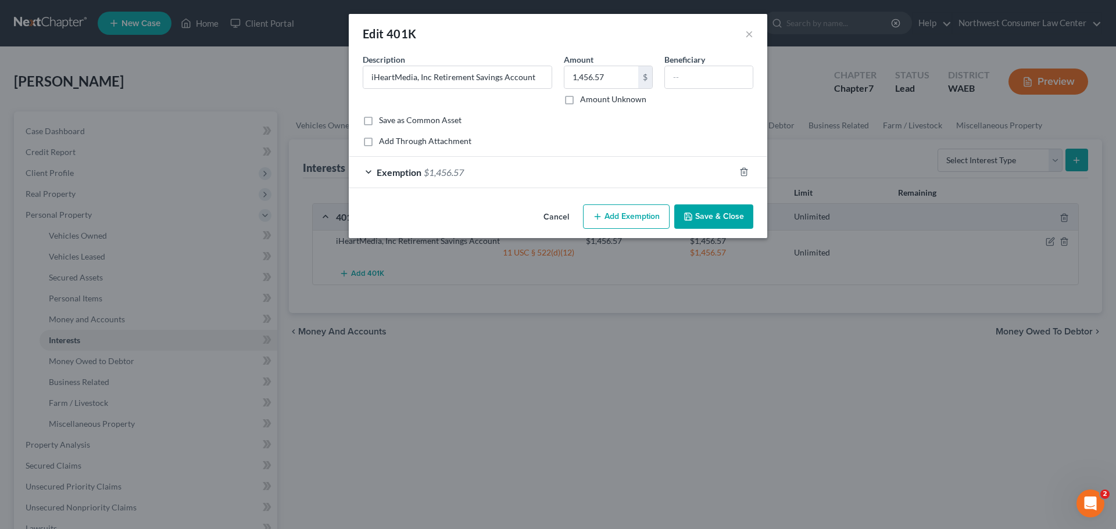
click at [549, 213] on button "Cancel" at bounding box center [556, 217] width 44 height 23
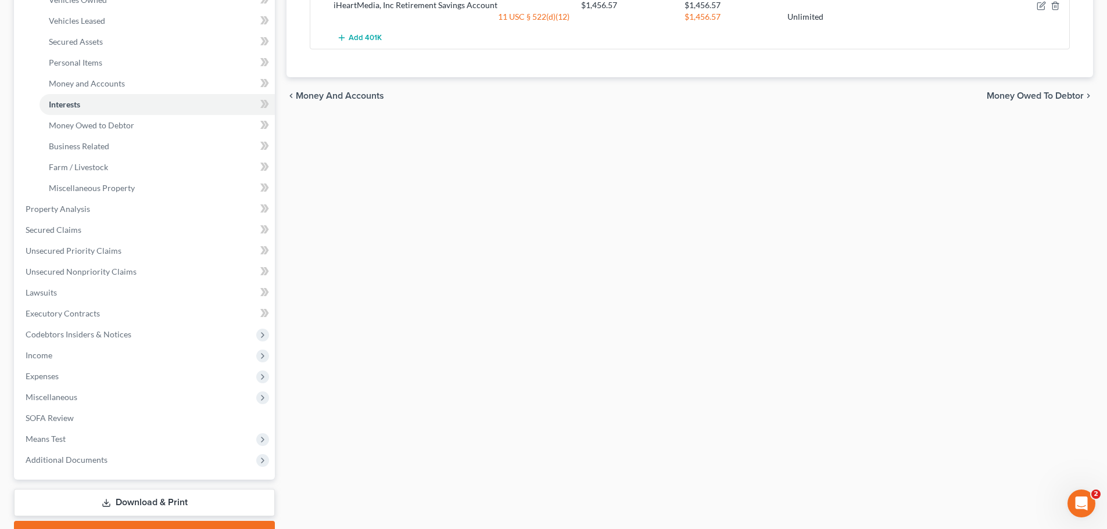
scroll to position [291, 0]
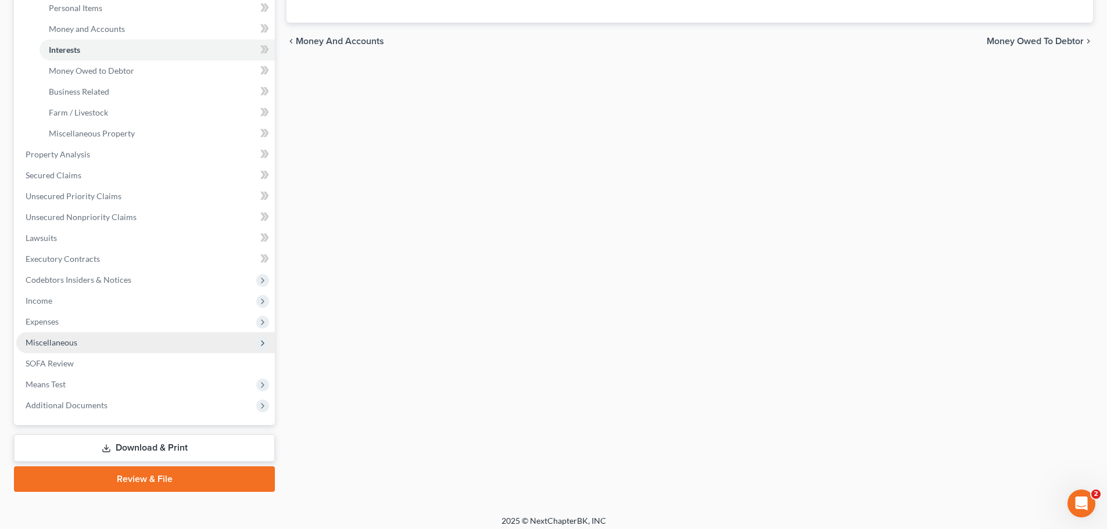
click at [109, 344] on span "Miscellaneous" at bounding box center [145, 342] width 259 height 21
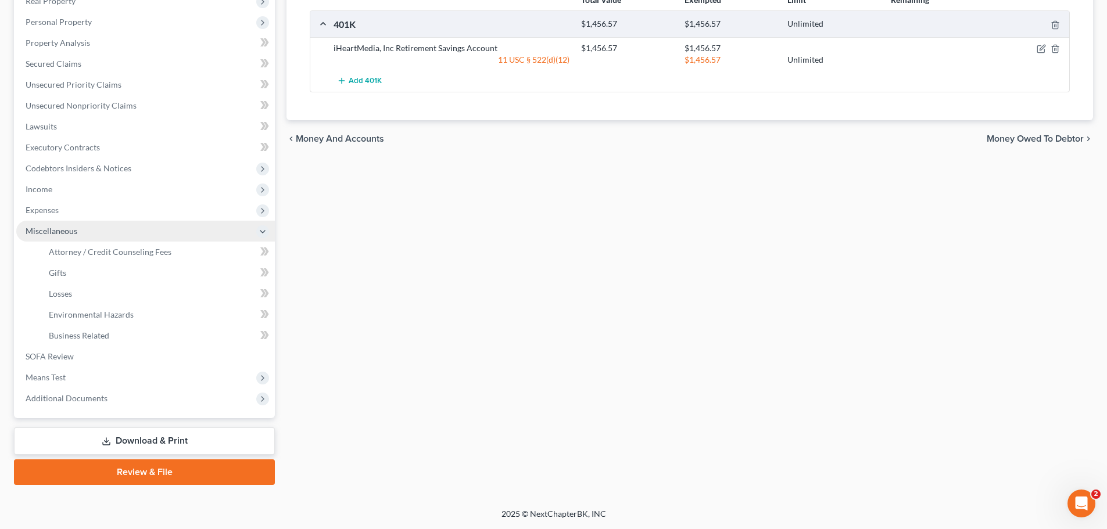
scroll to position [193, 0]
click at [143, 188] on span "Income" at bounding box center [145, 189] width 259 height 21
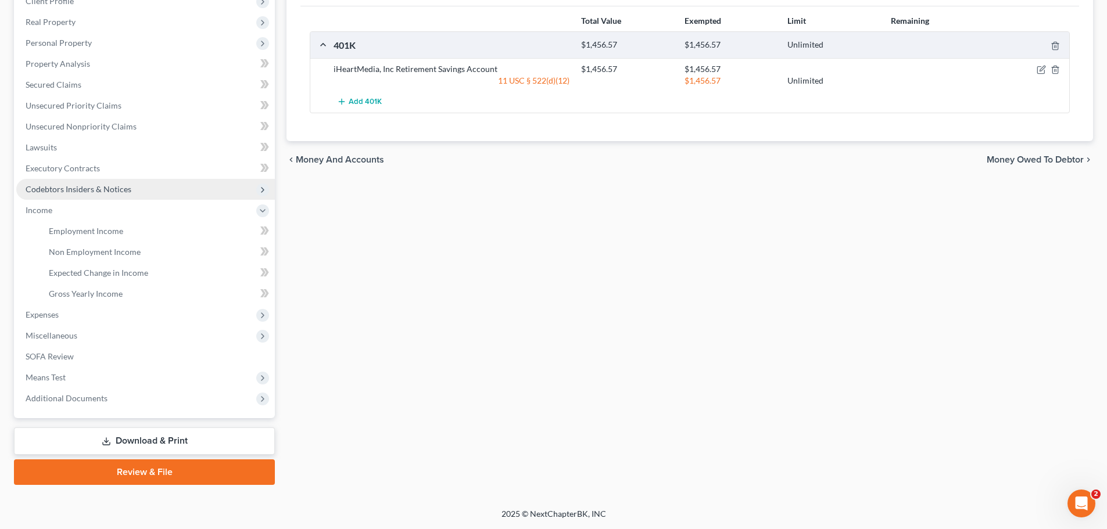
scroll to position [172, 0]
click at [165, 250] on link "Non Employment Income" at bounding box center [157, 252] width 235 height 21
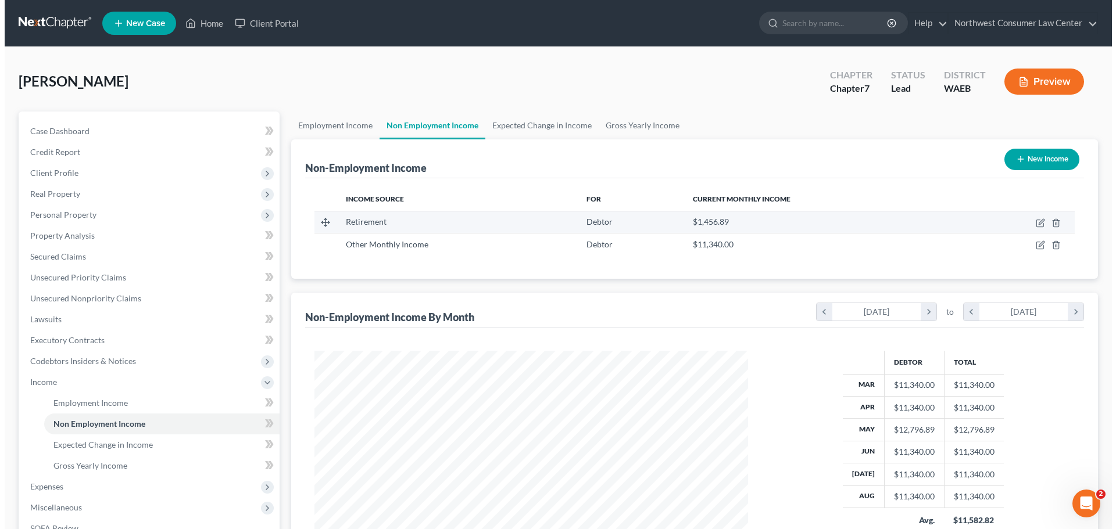
scroll to position [217, 457]
click at [1034, 223] on icon "button" at bounding box center [1035, 222] width 9 height 9
select select "3"
select select "0"
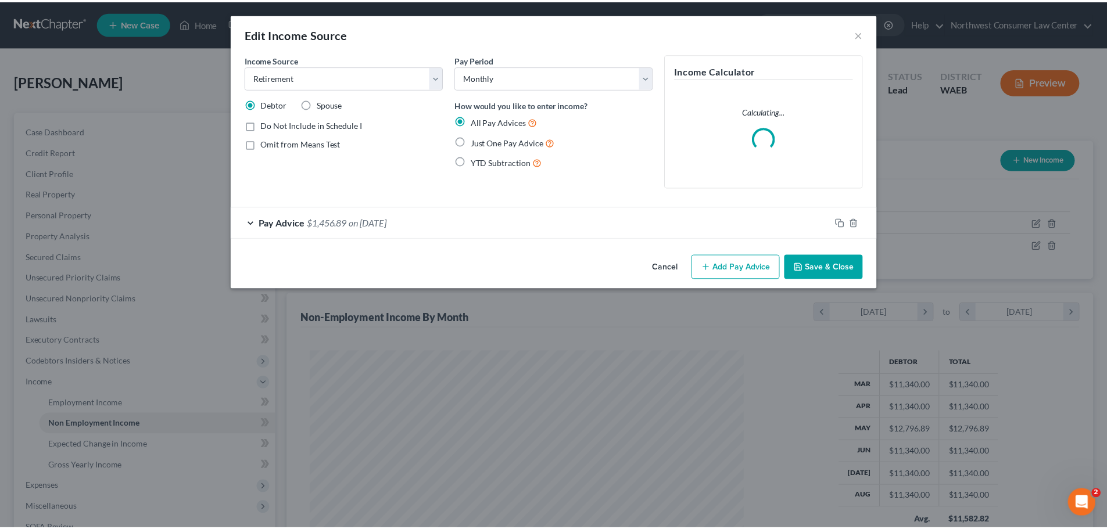
scroll to position [218, 461]
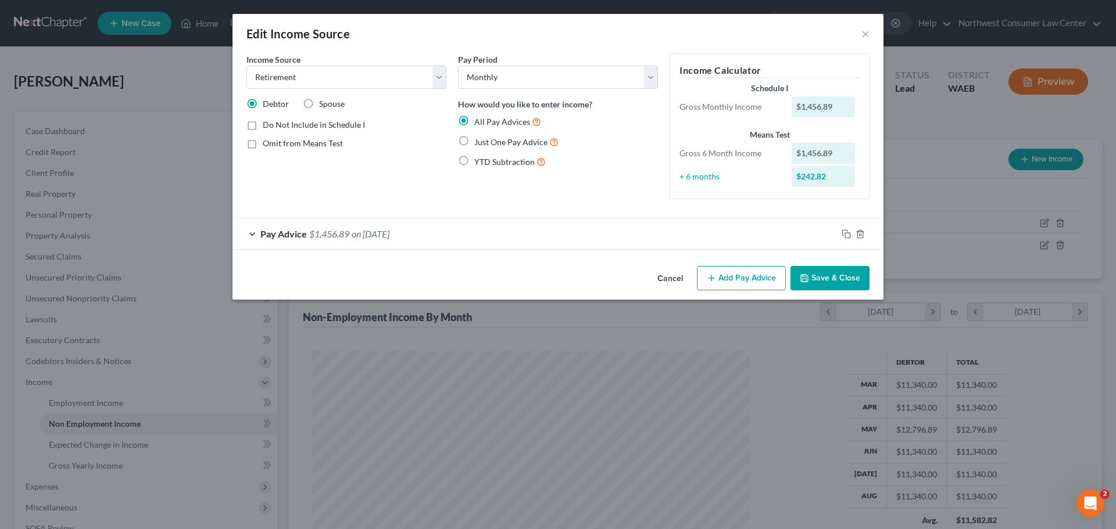
click at [496, 142] on span "Just One Pay Advice" at bounding box center [510, 142] width 73 height 10
click at [486, 142] on input "Just One Pay Advice" at bounding box center [483, 139] width 8 height 8
radio input "true"
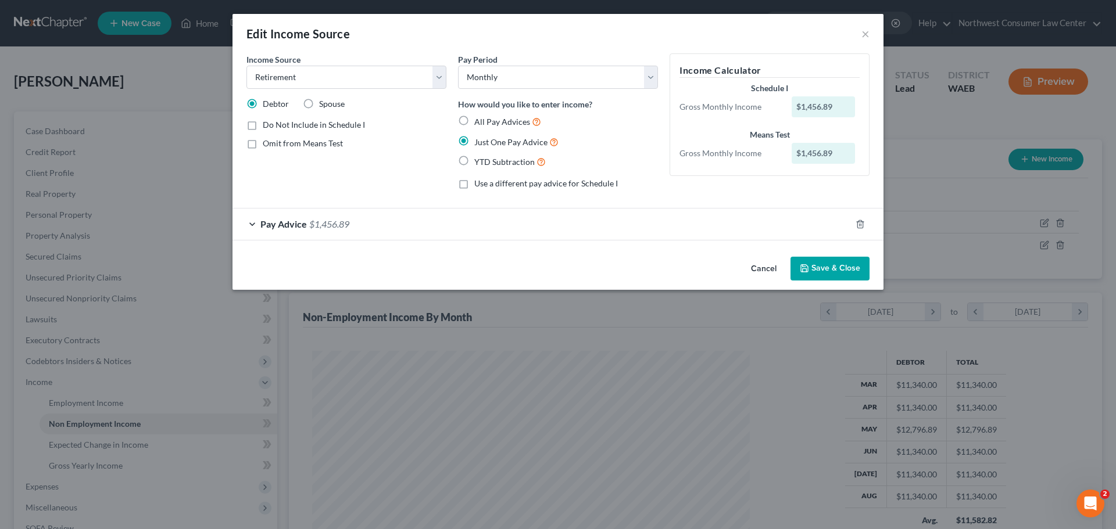
click at [315, 234] on div "Pay Advice $1,456.89" at bounding box center [541, 224] width 618 height 31
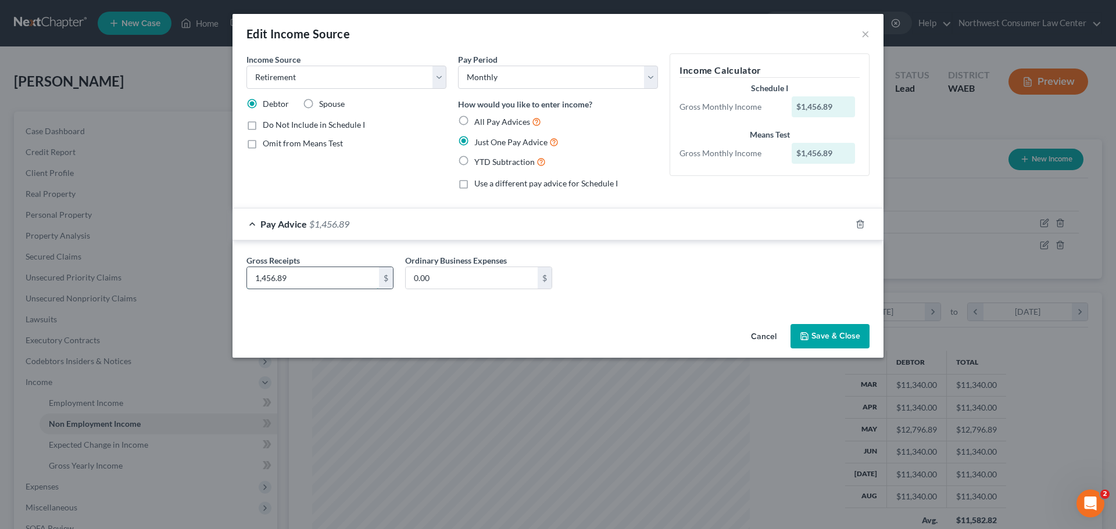
click at [327, 286] on input "1,456.89" at bounding box center [313, 278] width 132 height 22
click at [840, 328] on button "Save & Close" at bounding box center [829, 336] width 79 height 24
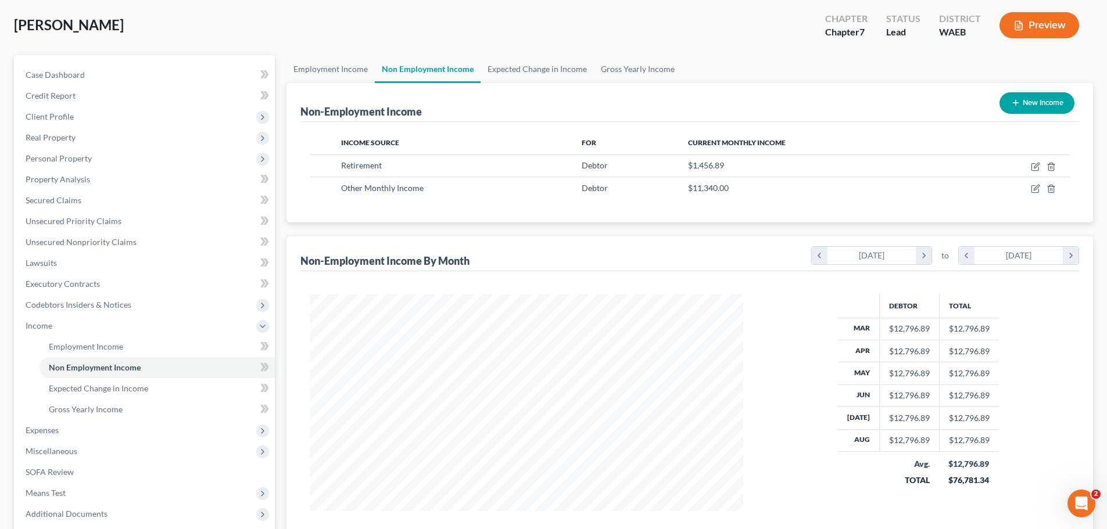
scroll to position [56, 0]
click at [346, 61] on link "Employment Income" at bounding box center [330, 70] width 88 height 28
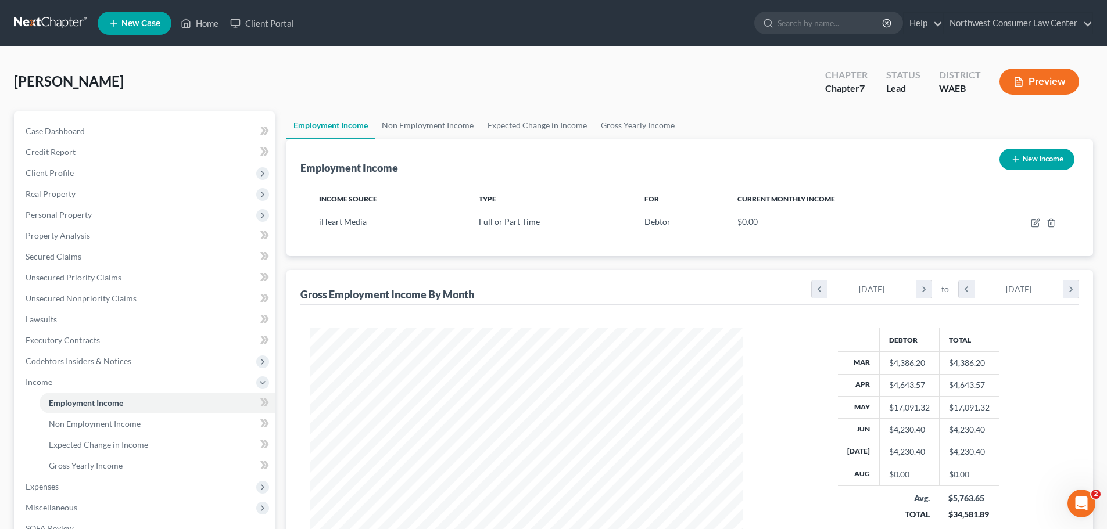
scroll to position [217, 457]
click at [431, 124] on link "Non Employment Income" at bounding box center [428, 126] width 106 height 28
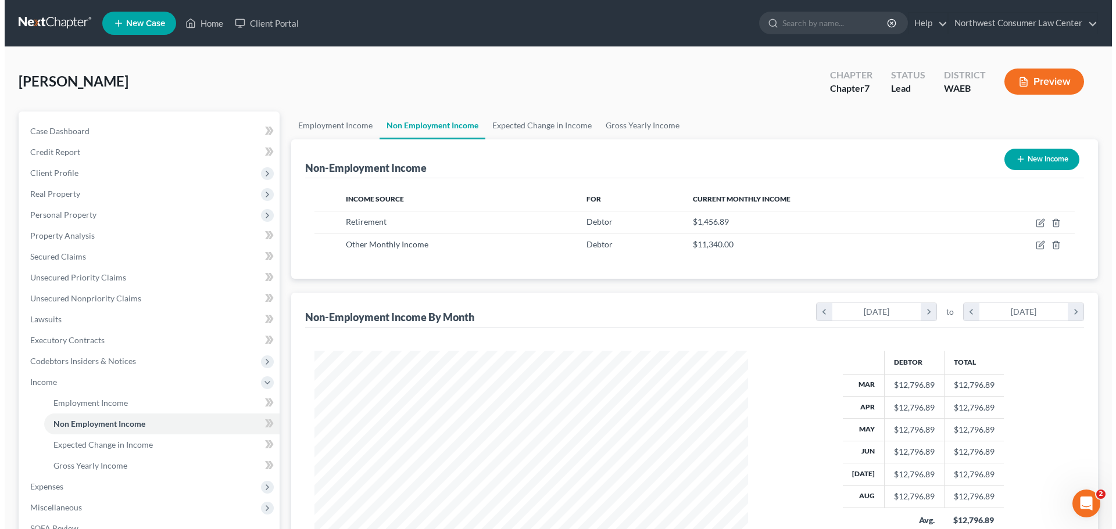
scroll to position [217, 457]
click at [1027, 166] on button "New Income" at bounding box center [1036, 159] width 75 height 21
select select "0"
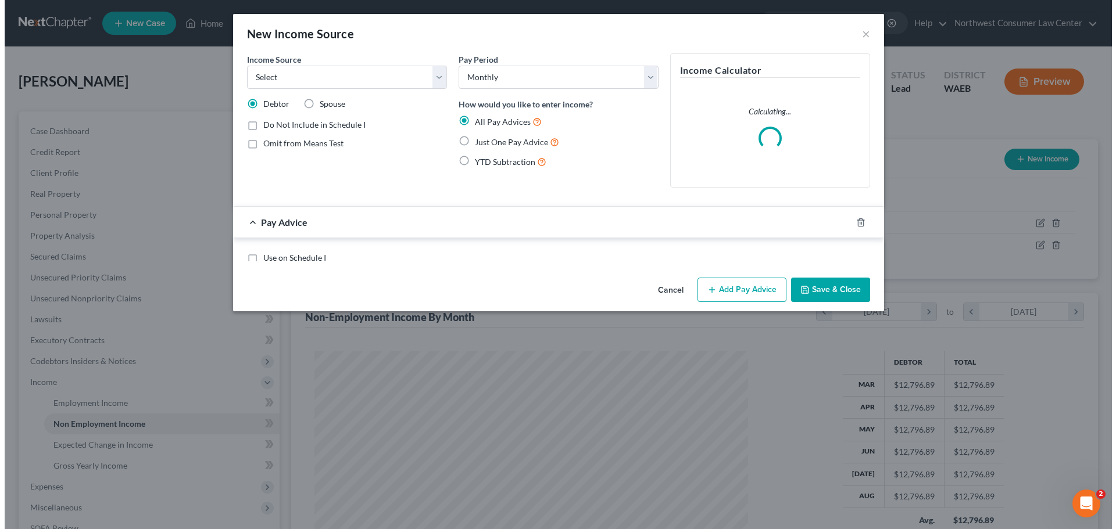
scroll to position [218, 461]
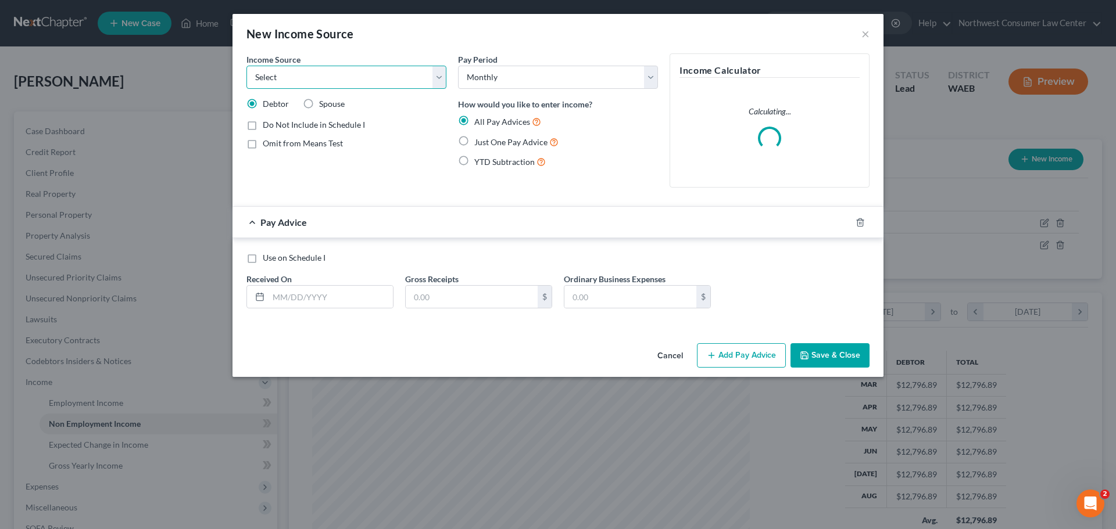
click at [344, 87] on select "Select Unemployment Disability (from employer) Pension Retirement Social Securi…" at bounding box center [346, 77] width 200 height 23
select select "0"
click at [246, 66] on select "Select Unemployment Disability (from employer) Pension Retirement Social Securi…" at bounding box center [346, 77] width 200 height 23
click at [331, 300] on input "text" at bounding box center [330, 297] width 124 height 22
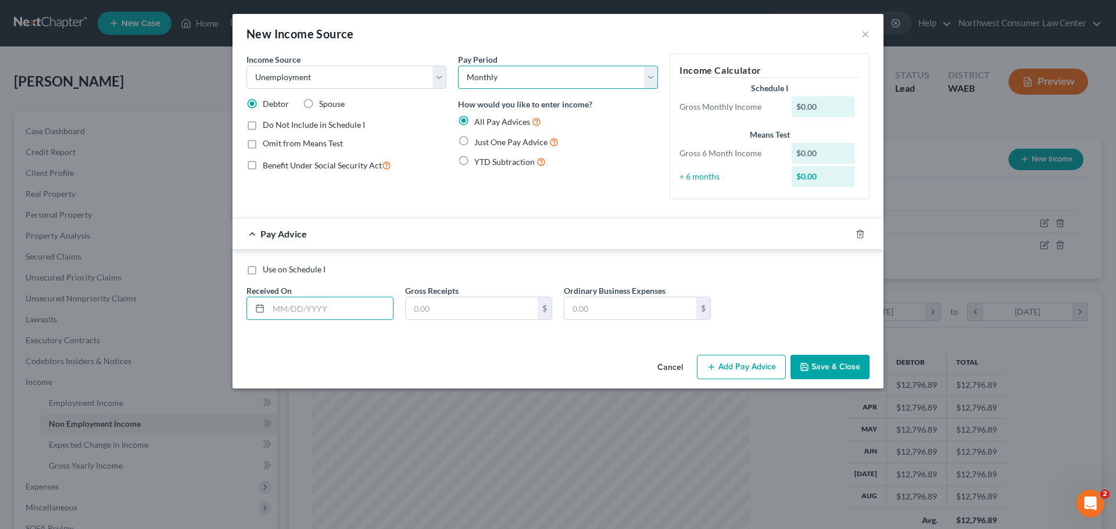
click at [495, 83] on select "Select Monthly Twice Monthly Every Other Week Weekly" at bounding box center [558, 77] width 200 height 23
select select "3"
click at [458, 66] on select "Select Monthly Twice Monthly Every Other Week Weekly" at bounding box center [558, 77] width 200 height 23
click at [332, 309] on input "text" at bounding box center [330, 308] width 124 height 22
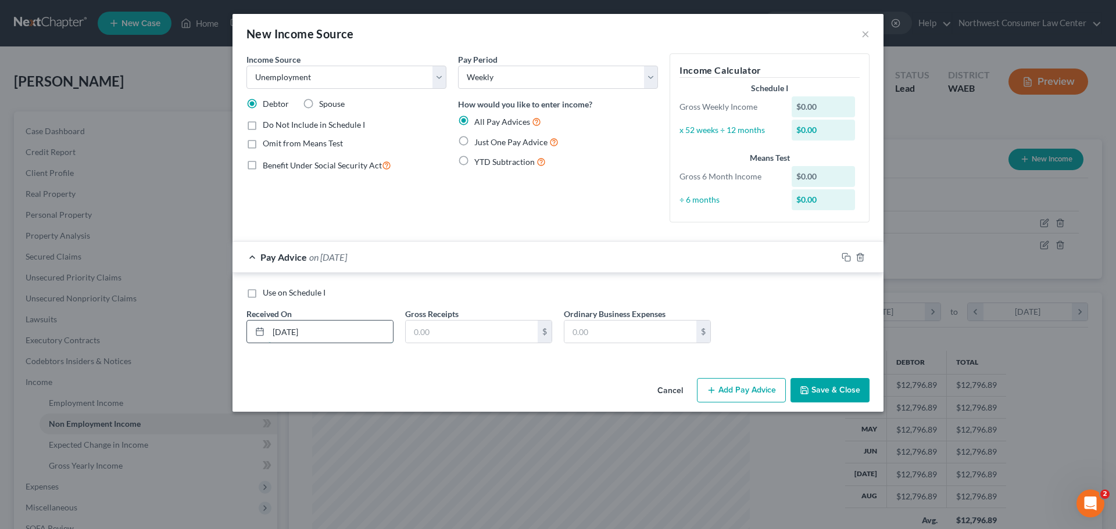
type input "[DATE]"
type input "2"
type input "580"
click at [741, 389] on button "Add Pay Advice" at bounding box center [741, 390] width 89 height 24
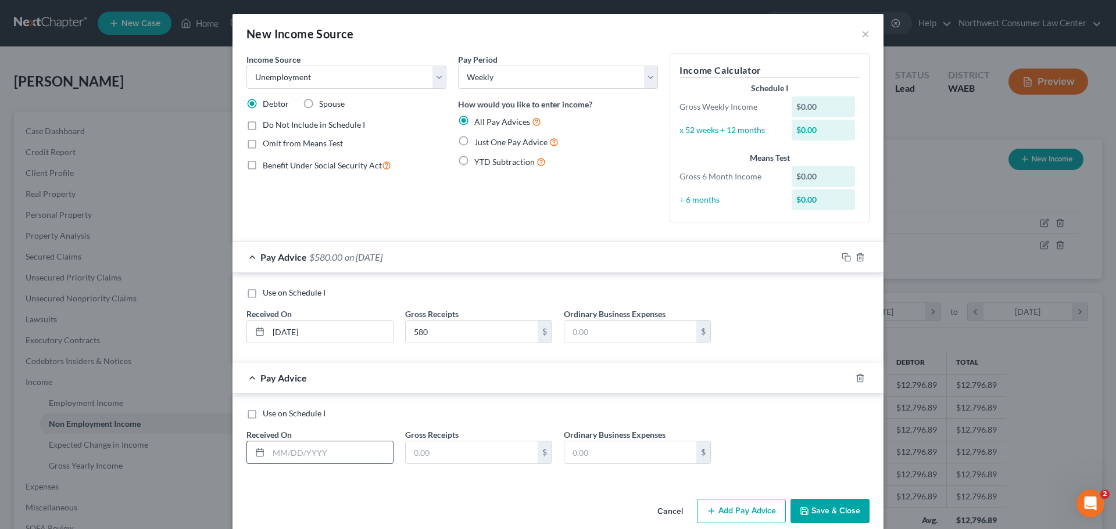
click at [289, 451] on input "text" at bounding box center [330, 453] width 124 height 22
type input "[DATE]"
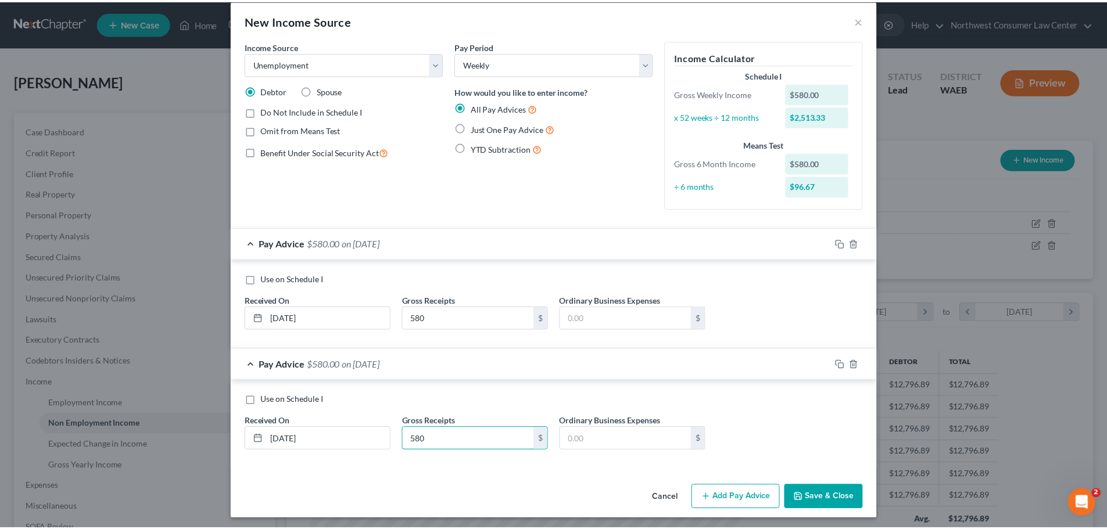
scroll to position [17, 0]
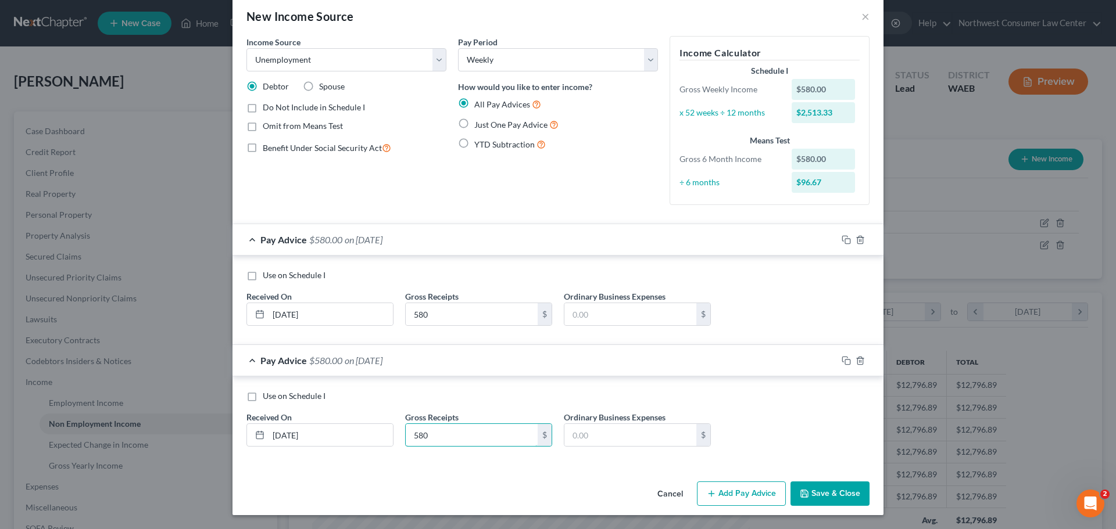
type input "580"
click at [815, 483] on button "Save & Close" at bounding box center [829, 494] width 79 height 24
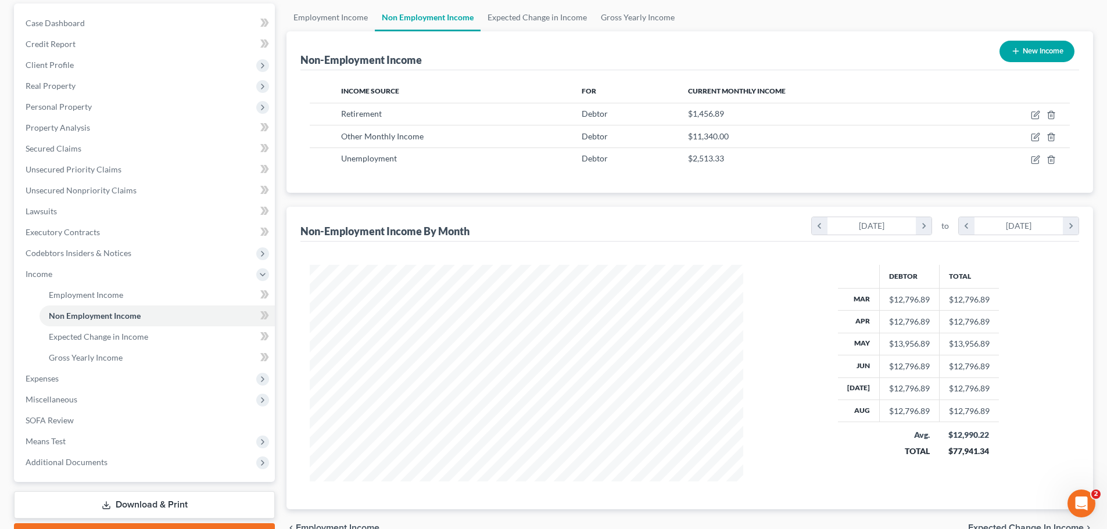
scroll to position [116, 0]
